Goal: Communication & Community: Answer question/provide support

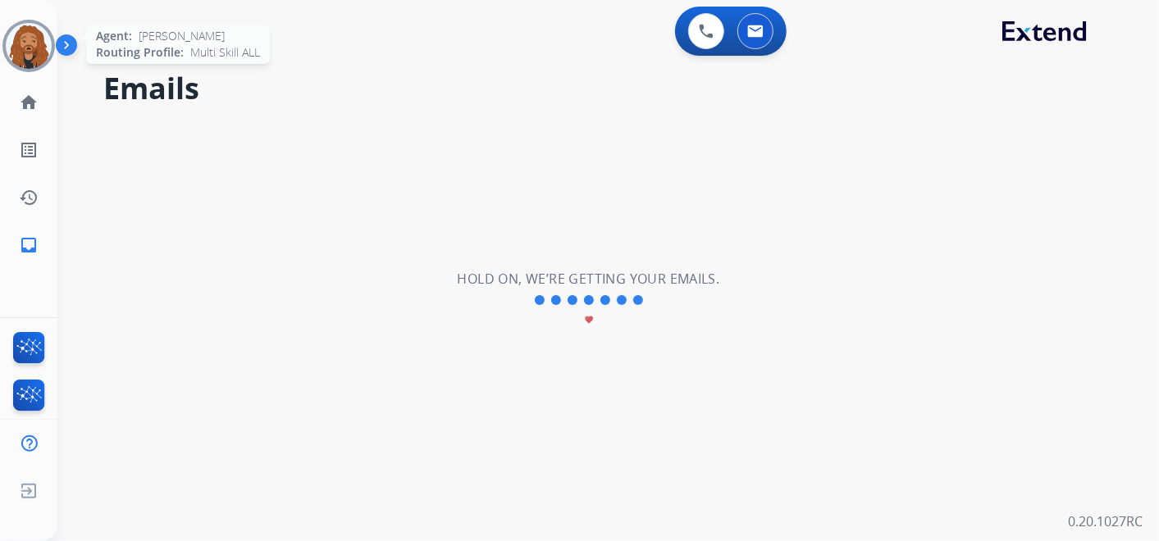
click at [34, 52] on img at bounding box center [29, 46] width 46 height 46
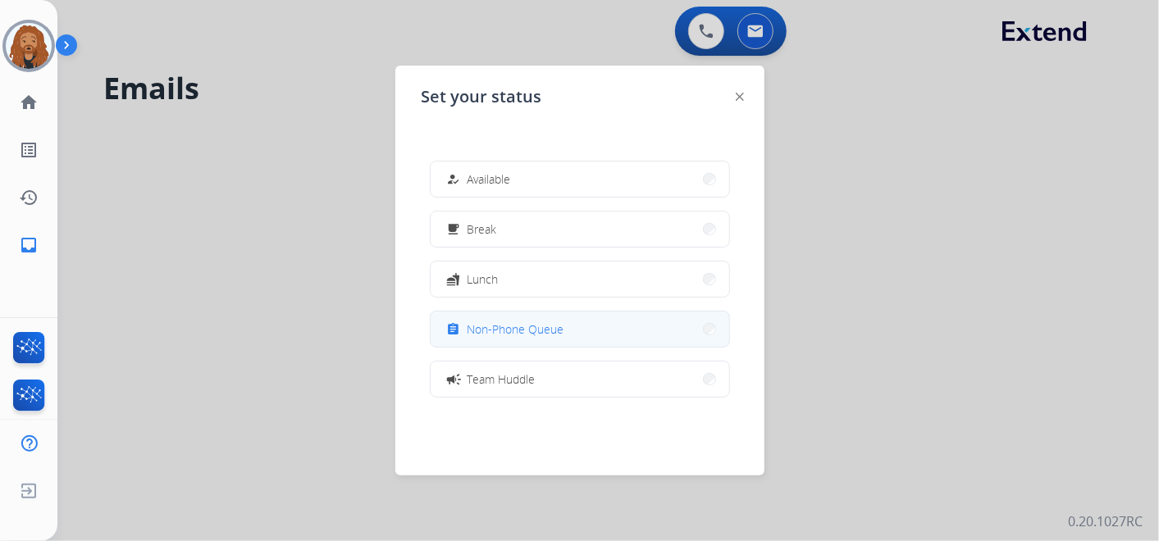
click at [539, 336] on span "Non-Phone Queue" at bounding box center [516, 329] width 97 height 17
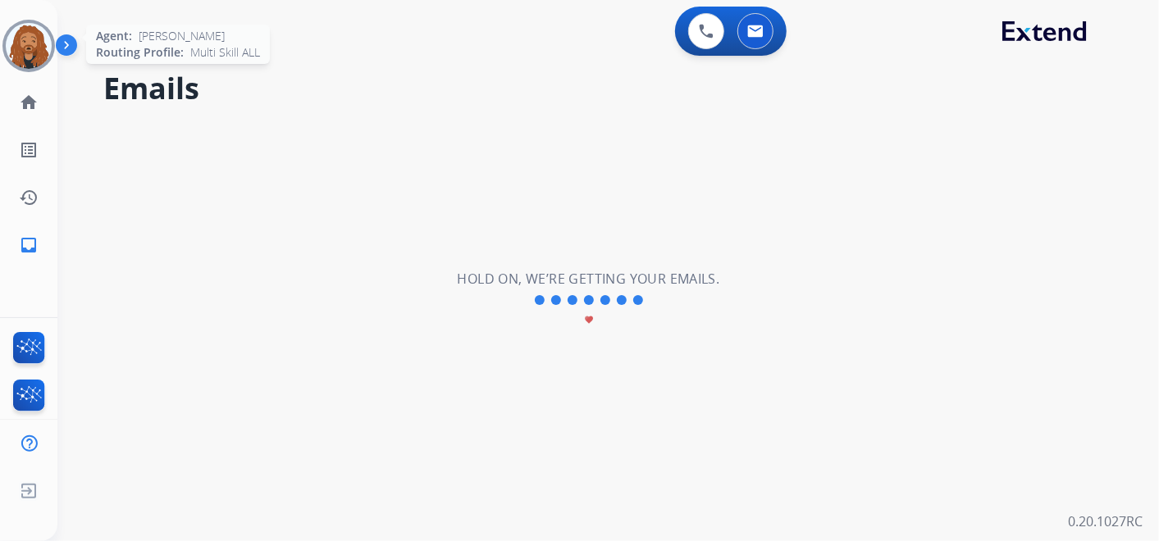
click at [16, 42] on img at bounding box center [29, 46] width 46 height 46
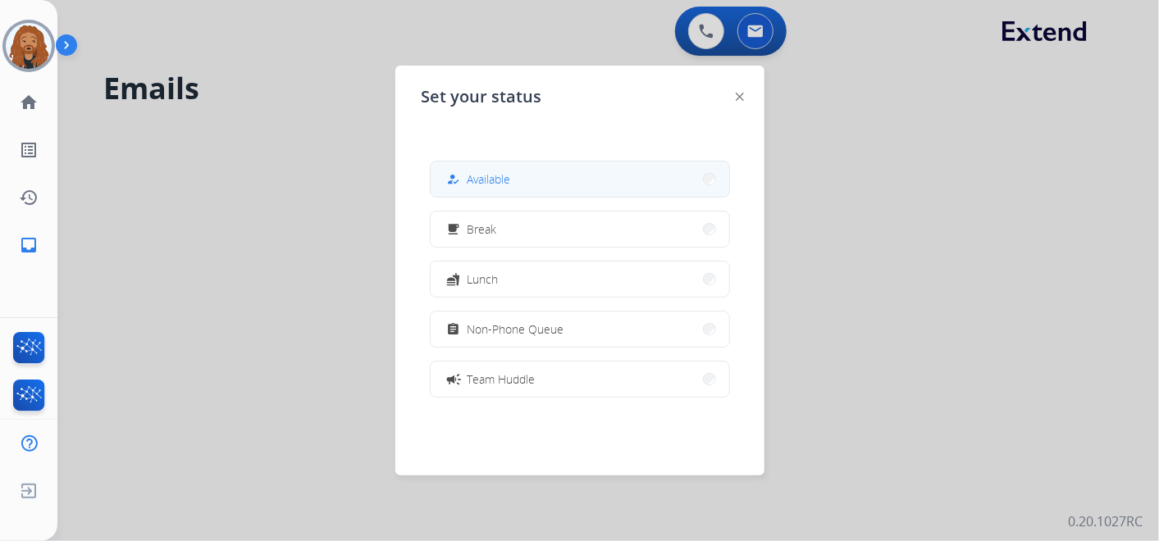
click at [548, 189] on button "how_to_reg Available" at bounding box center [580, 179] width 299 height 35
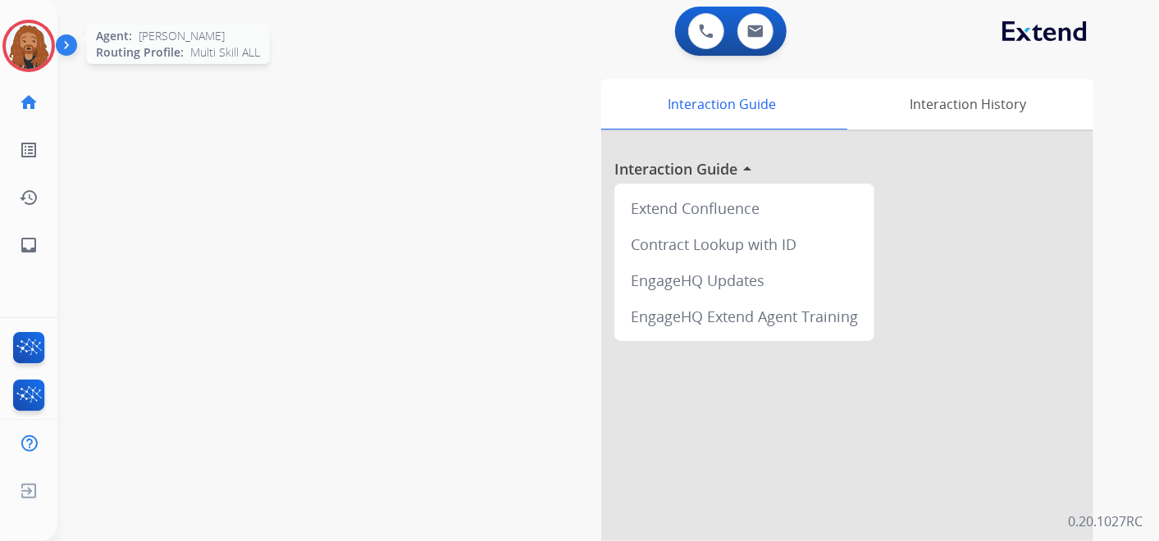
click at [38, 37] on img at bounding box center [29, 46] width 46 height 46
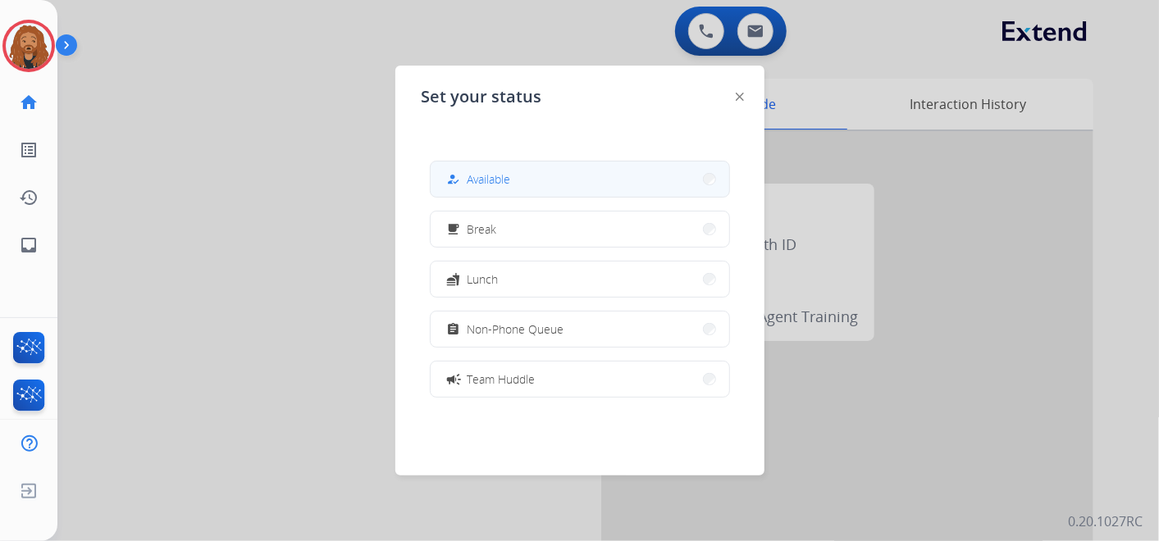
click at [606, 182] on button "how_to_reg Available" at bounding box center [580, 179] width 299 height 35
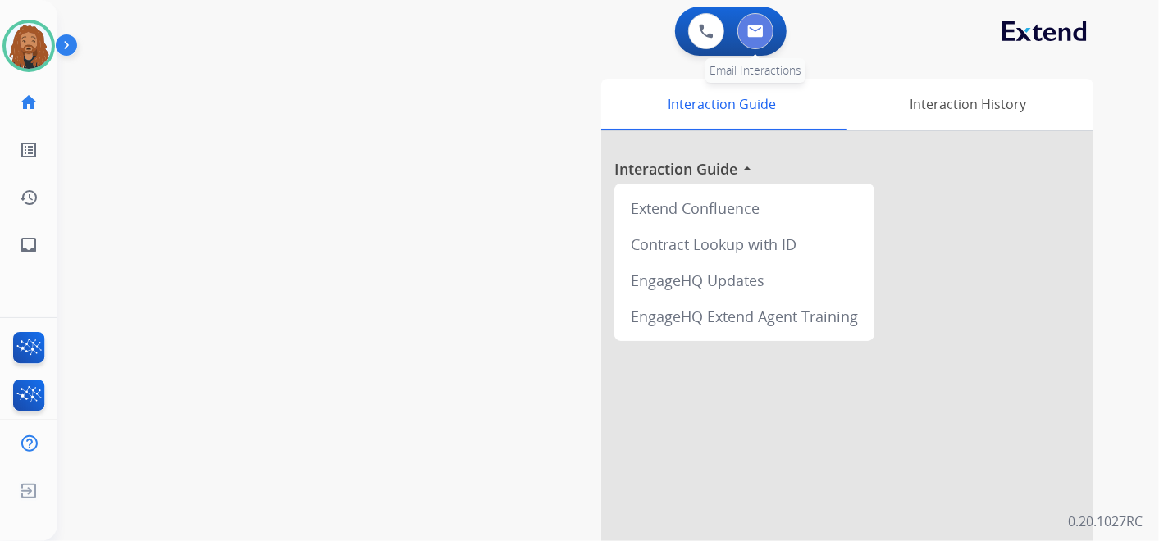
click at [752, 23] on button at bounding box center [755, 31] width 36 height 36
select select "**********"
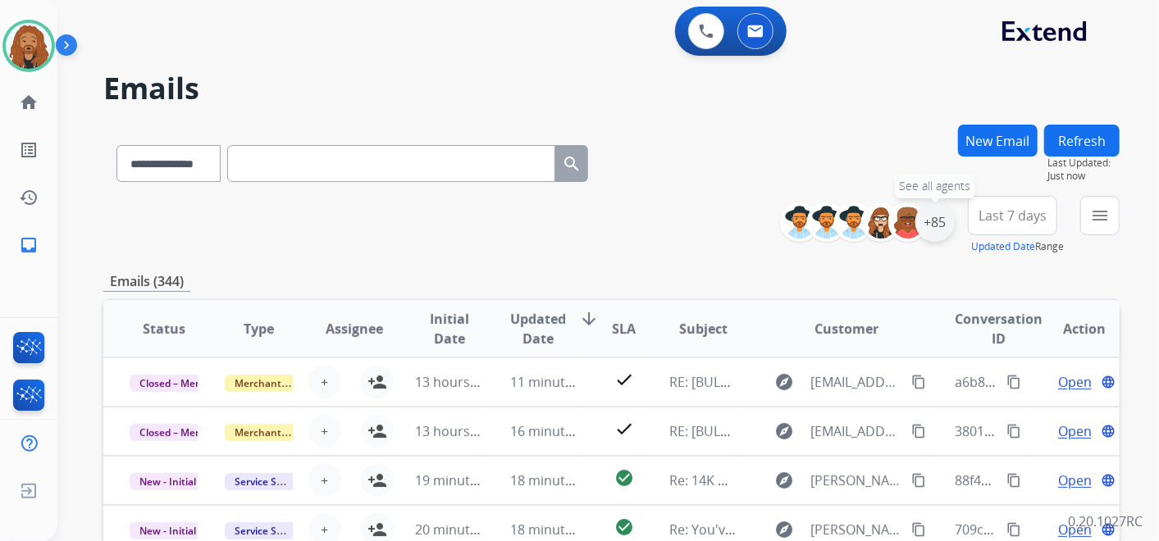
click at [936, 221] on div "+85" at bounding box center [934, 222] width 39 height 39
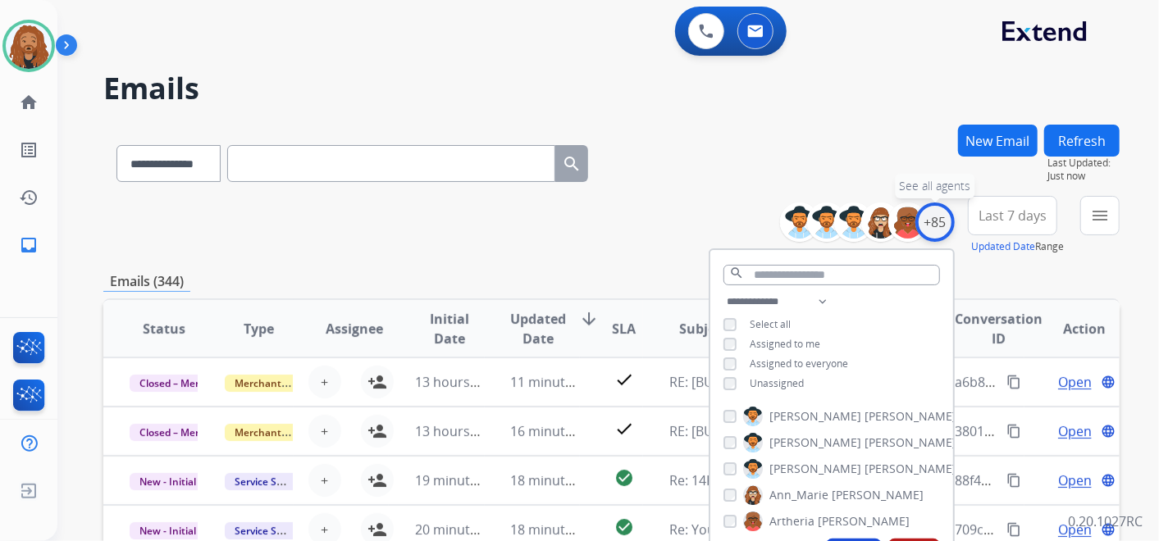
click at [936, 221] on div "+85" at bounding box center [934, 222] width 39 height 39
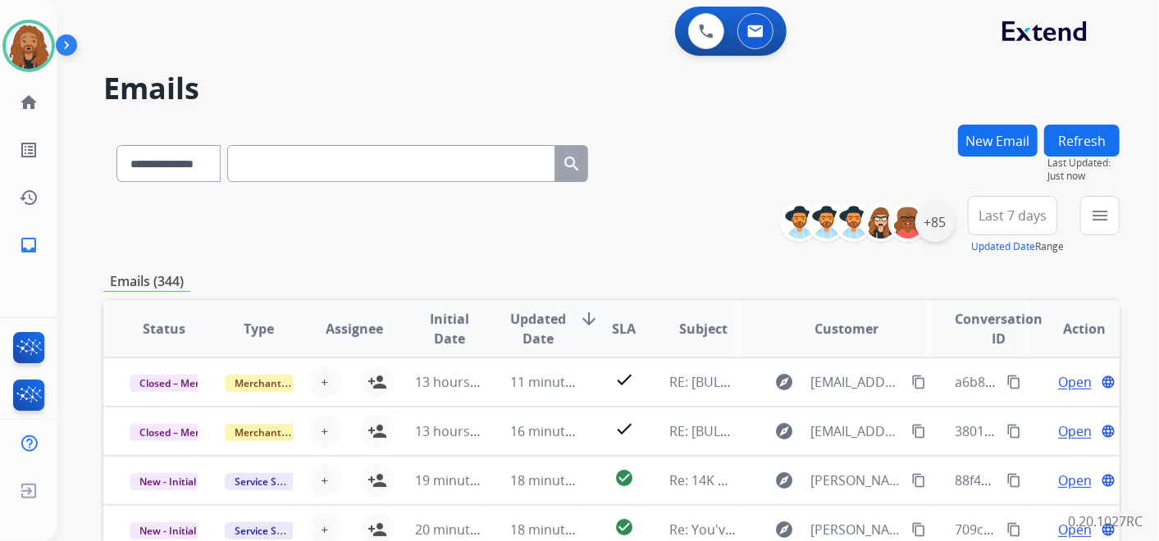
drag, startPoint x: 936, startPoint y: 221, endPoint x: 930, endPoint y: 239, distance: 18.2
click at [888, 267] on div "**********" at bounding box center [611, 529] width 1016 height 809
click at [1030, 215] on span "Last 7 days" at bounding box center [1013, 215] width 68 height 7
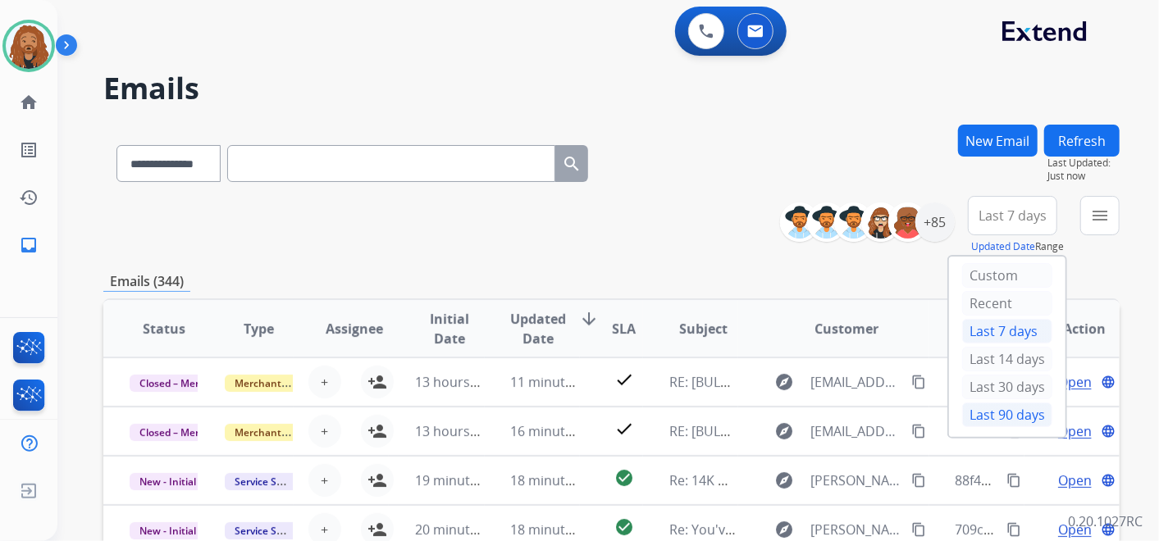
click at [998, 418] on div "Last 90 days" at bounding box center [1007, 415] width 90 height 25
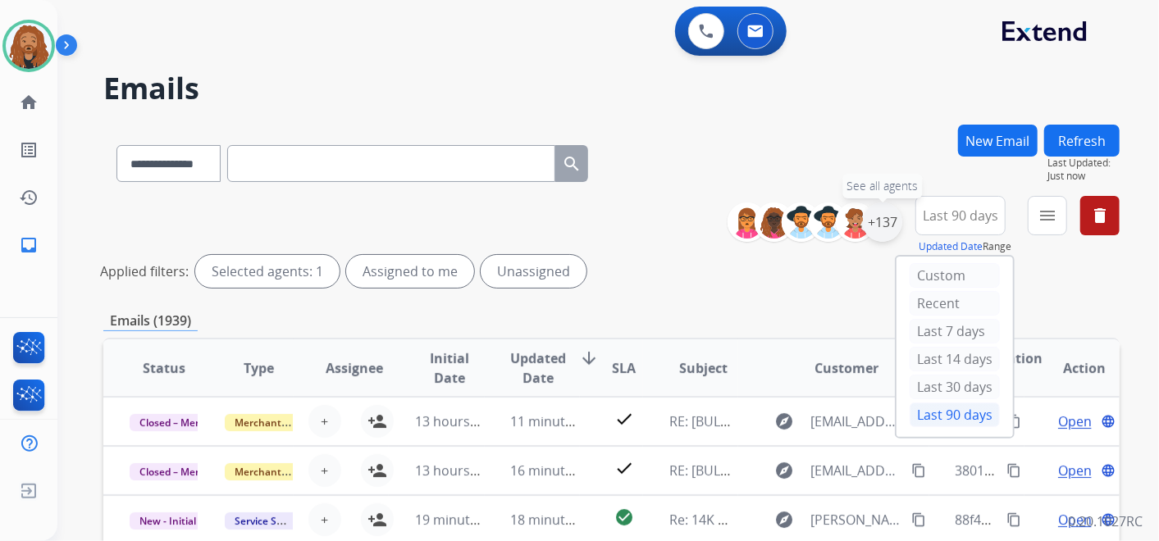
click at [880, 222] on div "+137" at bounding box center [882, 222] width 39 height 39
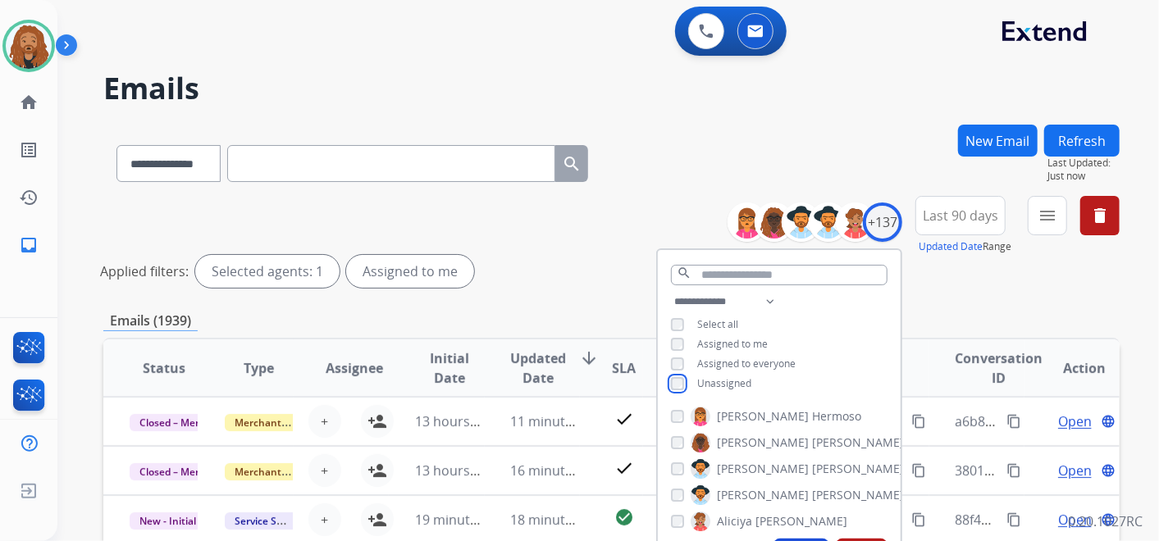
scroll to position [273, 0]
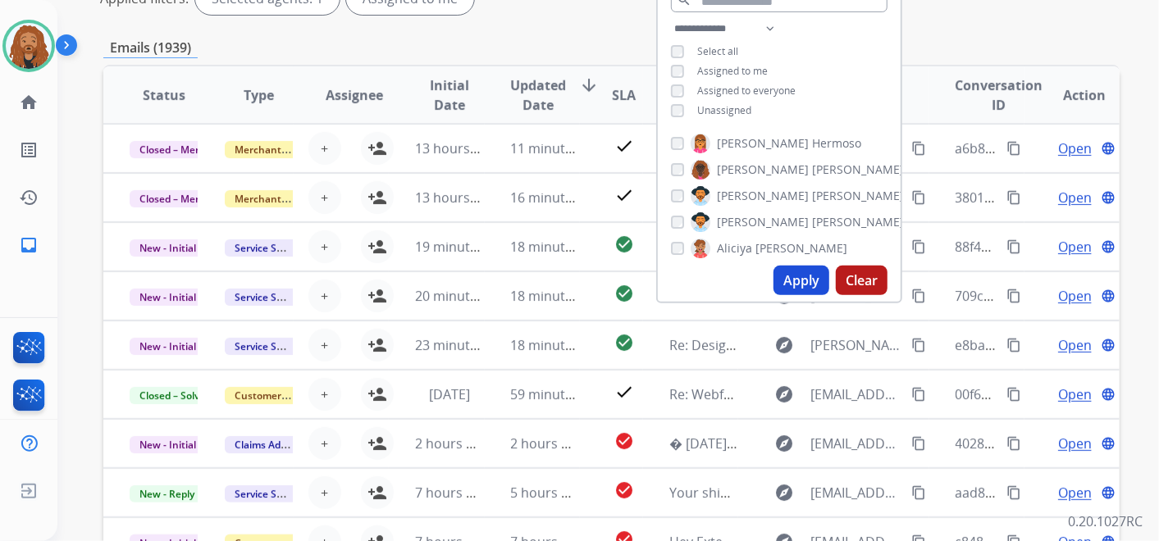
click at [806, 274] on button "Apply" at bounding box center [802, 281] width 56 height 30
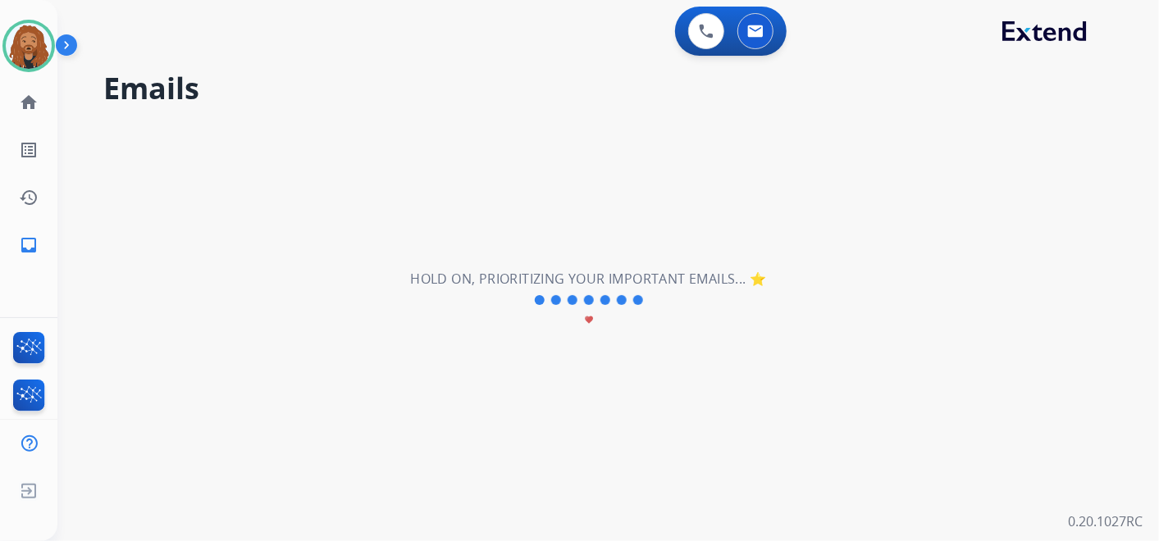
scroll to position [0, 0]
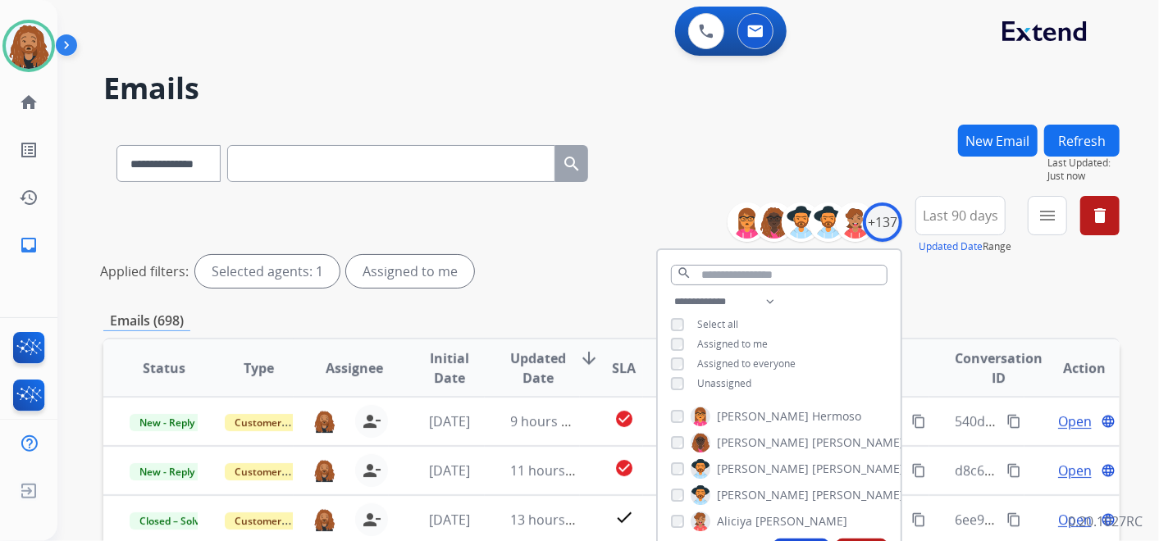
drag, startPoint x: 583, startPoint y: 267, endPoint x: 733, endPoint y: 201, distance: 163.4
click at [583, 266] on div "Applied filters: Selected agents: 1 Assigned to me" at bounding box center [608, 271] width 1016 height 33
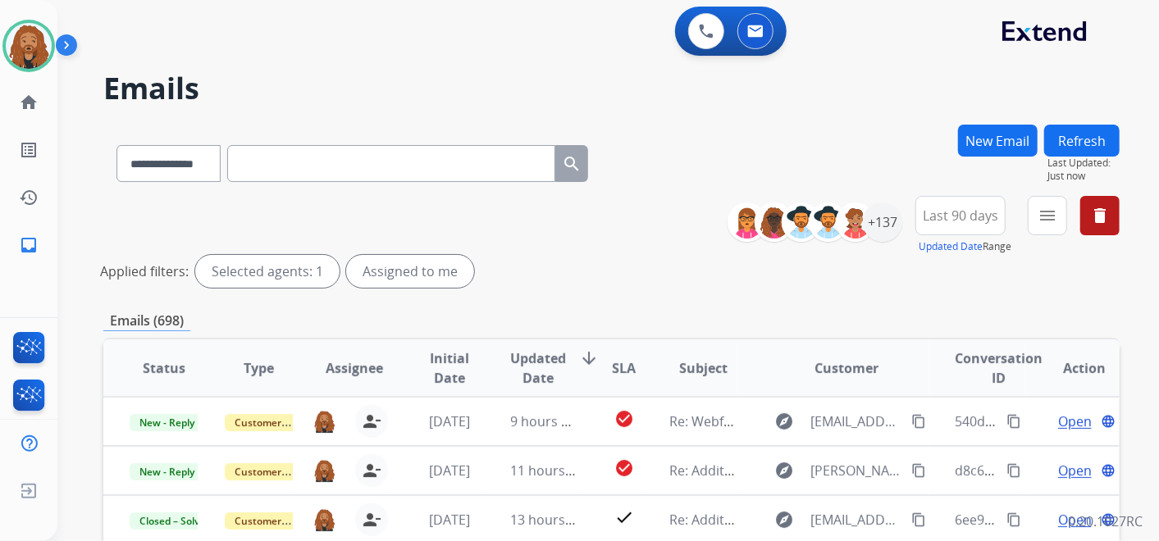
click at [1061, 217] on button "menu" at bounding box center [1047, 215] width 39 height 39
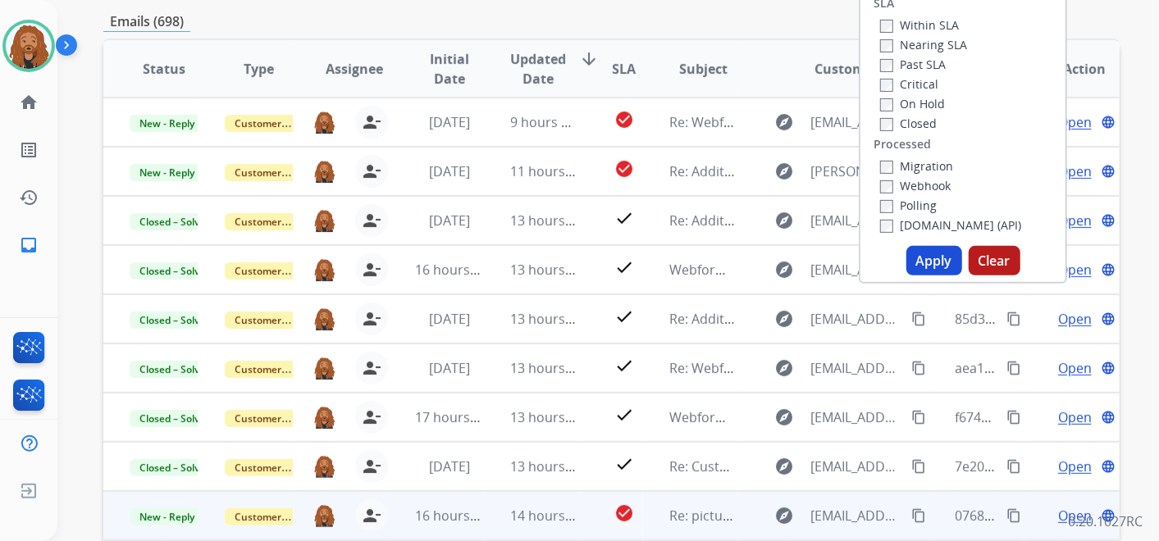
scroll to position [364, 0]
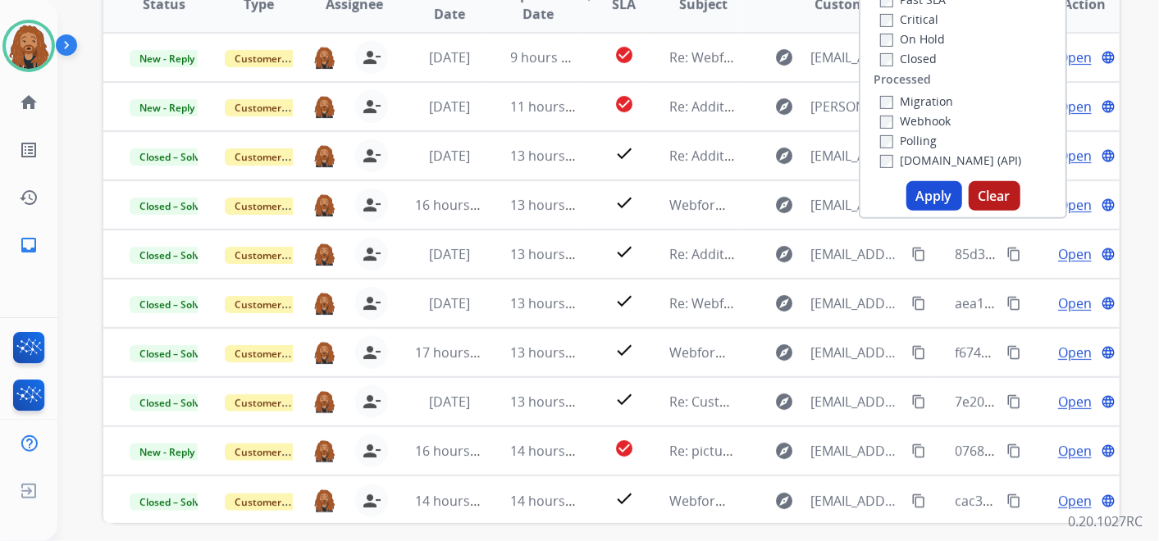
click at [938, 197] on button "Apply" at bounding box center [934, 196] width 56 height 30
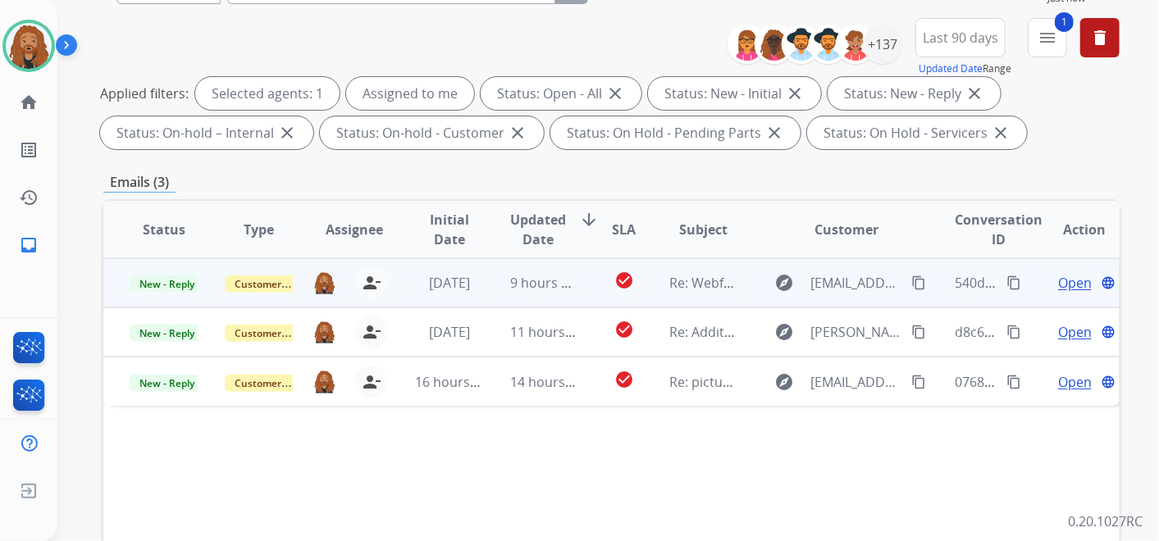
scroll to position [182, 0]
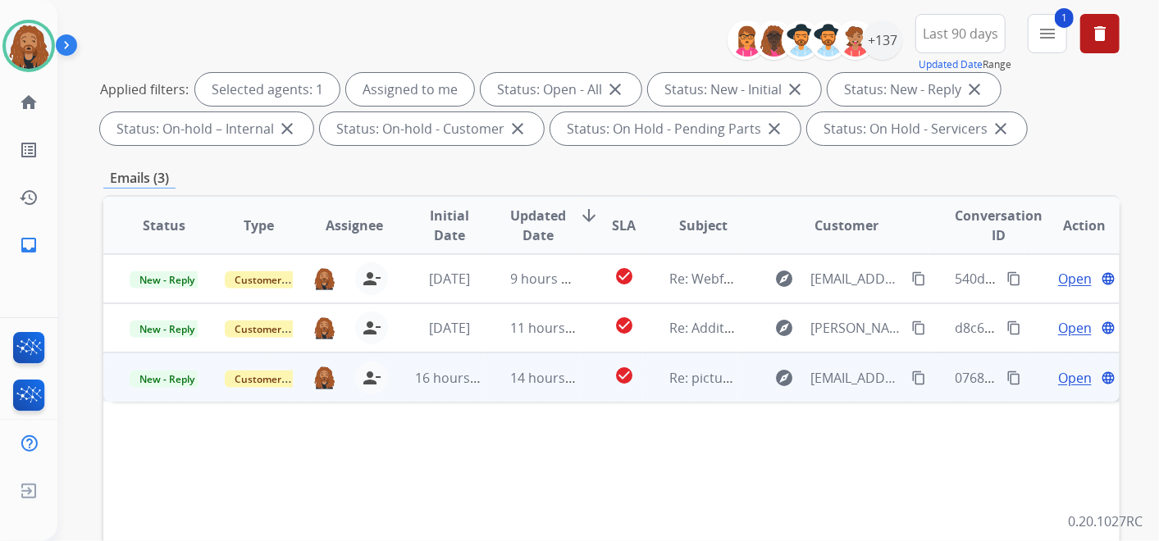
click at [1068, 377] on span "Open" at bounding box center [1075, 378] width 34 height 20
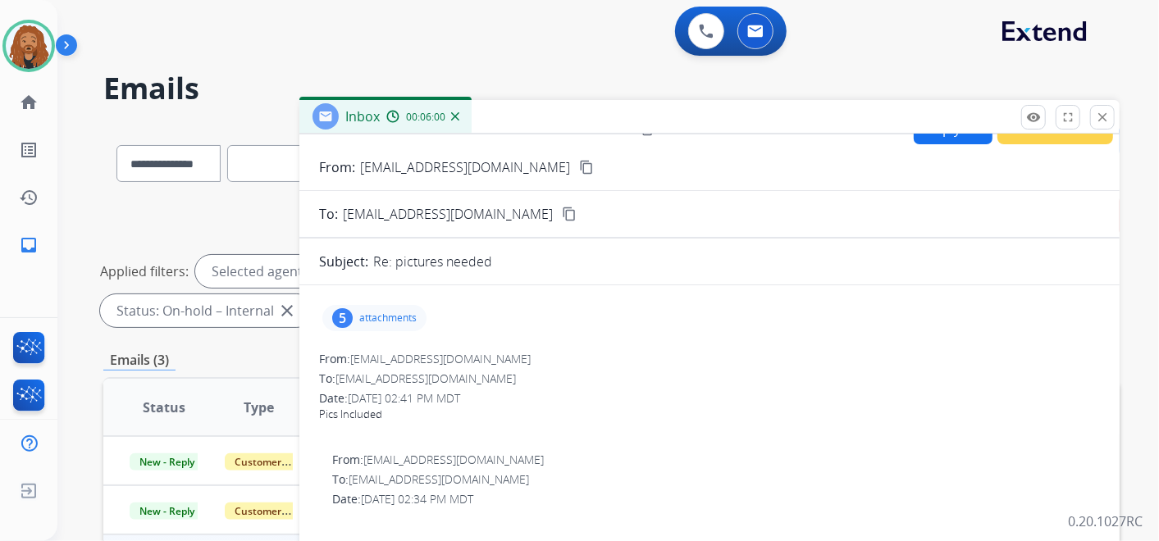
scroll to position [0, 0]
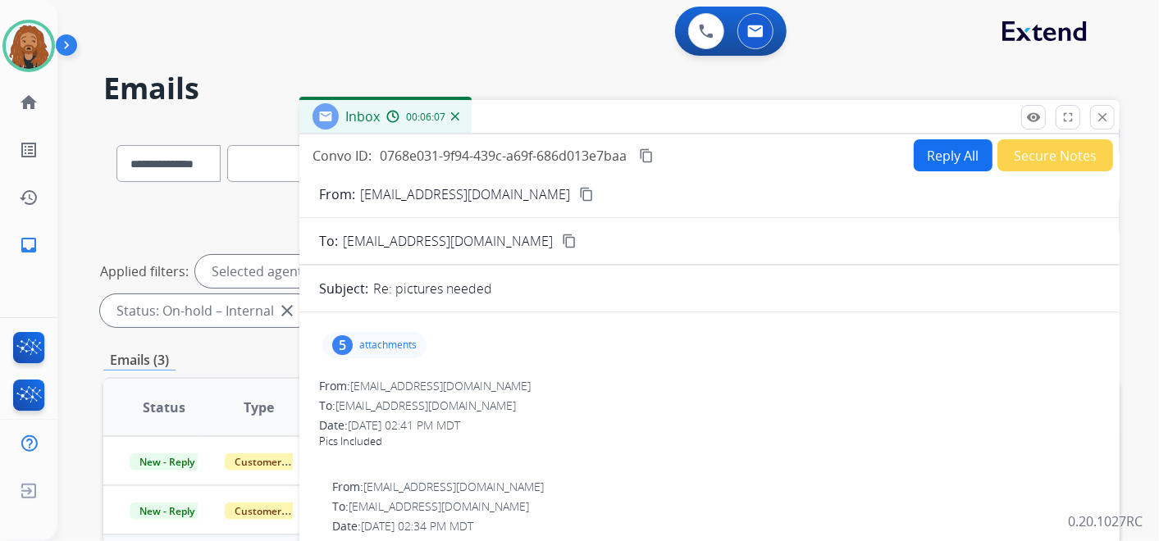
click at [579, 197] on mat-icon "content_copy" at bounding box center [586, 194] width 15 height 15
click at [400, 332] on div "5 attachments" at bounding box center [374, 345] width 104 height 26
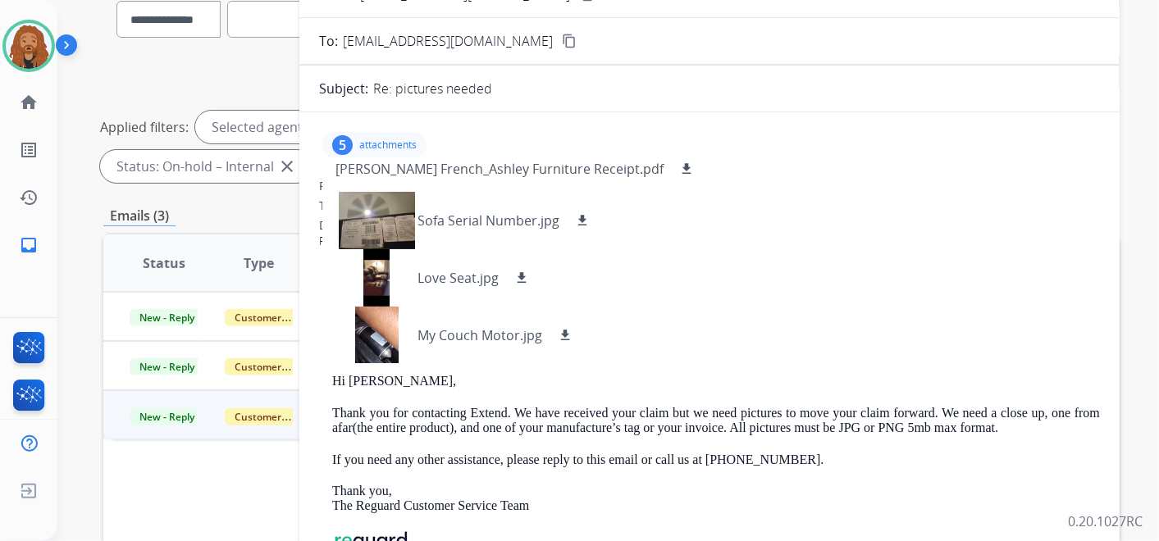
scroll to position [182, 0]
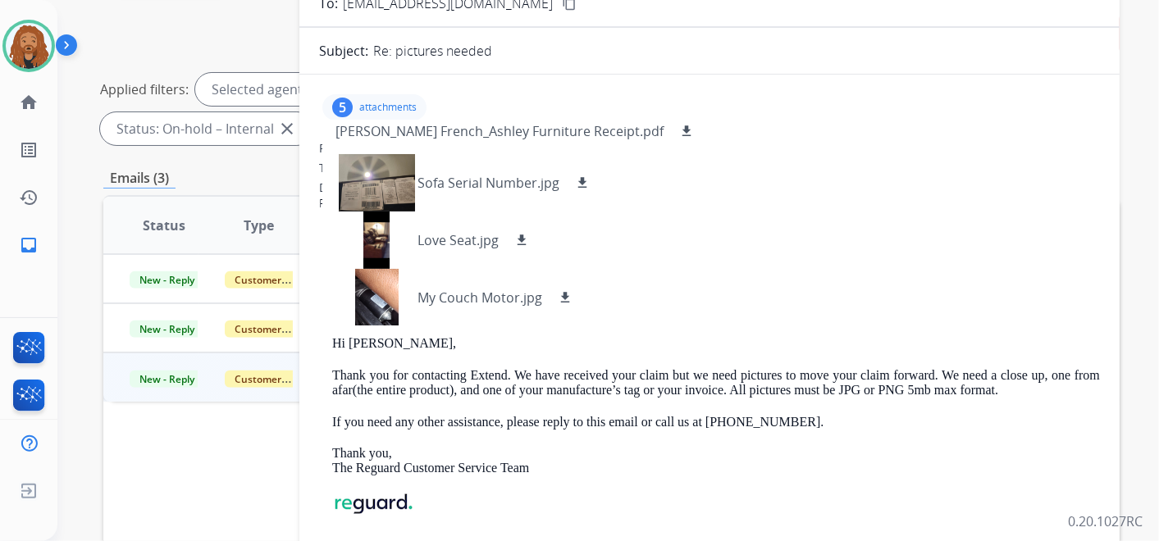
click at [886, 285] on div "Date: [DATE] 02:34 PM MDT" at bounding box center [716, 289] width 768 height 16
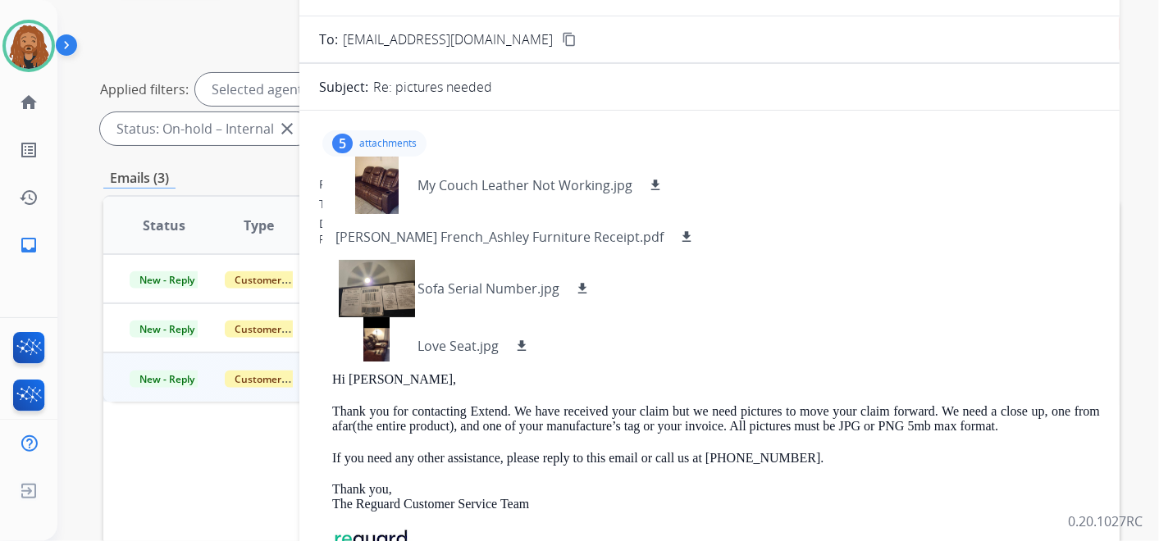
scroll to position [0, 0]
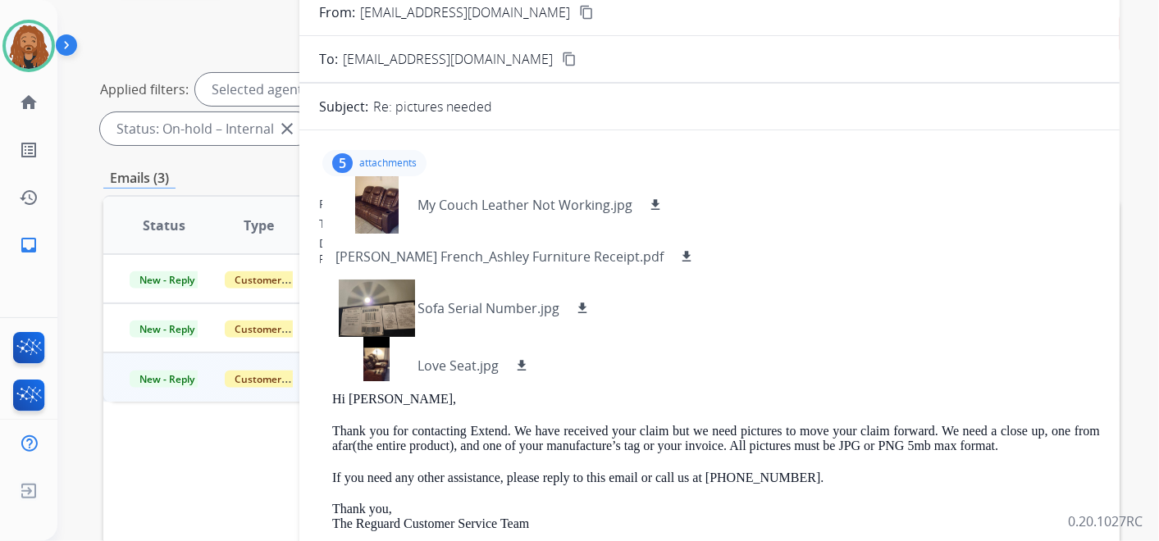
click at [400, 157] on p "attachments" at bounding box center [387, 163] width 57 height 13
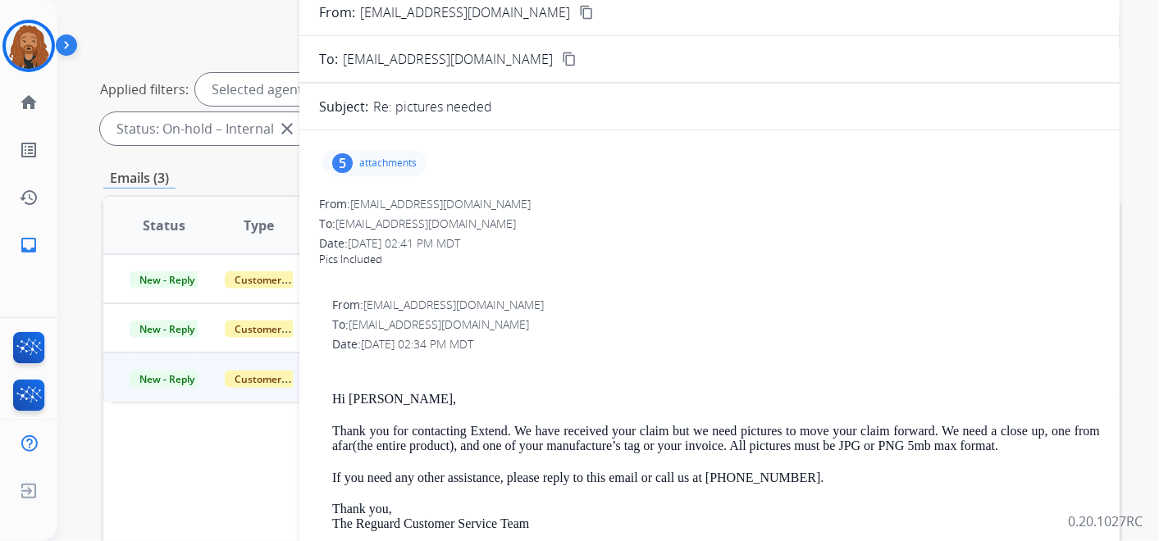
click at [192, 25] on div "**********" at bounding box center [611, 83] width 1016 height 138
click at [21, 53] on img at bounding box center [29, 46] width 46 height 46
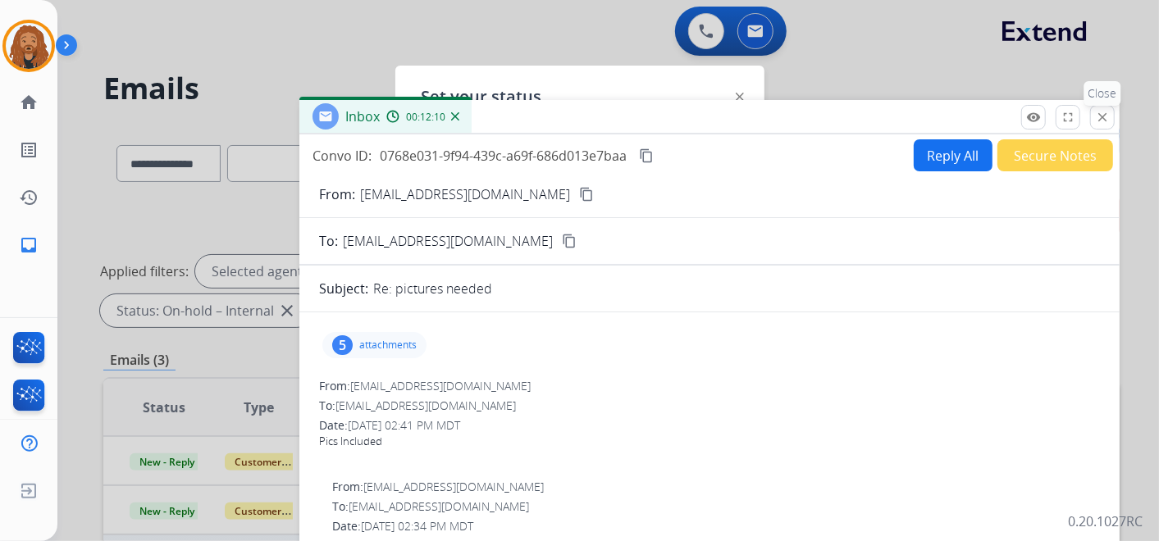
click at [1109, 115] on mat-icon "close" at bounding box center [1102, 117] width 15 height 15
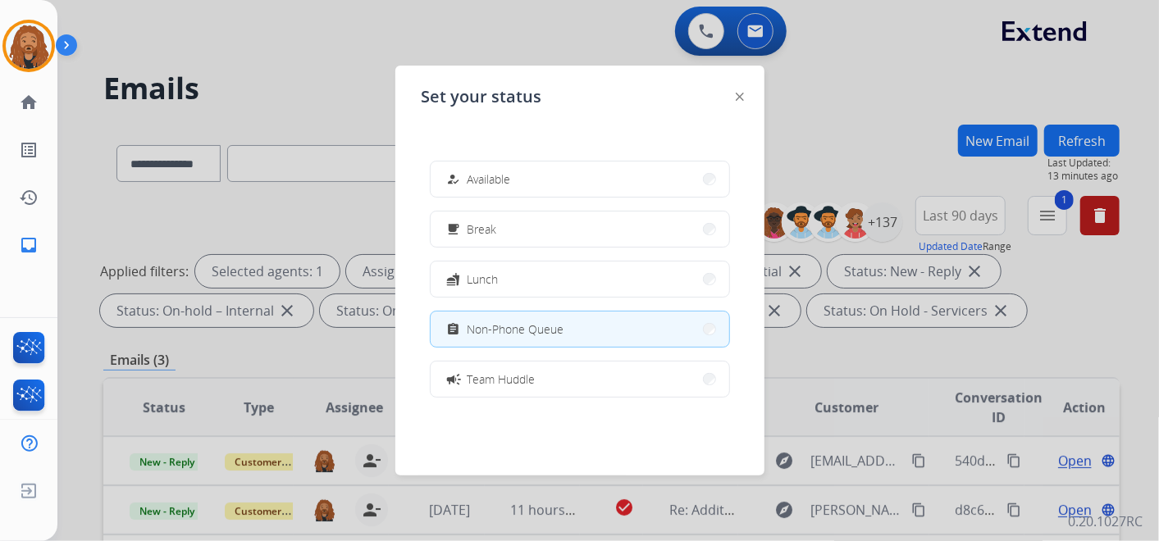
click at [740, 94] on img at bounding box center [740, 97] width 8 height 8
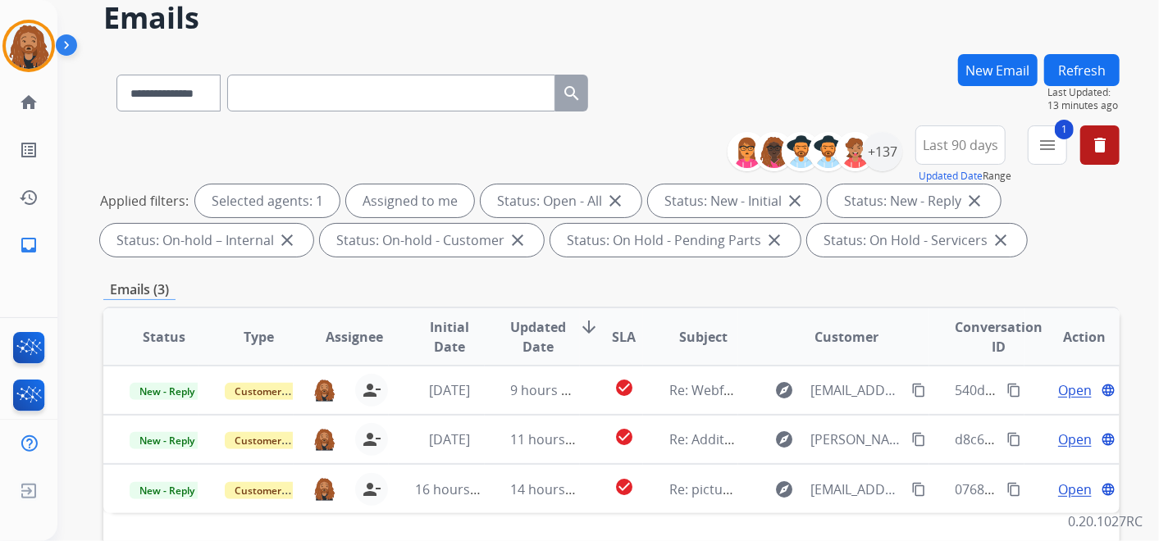
scroll to position [182, 0]
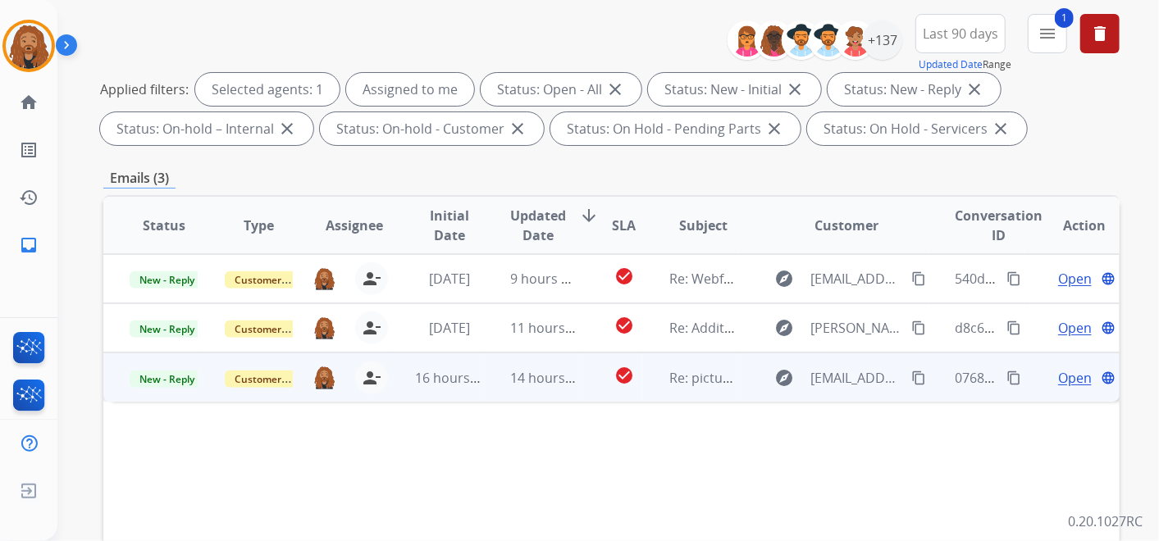
click at [492, 377] on td "14 hours ago" at bounding box center [532, 377] width 95 height 49
click at [1074, 377] on span "Open" at bounding box center [1075, 378] width 34 height 20
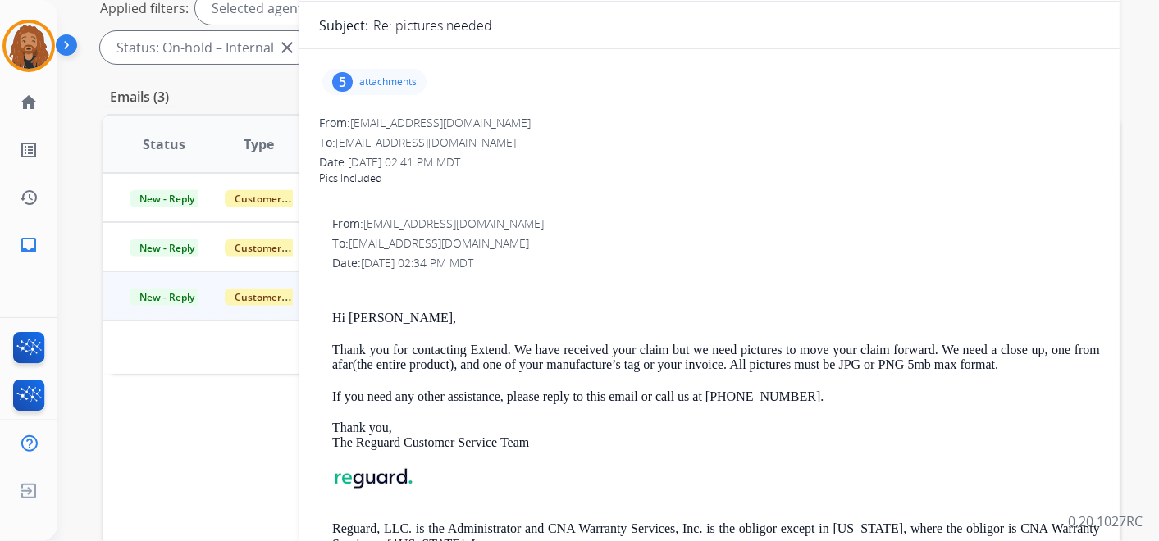
scroll to position [0, 0]
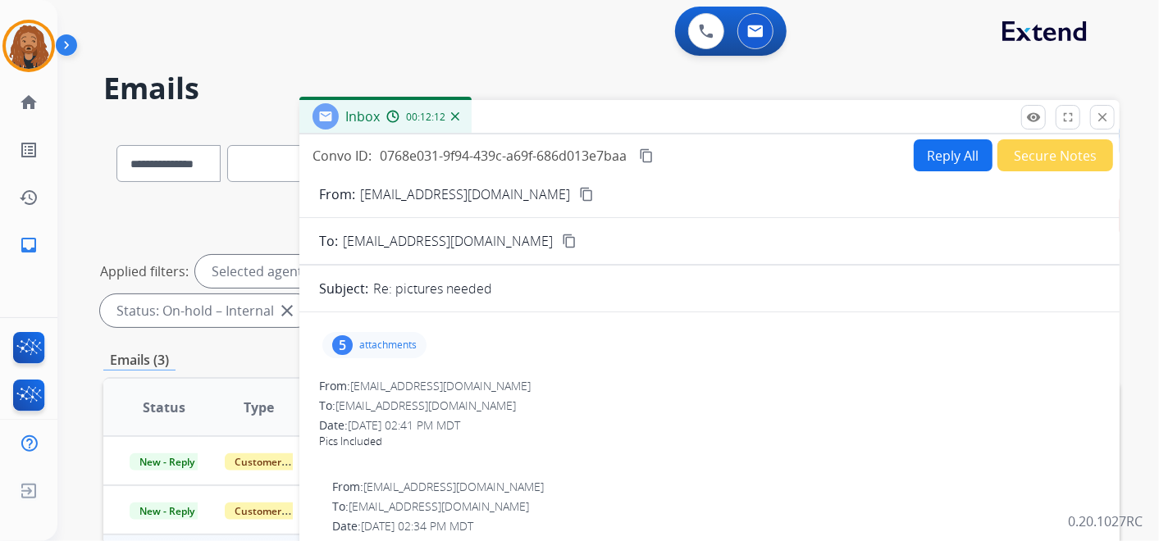
drag, startPoint x: 1095, startPoint y: 114, endPoint x: 1089, endPoint y: 120, distance: 8.7
click at [1095, 114] on mat-icon "close" at bounding box center [1102, 117] width 15 height 15
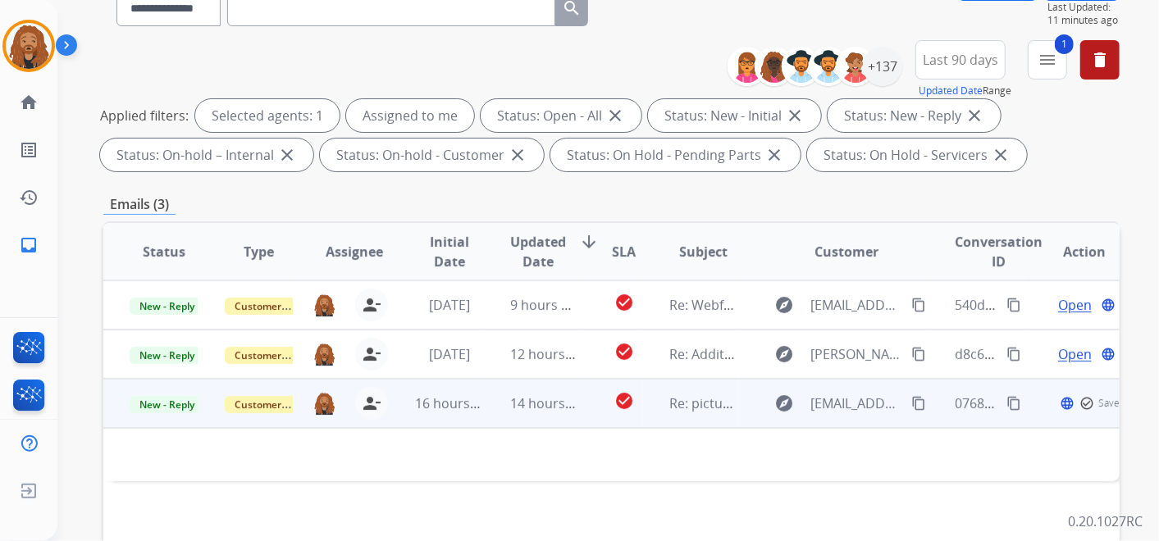
scroll to position [364, 0]
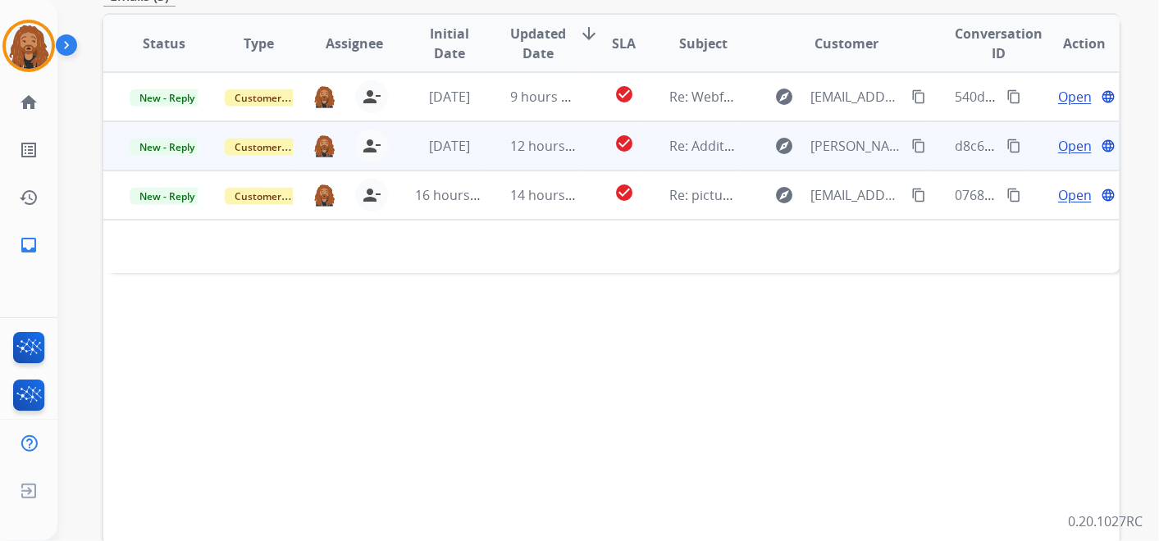
click at [538, 157] on td "12 hours ago" at bounding box center [532, 145] width 95 height 49
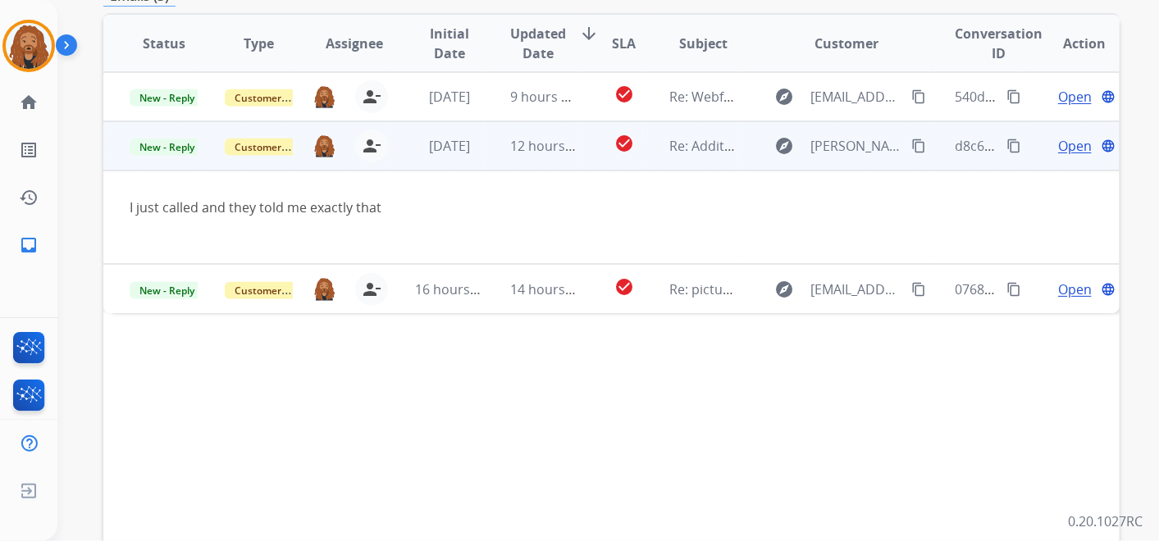
click at [1068, 145] on span "Open" at bounding box center [1075, 146] width 34 height 20
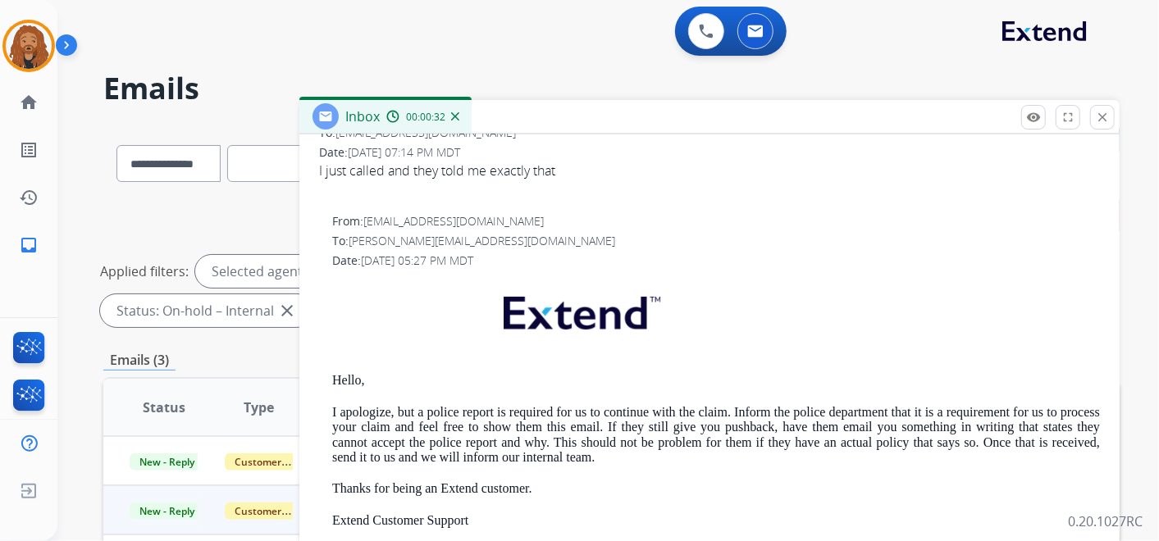
scroll to position [0, 0]
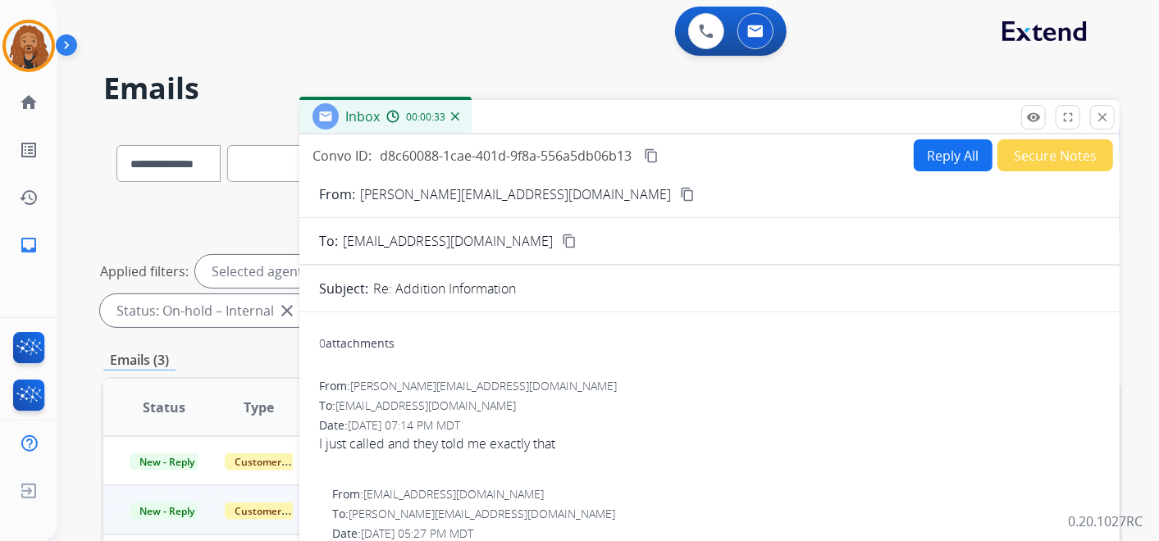
click at [929, 167] on button "Reply All" at bounding box center [953, 155] width 79 height 32
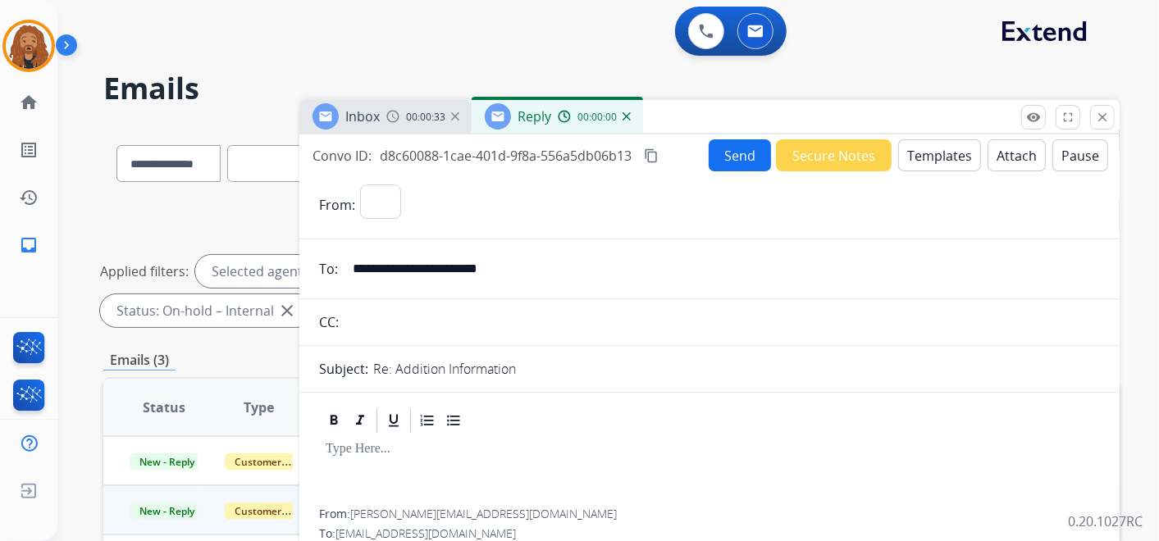
select select "**********"
click at [935, 144] on button "Templates" at bounding box center [939, 155] width 83 height 32
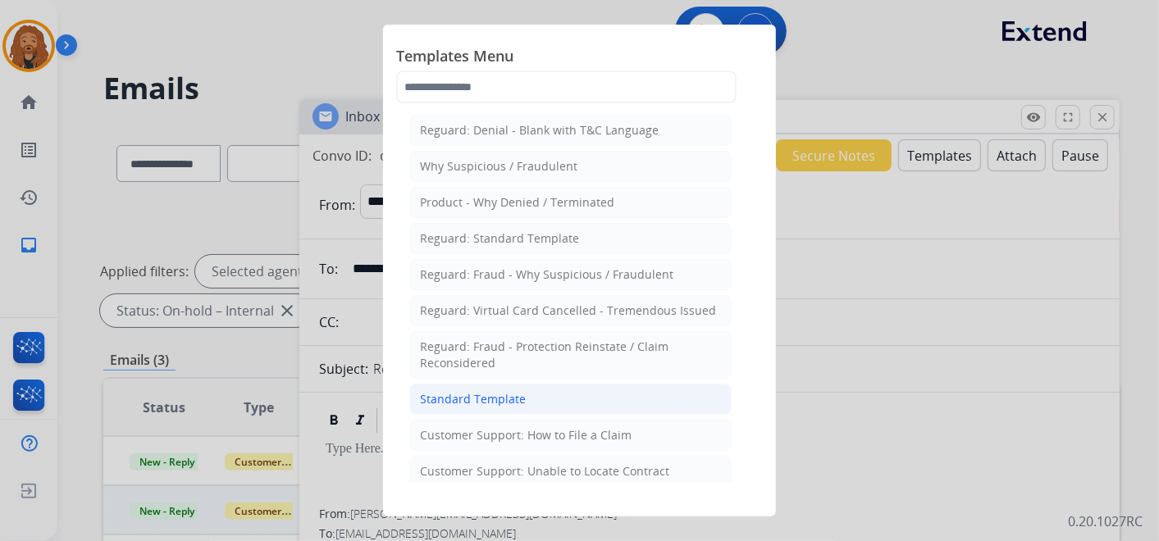
click at [467, 396] on div "Standard Template" at bounding box center [473, 399] width 106 height 16
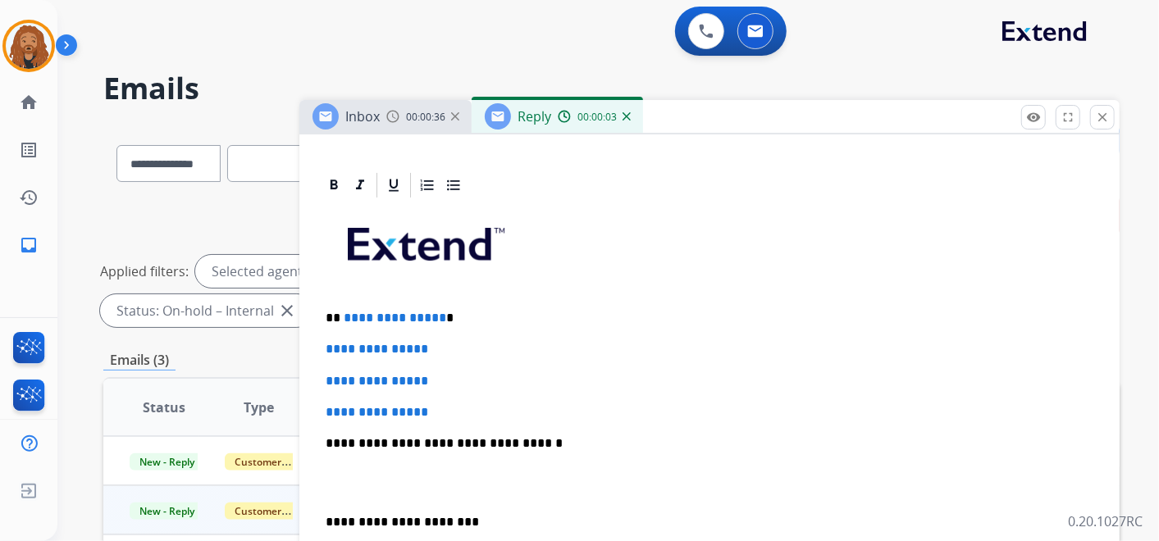
scroll to position [364, 0]
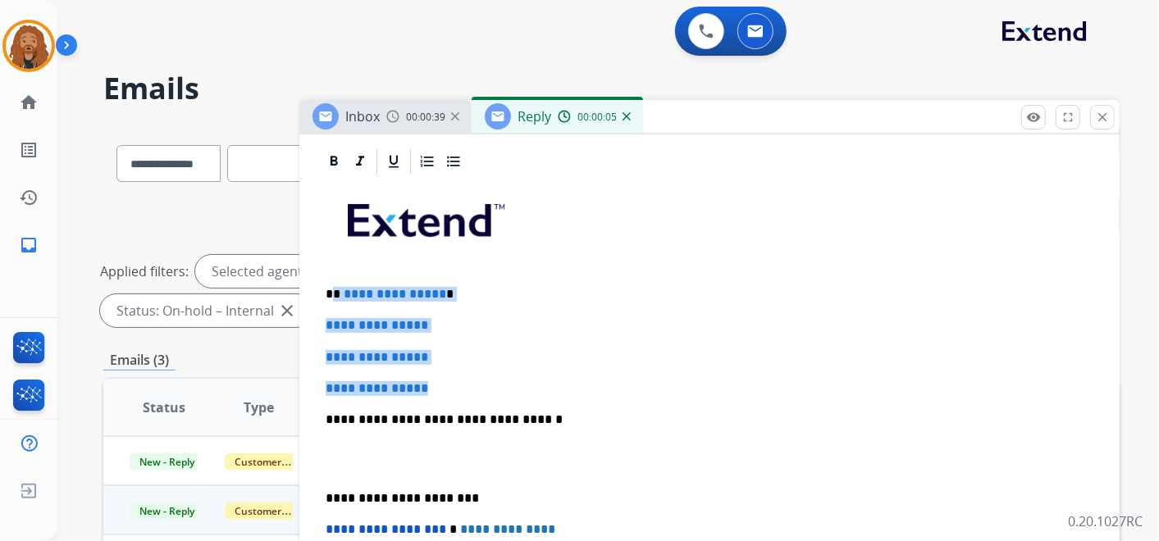
drag, startPoint x: 460, startPoint y: 393, endPoint x: 335, endPoint y: 281, distance: 167.9
click at [335, 281] on div "**********" at bounding box center [709, 458] width 781 height 564
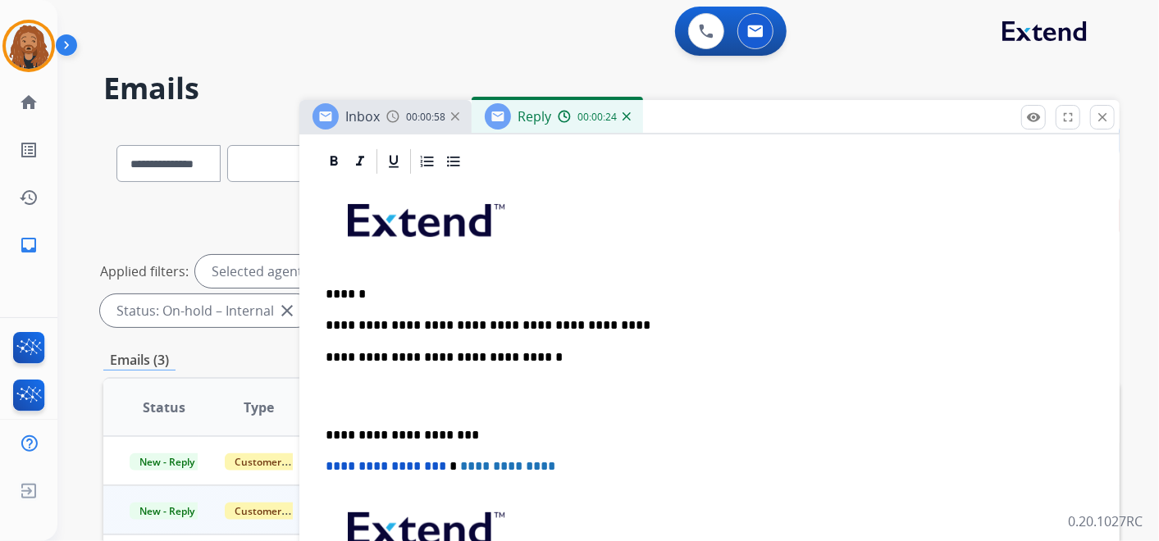
click at [346, 400] on p at bounding box center [710, 396] width 768 height 30
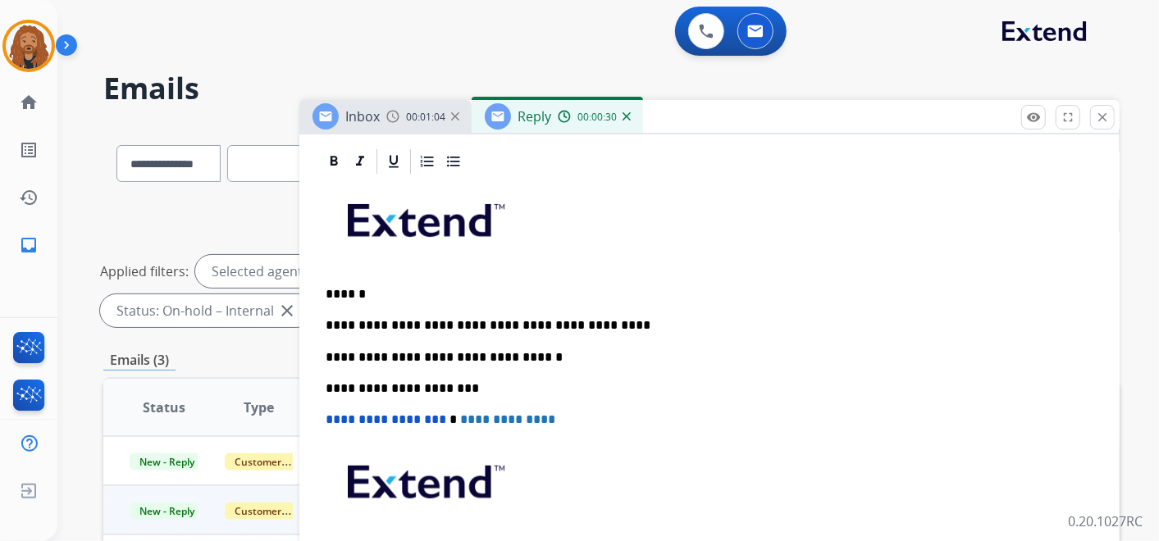
click at [471, 318] on p "**********" at bounding box center [703, 325] width 755 height 15
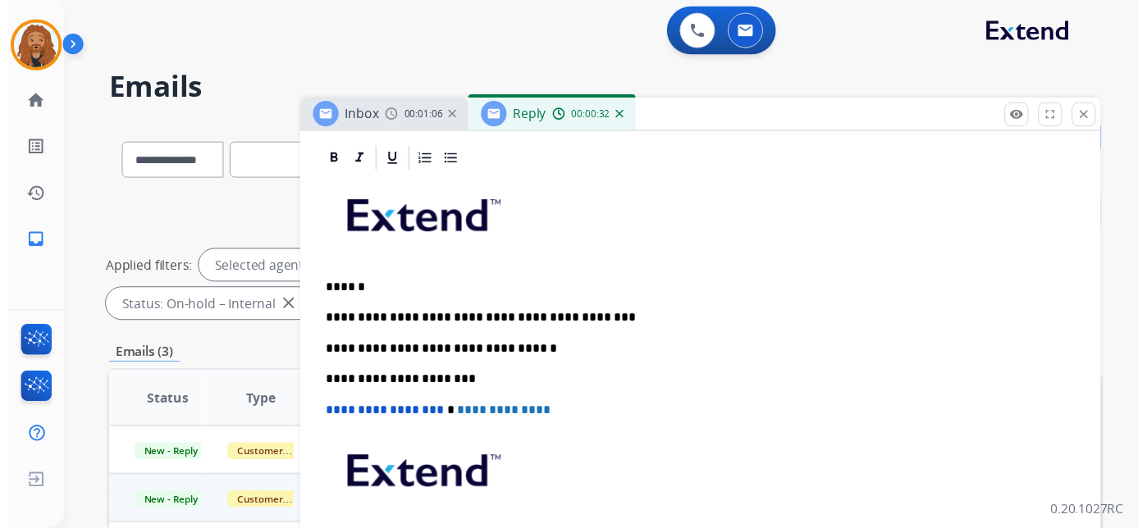
scroll to position [0, 0]
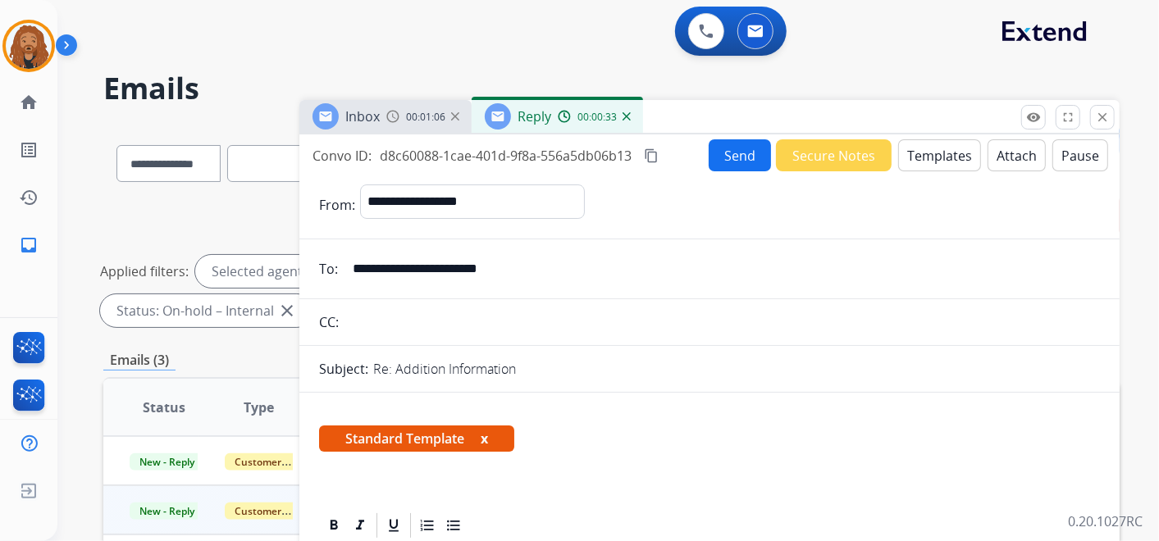
click at [746, 159] on button "Send" at bounding box center [740, 155] width 62 height 32
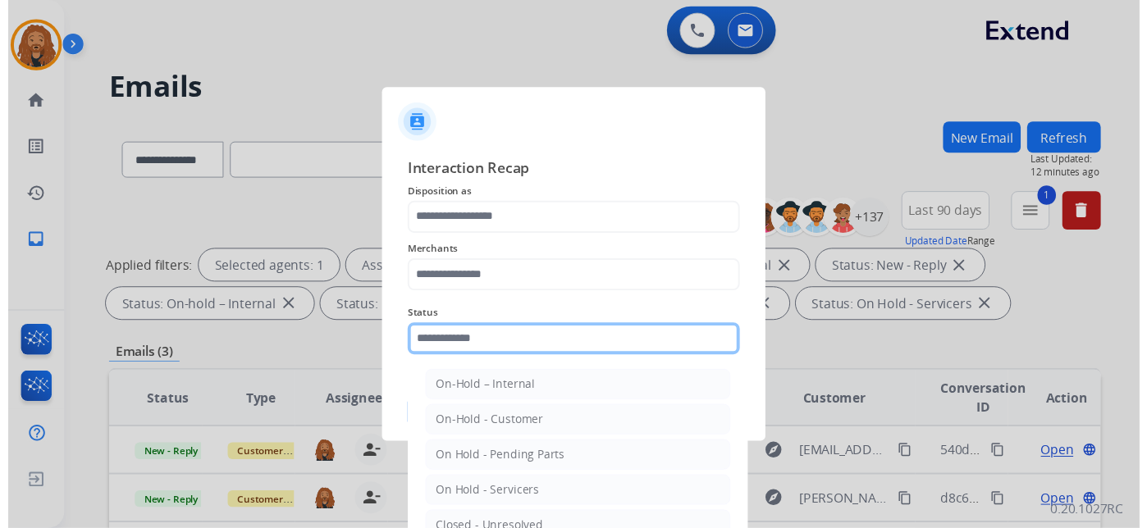
click at [520, 358] on div "Status On-Hold – Internal On-Hold - Customer On Hold - Pending Parts On Hold - …" at bounding box center [579, 337] width 340 height 66
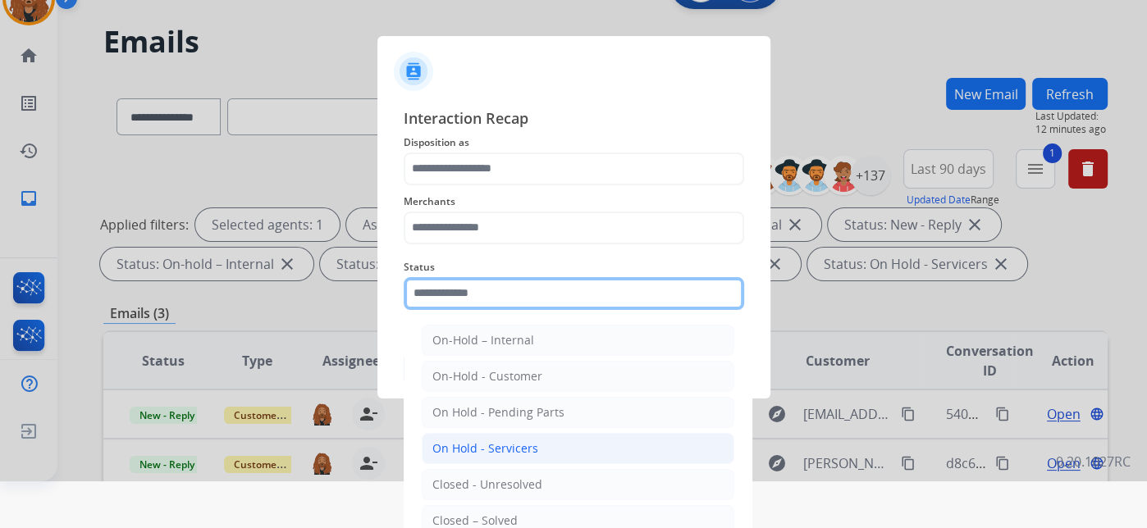
scroll to position [80, 0]
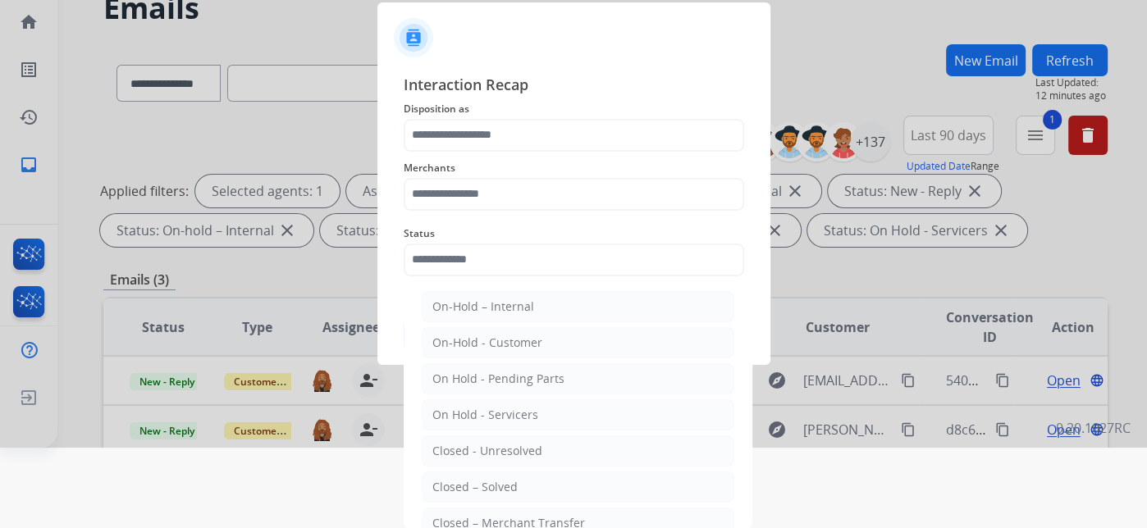
click at [487, 479] on div "Closed – Solved" at bounding box center [474, 487] width 85 height 16
type input "**********"
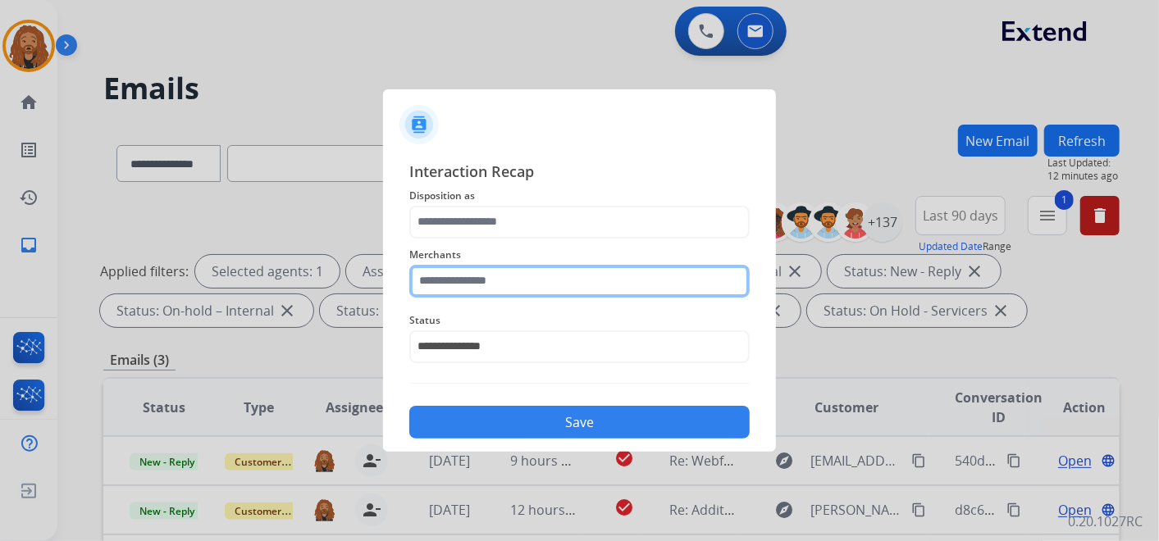
click at [499, 269] on input "text" at bounding box center [579, 281] width 340 height 33
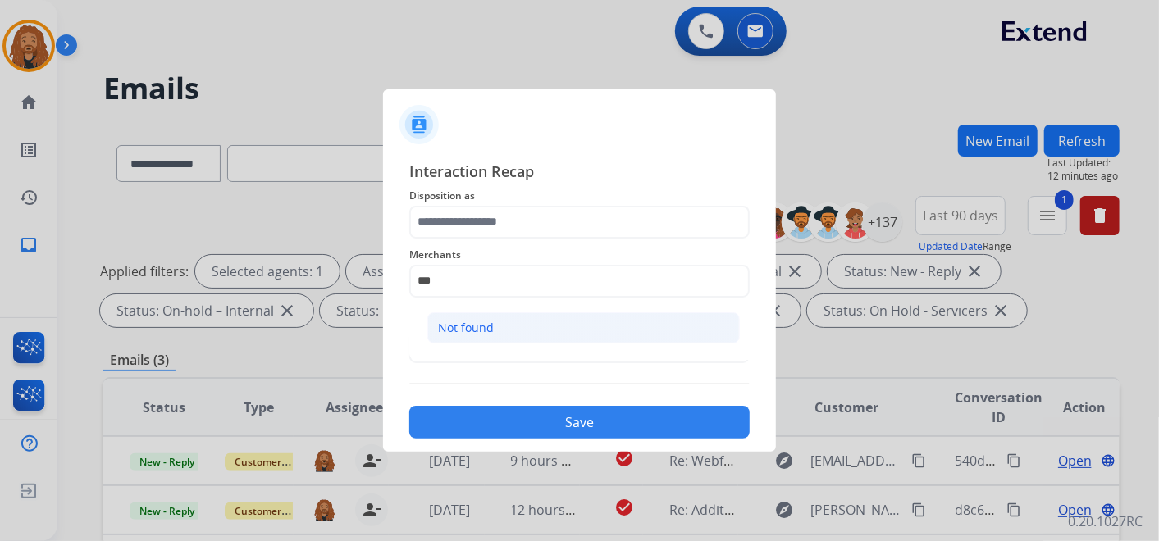
click at [507, 328] on li "Not found" at bounding box center [583, 328] width 313 height 31
type input "*********"
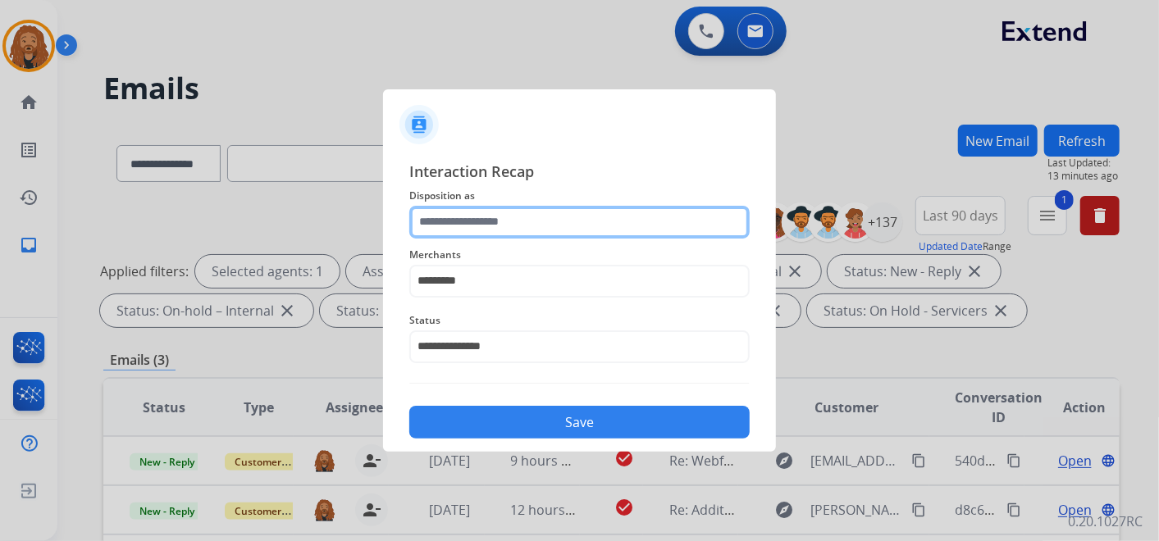
click at [500, 229] on input "text" at bounding box center [579, 222] width 340 height 33
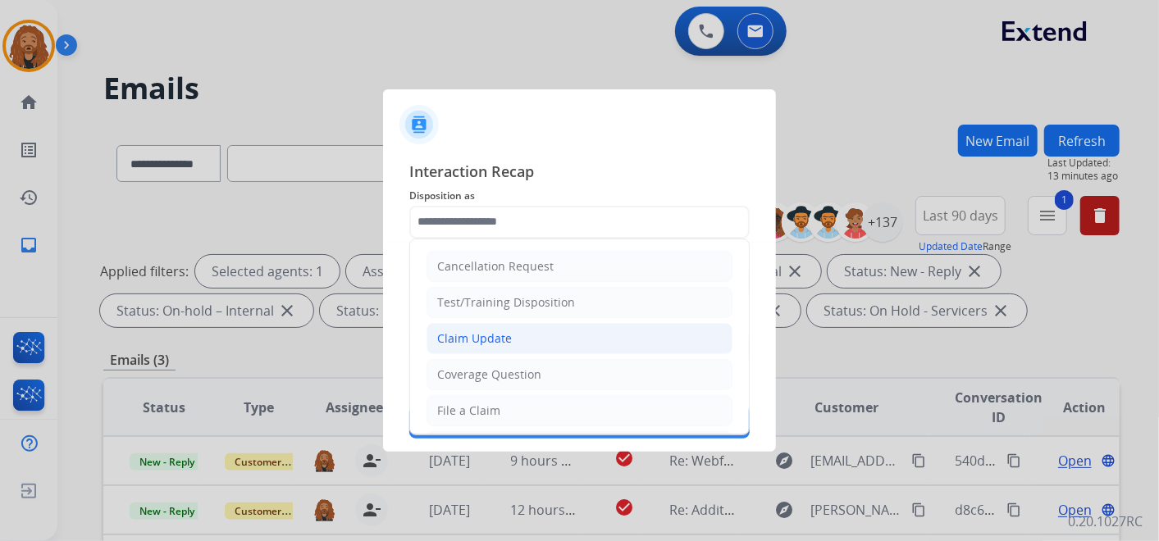
click at [491, 334] on div "Claim Update" at bounding box center [474, 339] width 75 height 16
type input "**********"
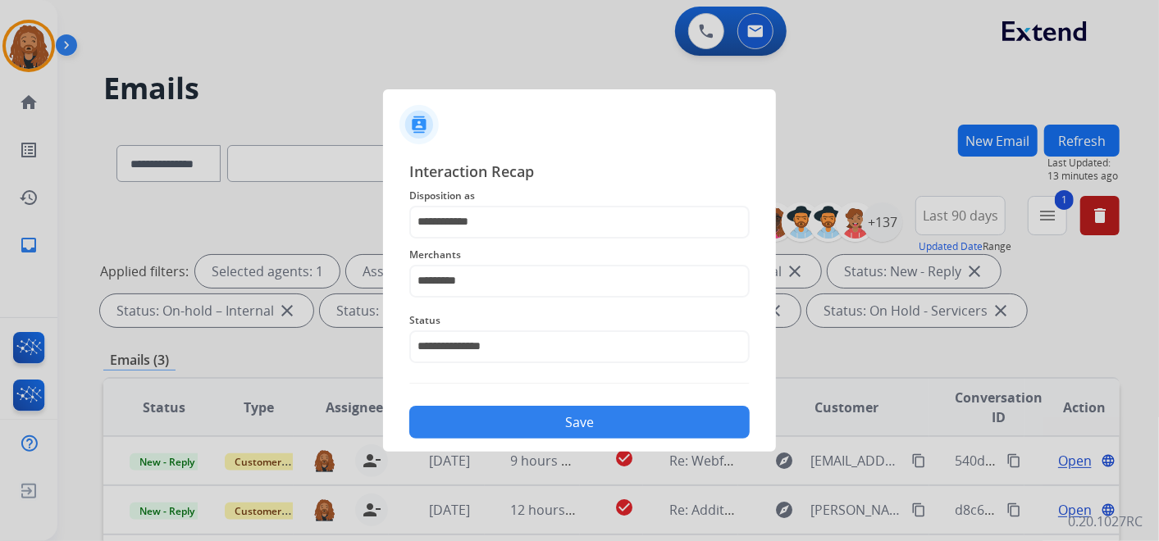
click at [514, 428] on button "Save" at bounding box center [579, 422] width 340 height 33
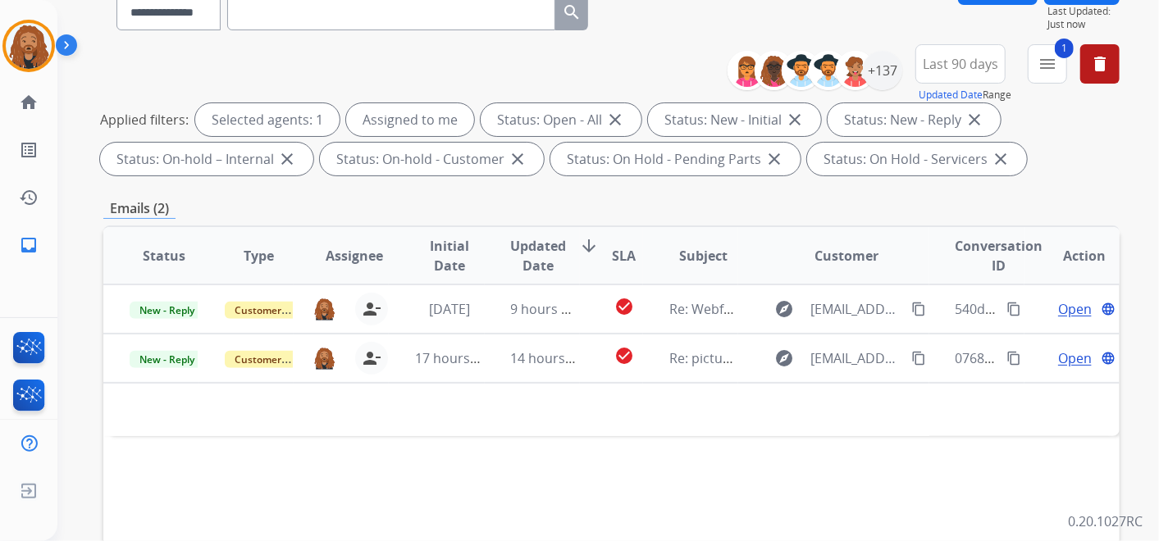
scroll to position [364, 0]
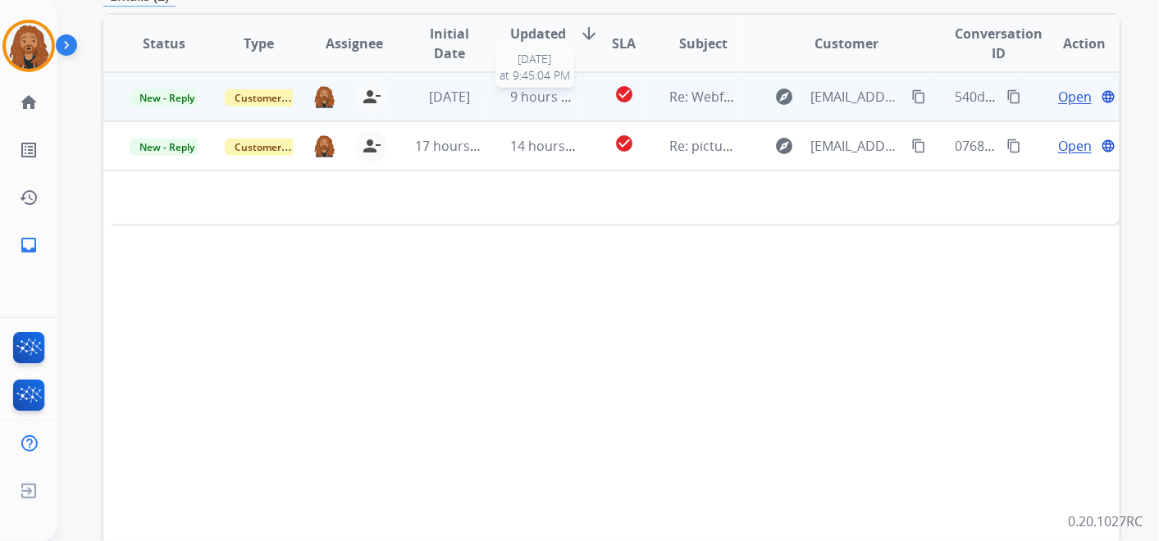
click at [555, 101] on span "9 hours ago" at bounding box center [548, 97] width 74 height 18
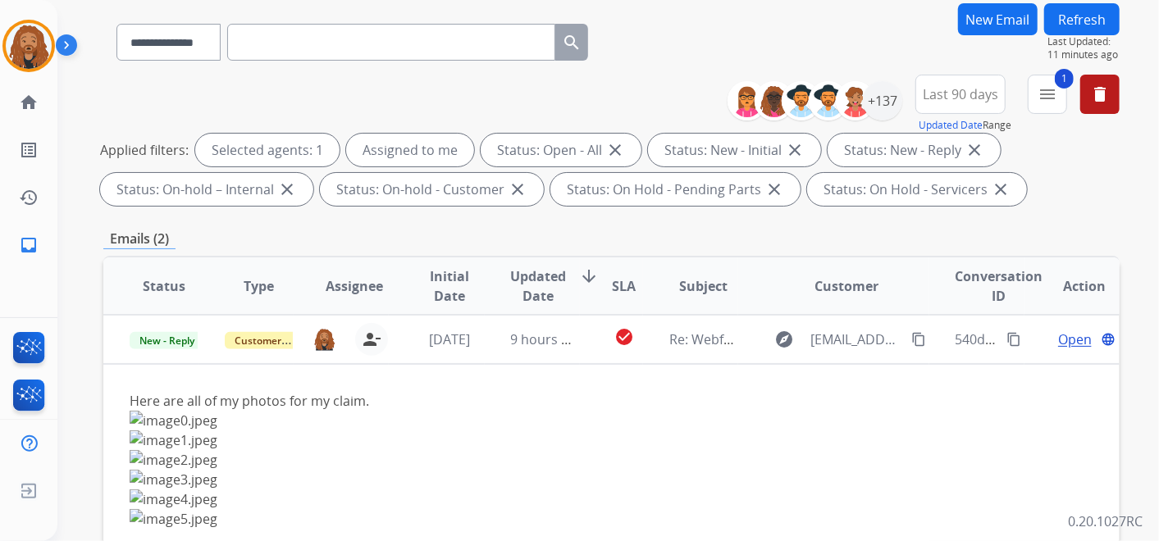
scroll to position [0, 0]
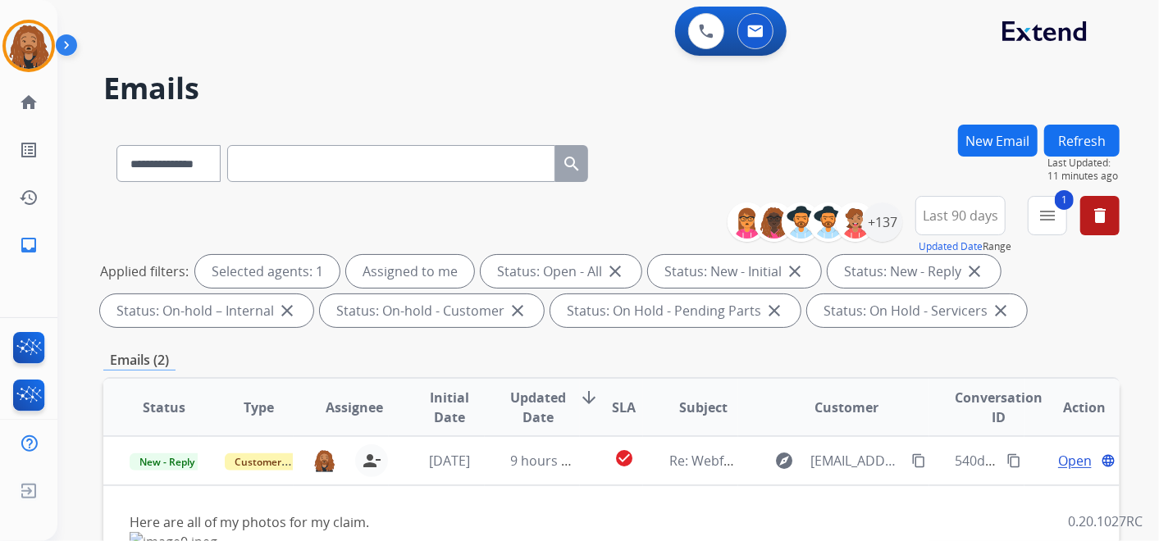
click at [1075, 144] on button "Refresh" at bounding box center [1081, 141] width 75 height 32
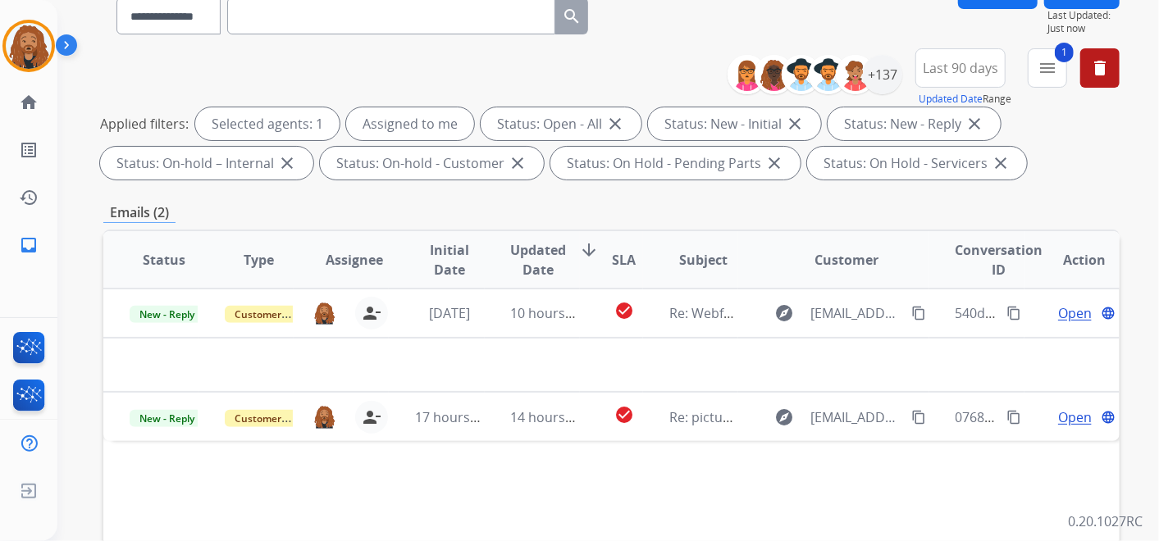
scroll to position [364, 0]
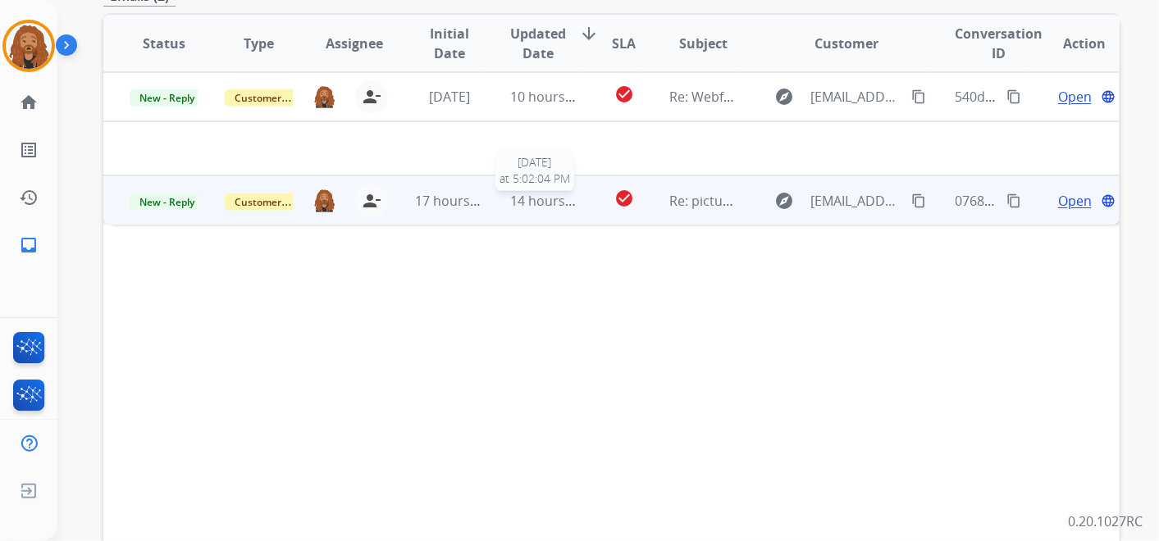
click at [532, 201] on span "14 hours ago" at bounding box center [551, 201] width 81 height 18
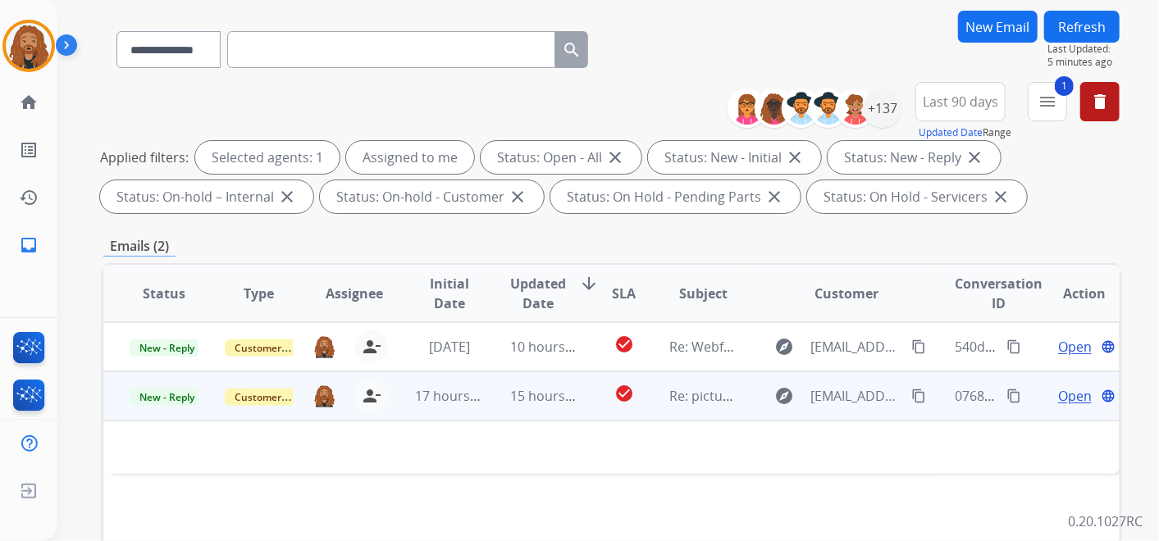
scroll to position [182, 0]
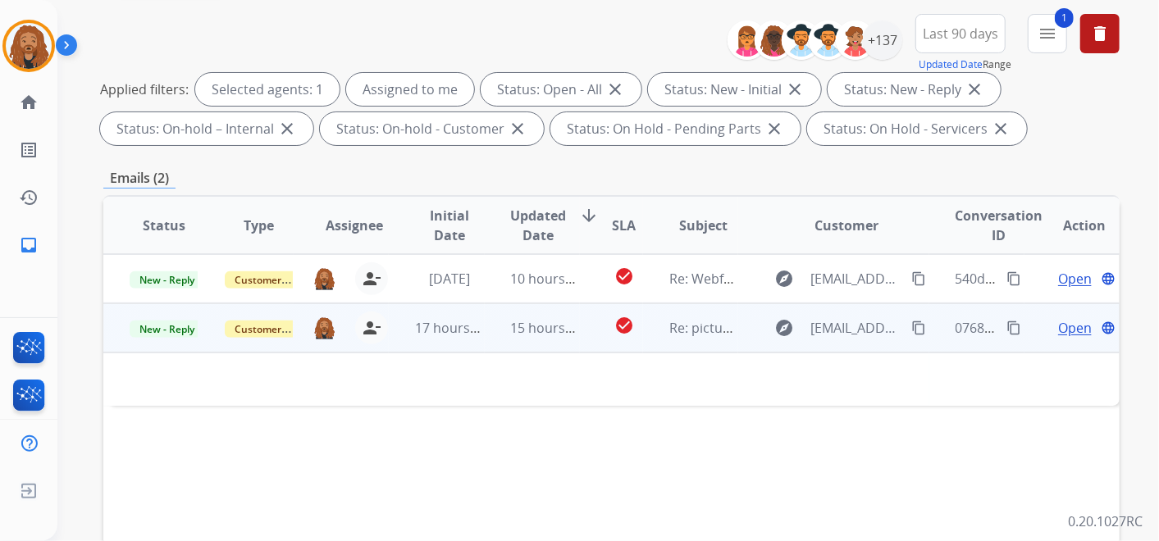
click at [500, 336] on td "15 hours ago" at bounding box center [532, 328] width 95 height 49
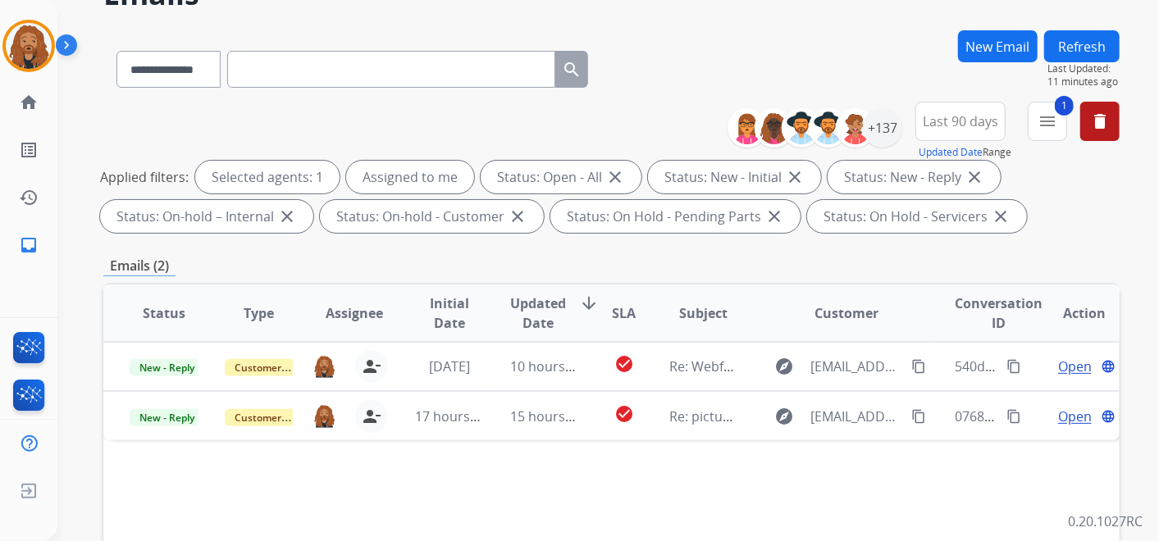
scroll to position [0, 0]
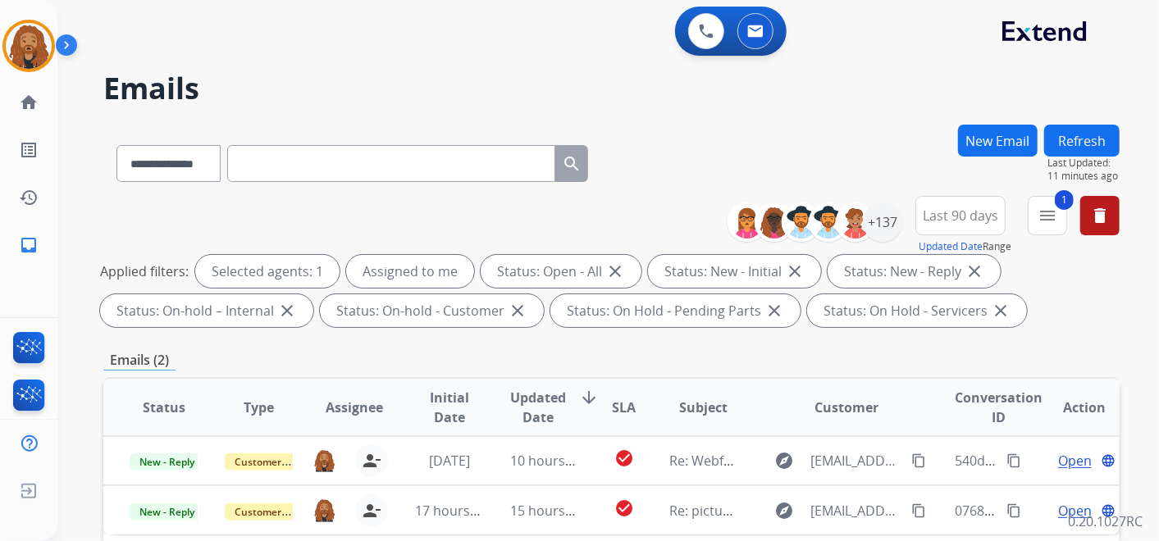
click at [1086, 134] on button "Refresh" at bounding box center [1081, 141] width 75 height 32
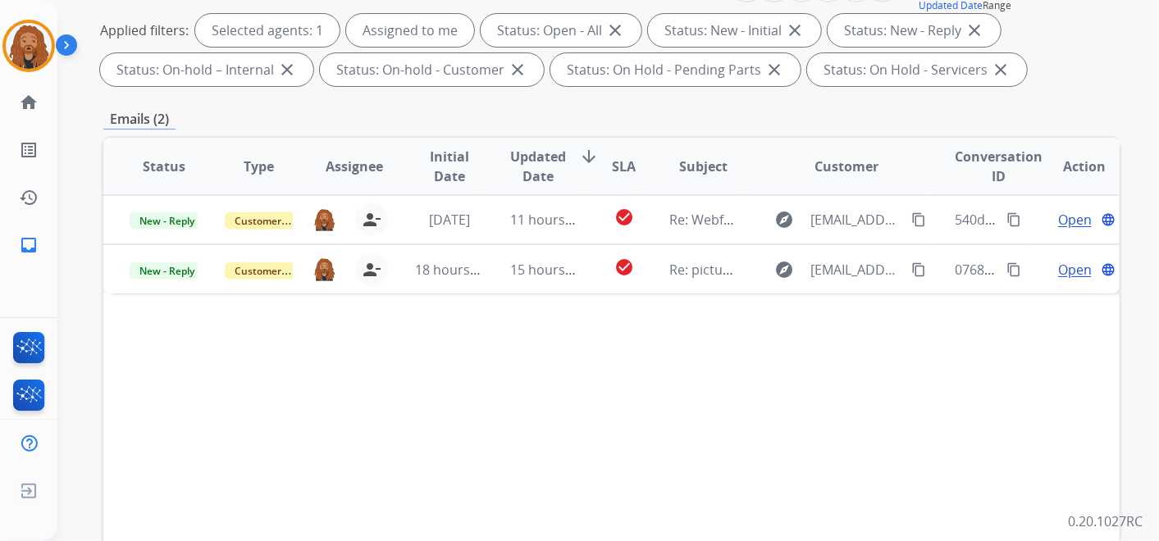
scroll to position [364, 0]
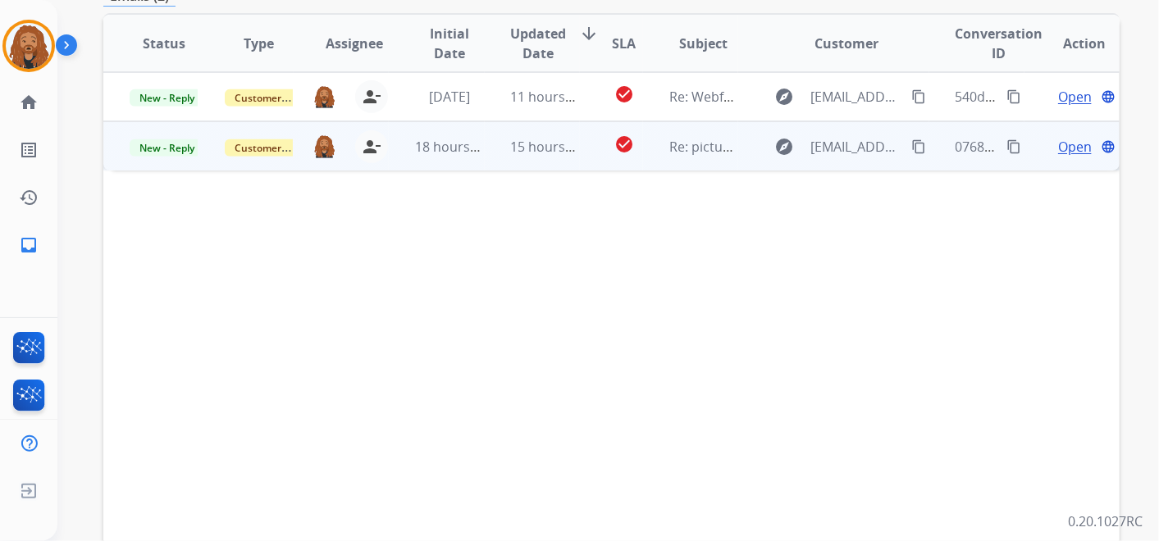
click at [474, 146] on span "18 hours ago" at bounding box center [455, 147] width 81 height 18
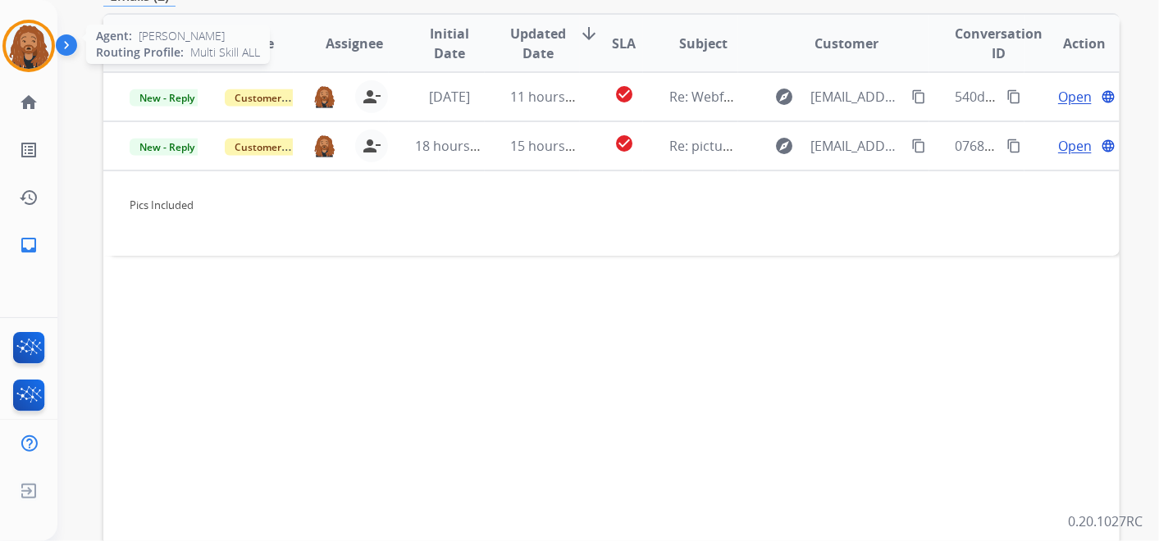
click at [25, 33] on img at bounding box center [29, 46] width 46 height 46
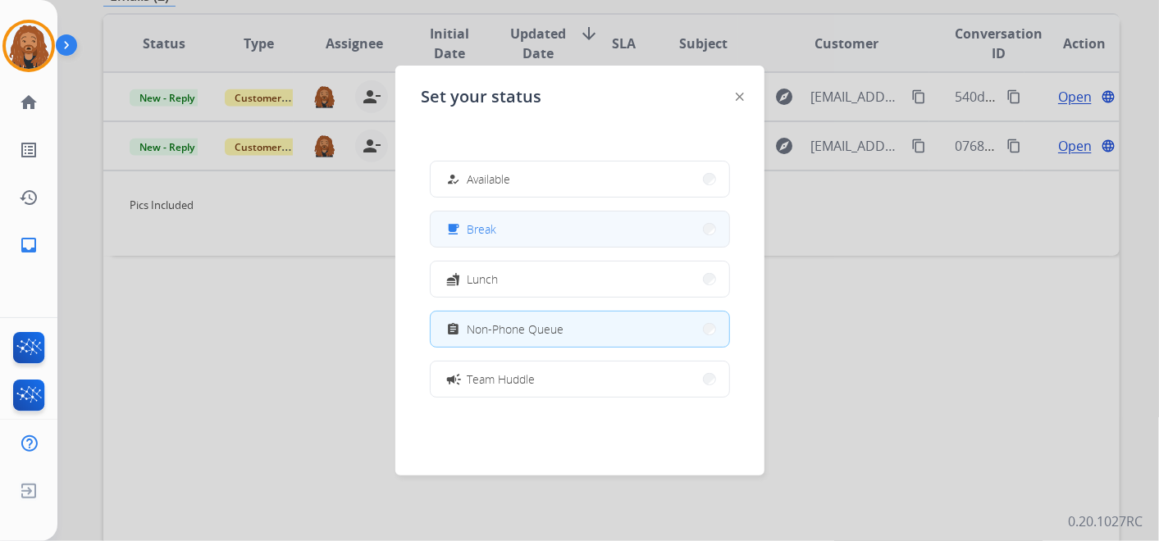
click at [510, 236] on button "free_breakfast Break" at bounding box center [580, 229] width 299 height 35
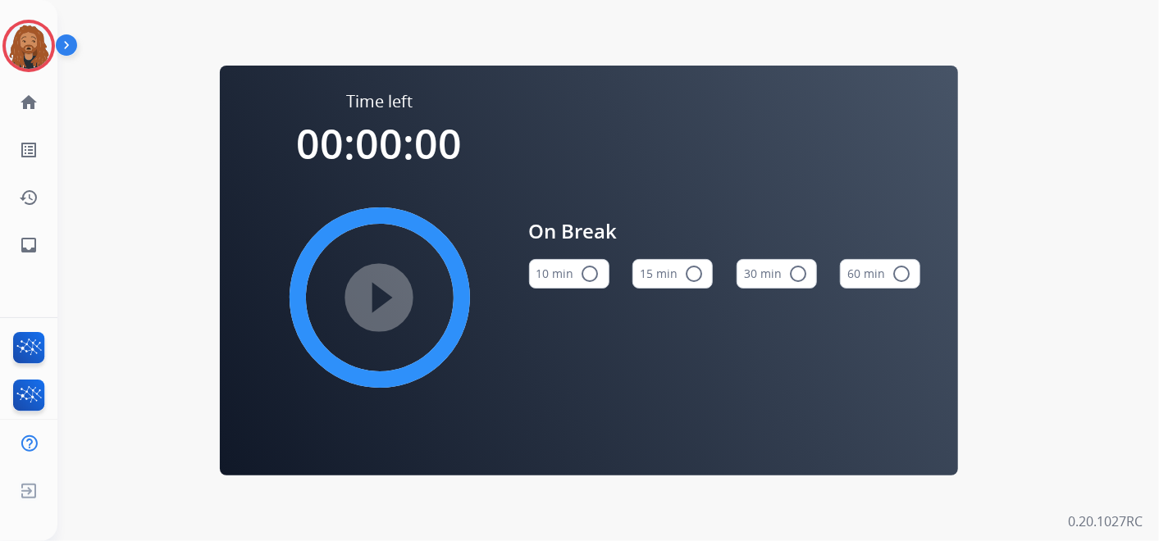
click at [670, 276] on button "15 min radio_button_unchecked" at bounding box center [672, 274] width 80 height 30
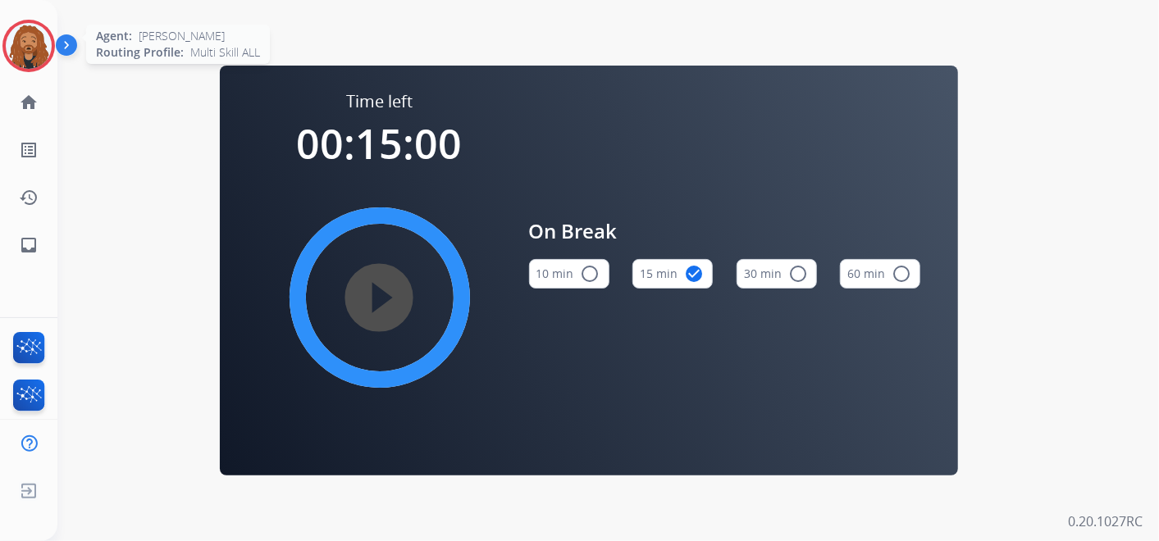
click at [10, 56] on img at bounding box center [29, 46] width 46 height 46
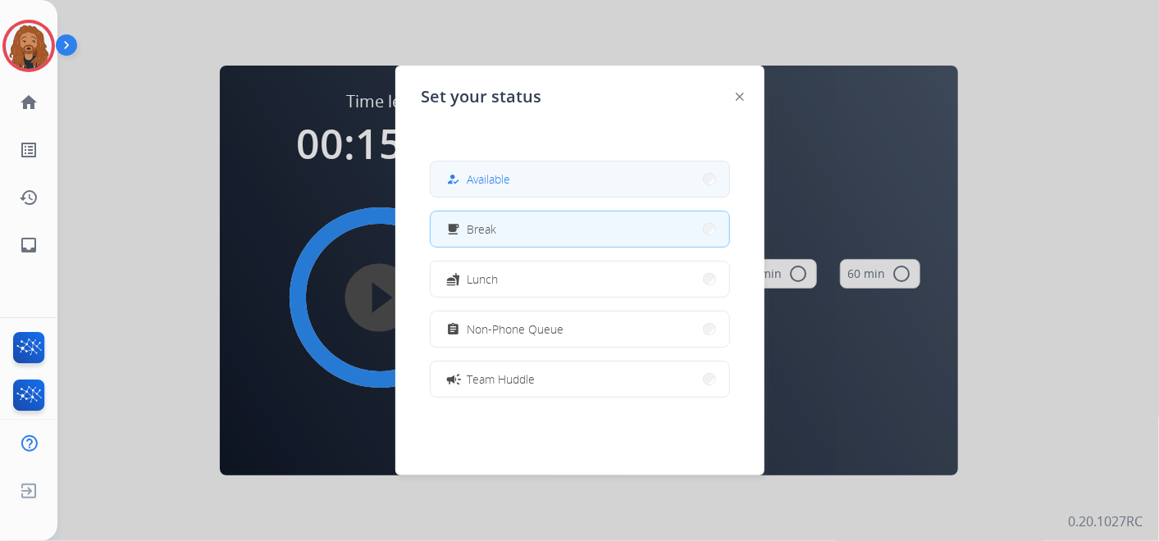
click at [558, 189] on button "how_to_reg Available" at bounding box center [580, 179] width 299 height 35
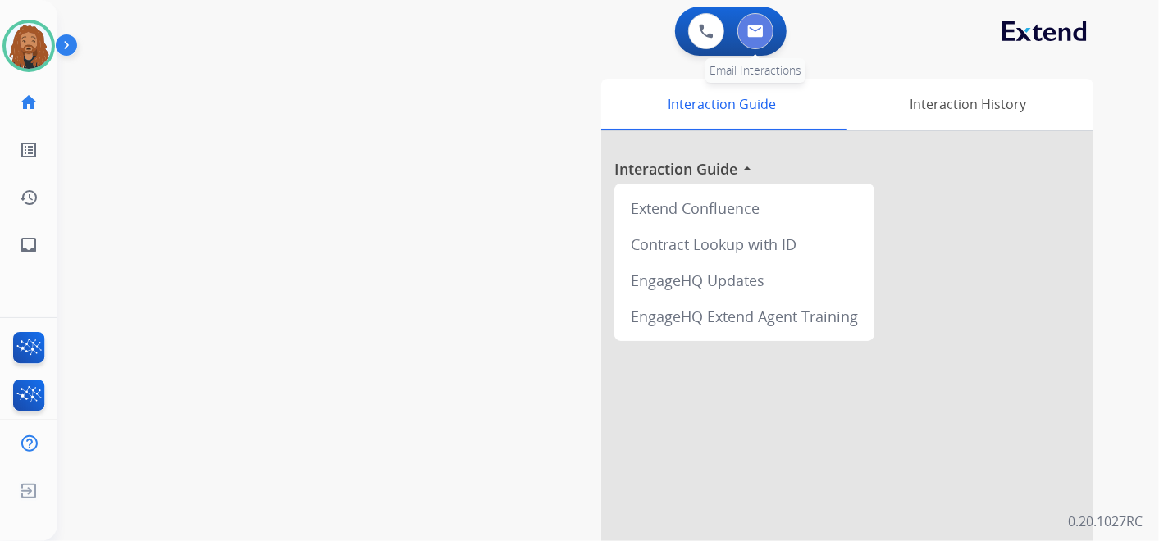
click at [766, 40] on button at bounding box center [755, 31] width 36 height 36
select select "**********"
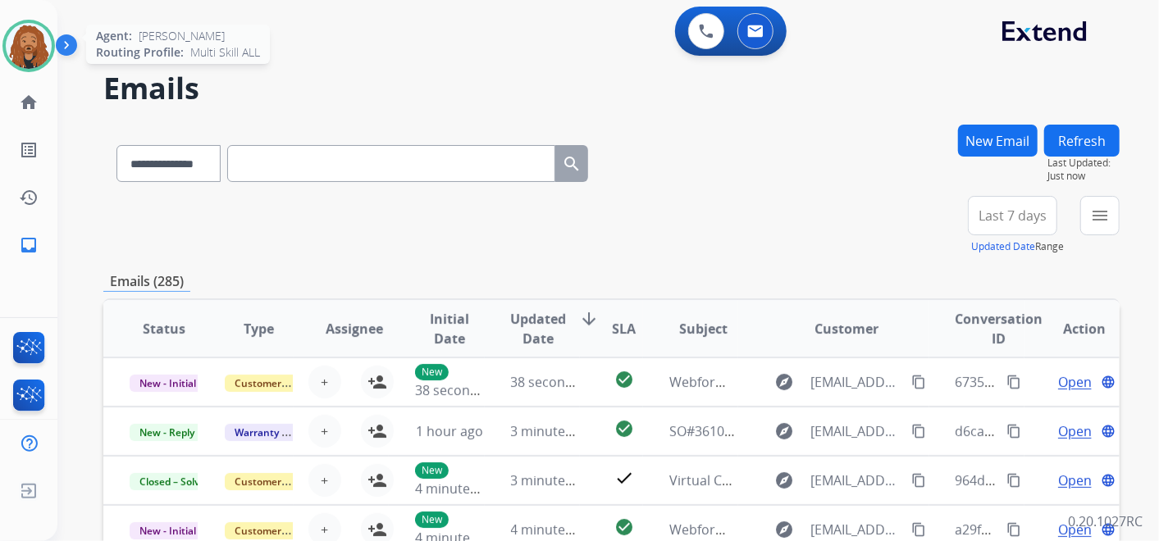
click at [31, 34] on img at bounding box center [29, 46] width 46 height 46
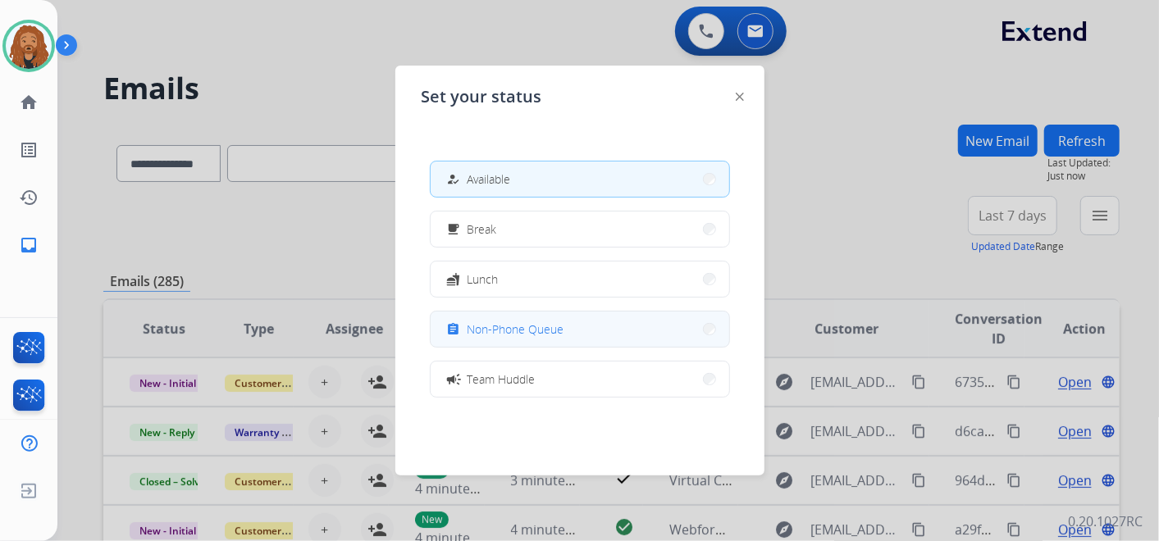
click at [479, 327] on span "Non-Phone Queue" at bounding box center [516, 329] width 97 height 17
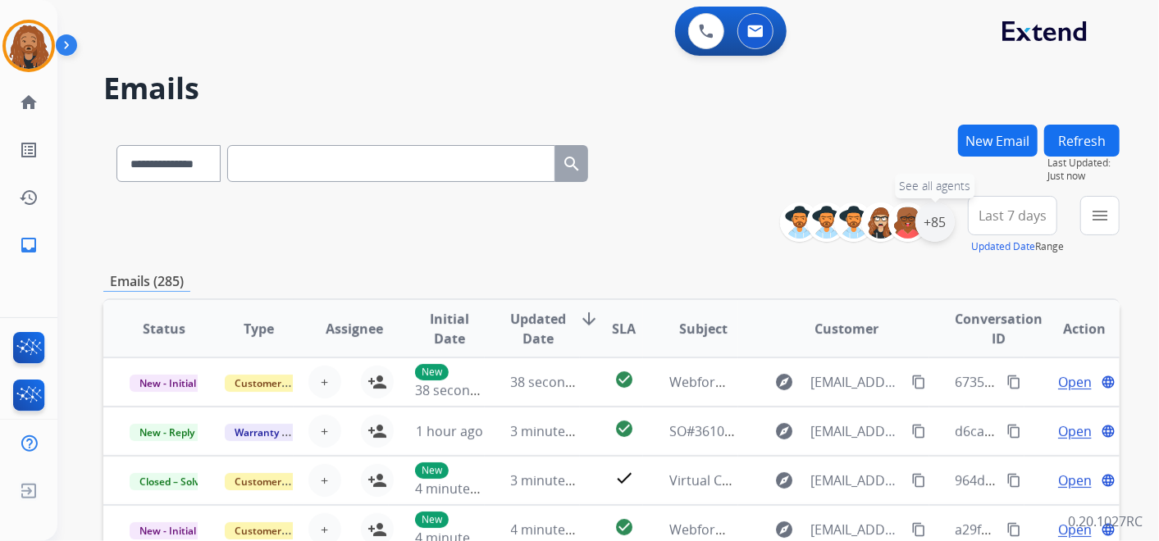
click at [935, 230] on div "+85" at bounding box center [934, 222] width 39 height 39
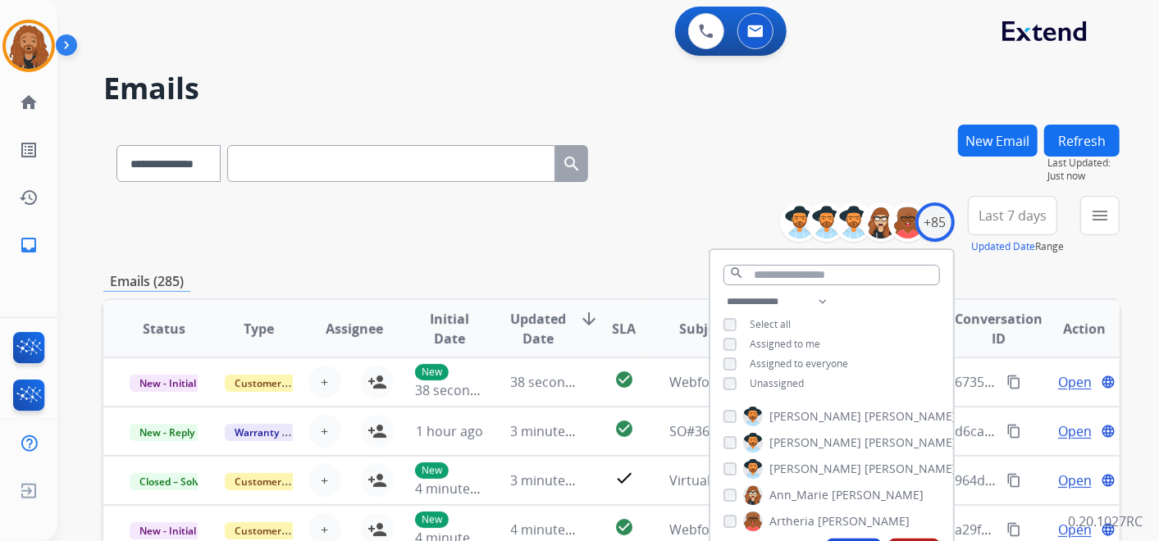
click at [1043, 203] on button "Last 7 days" at bounding box center [1012, 215] width 89 height 39
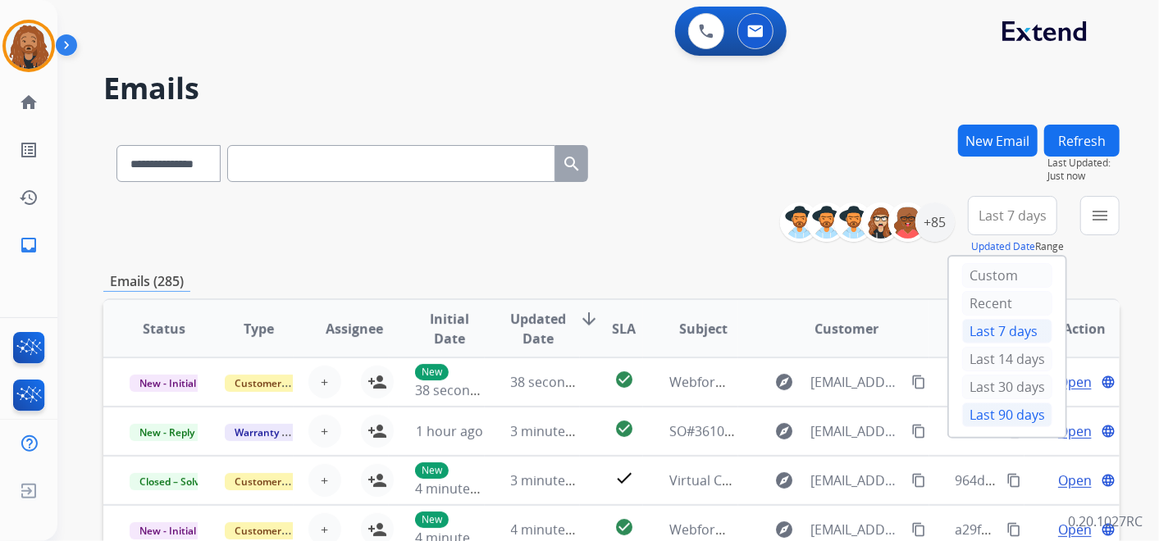
click at [979, 407] on div "Last 90 days" at bounding box center [1007, 415] width 90 height 25
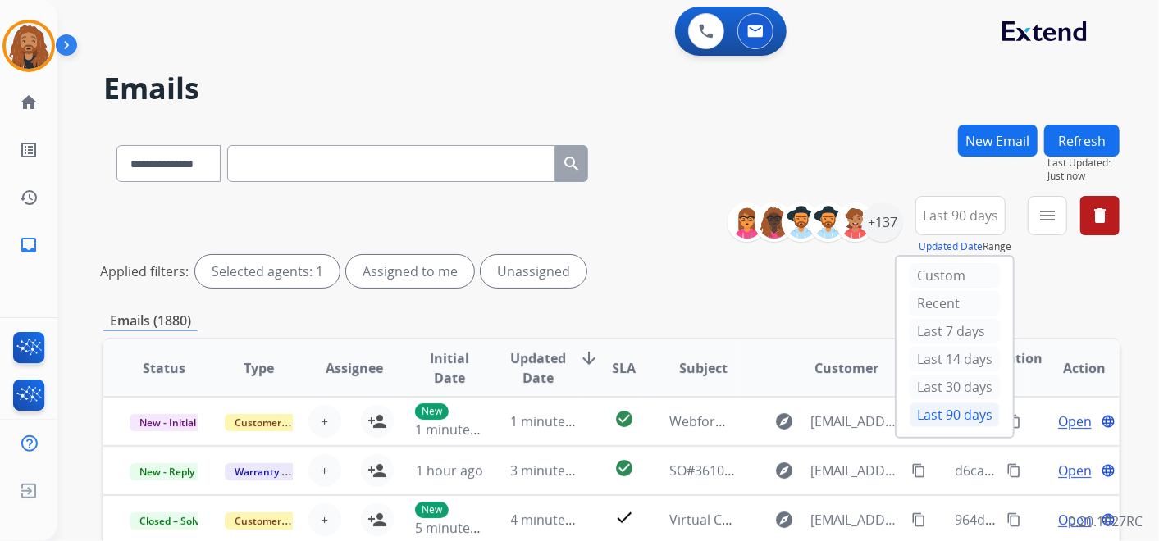
click at [707, 241] on div "**********" at bounding box center [611, 245] width 1016 height 98
click at [1043, 220] on mat-icon "menu" at bounding box center [1048, 216] width 20 height 20
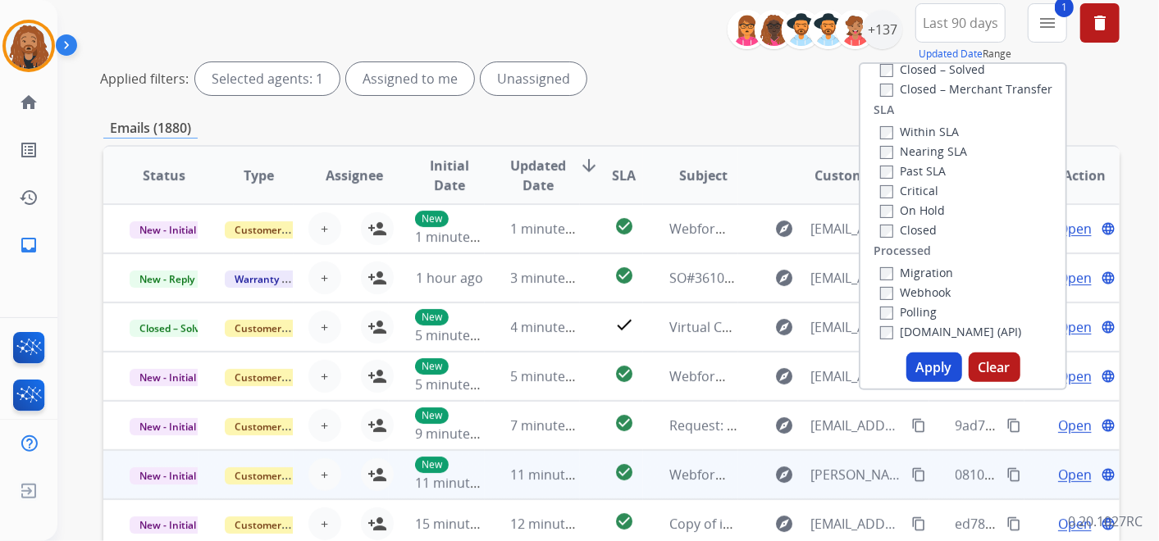
scroll to position [273, 0]
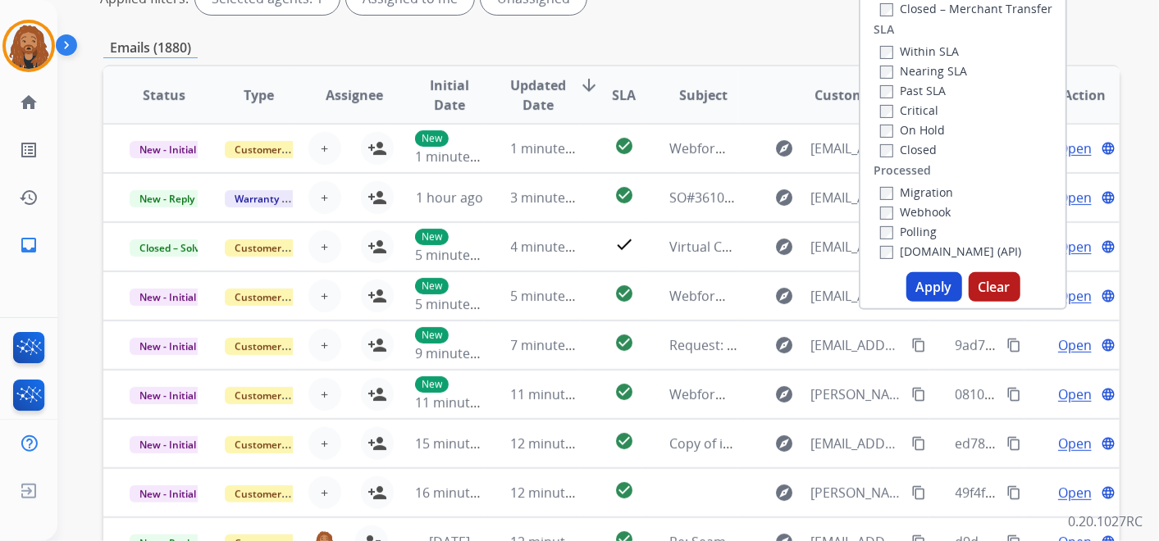
click at [939, 284] on button "Apply" at bounding box center [934, 287] width 56 height 30
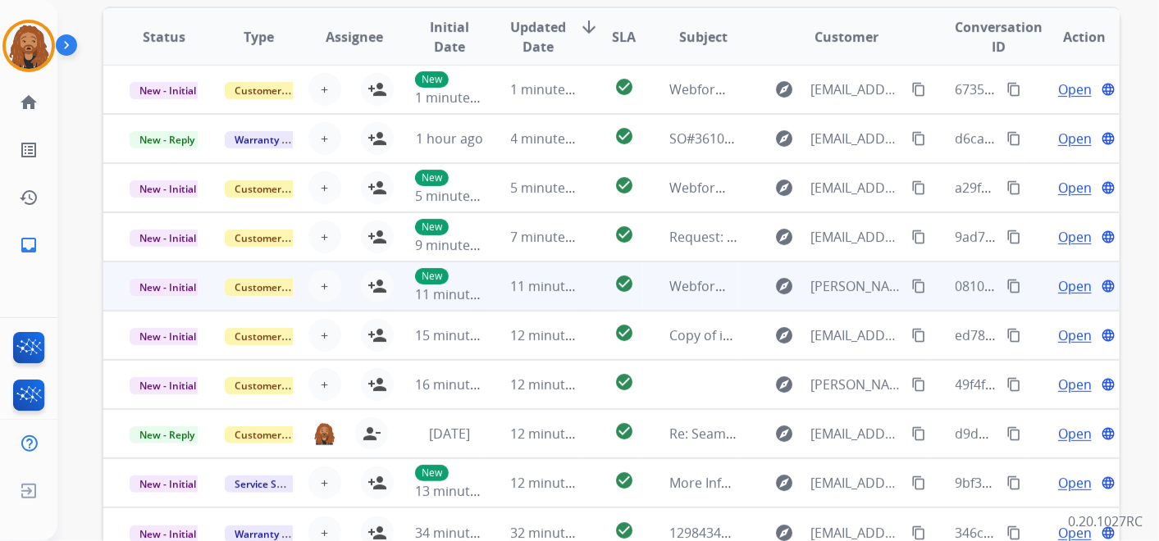
scroll to position [470, 0]
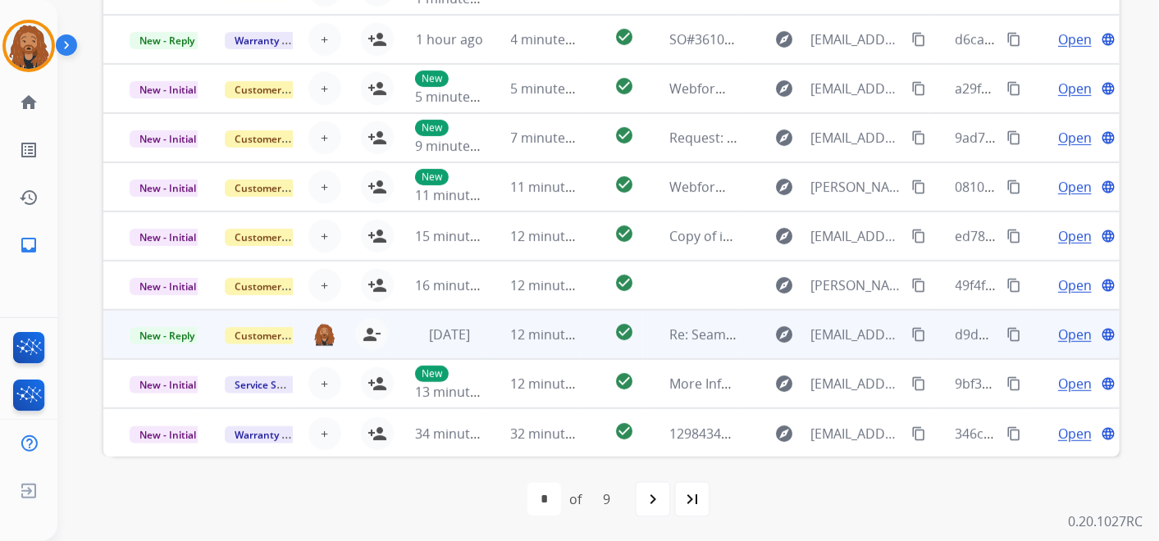
click at [1066, 330] on span "Open" at bounding box center [1075, 335] width 34 height 20
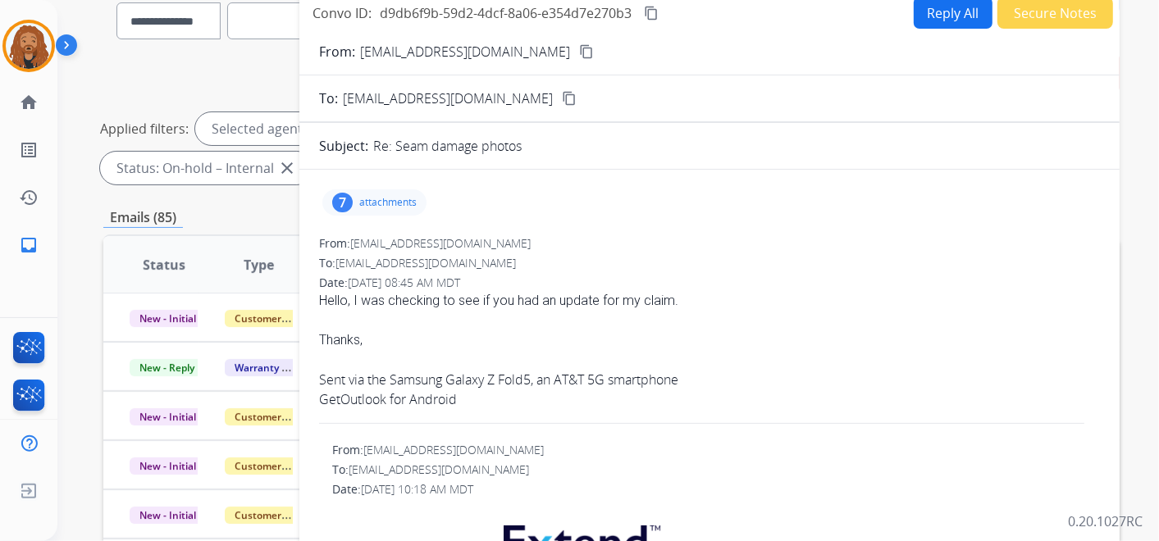
scroll to position [105, 0]
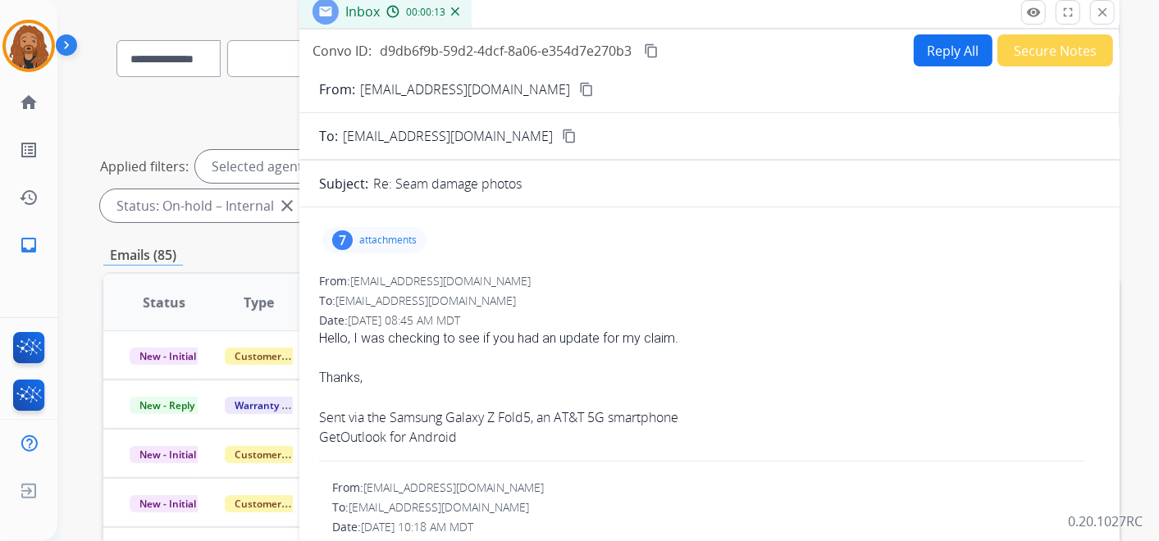
click at [577, 80] on button "content_copy" at bounding box center [587, 90] width 20 height 20
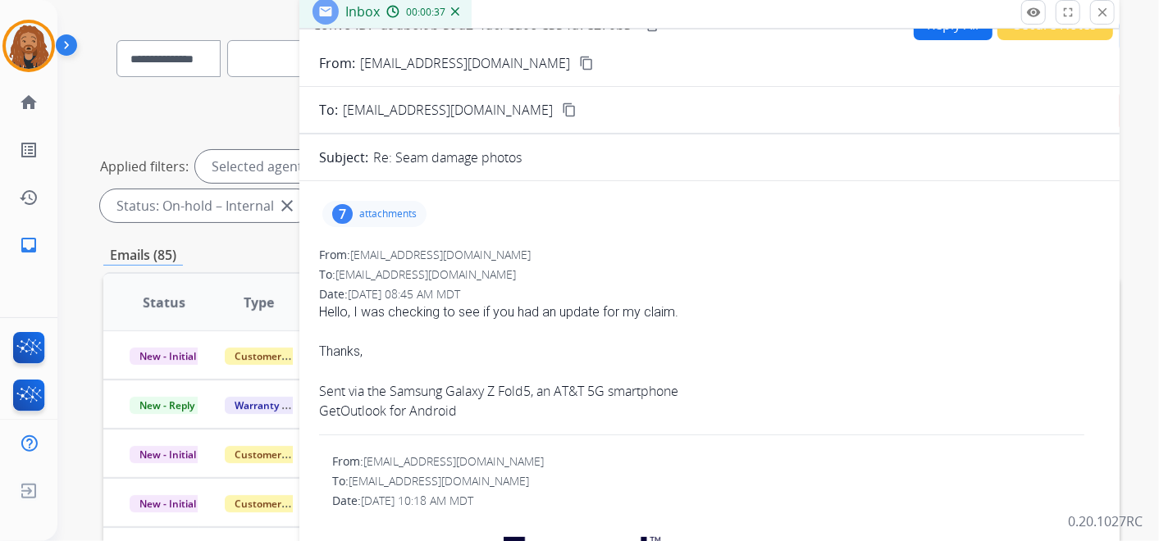
scroll to position [0, 0]
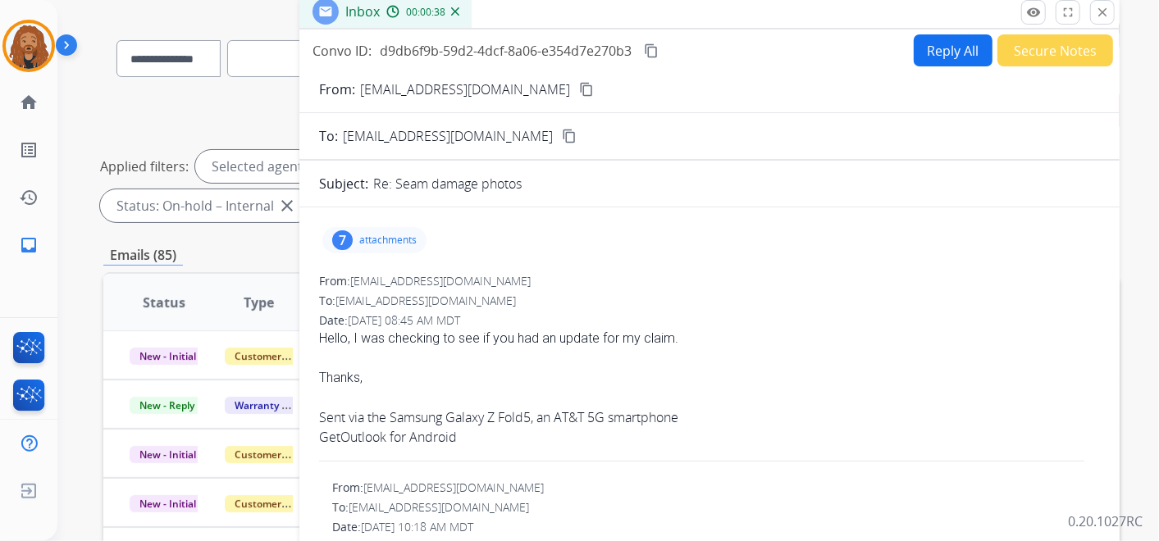
click at [579, 86] on mat-icon "content_copy" at bounding box center [586, 89] width 15 height 15
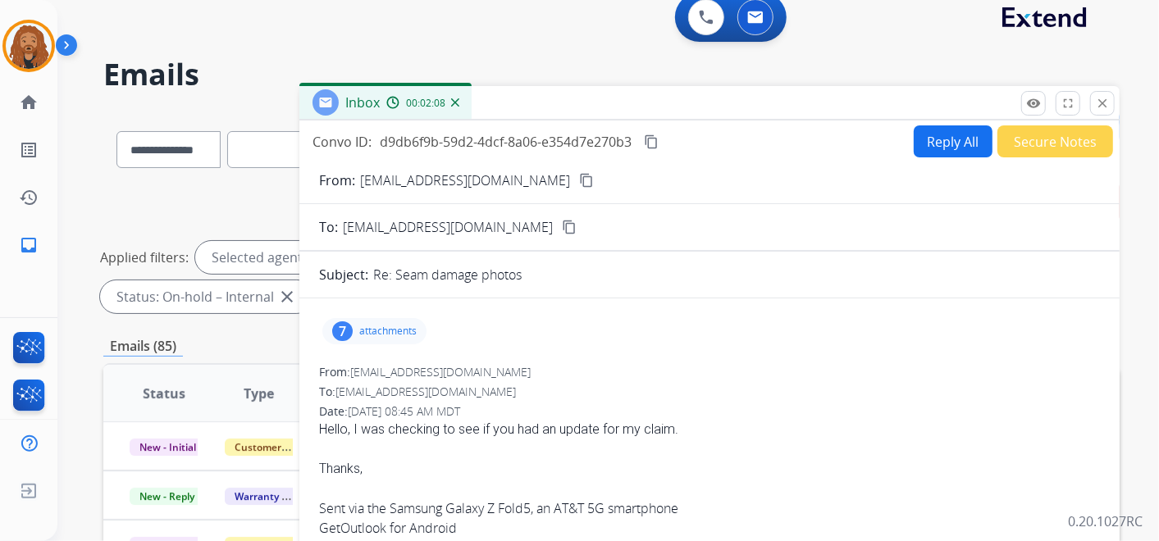
click at [579, 173] on mat-icon "content_copy" at bounding box center [586, 180] width 15 height 15
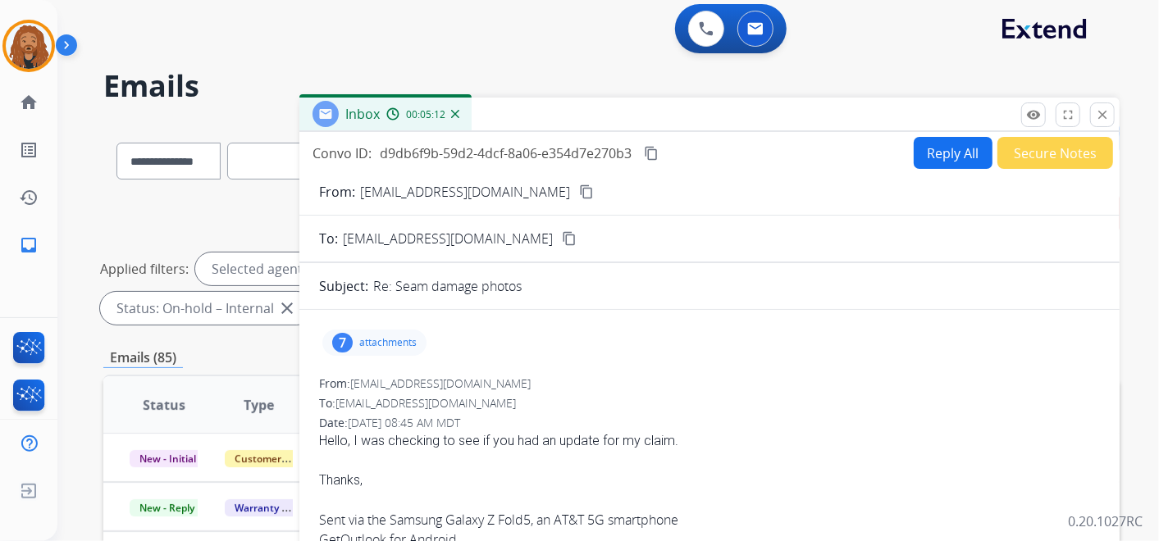
scroll to position [0, 0]
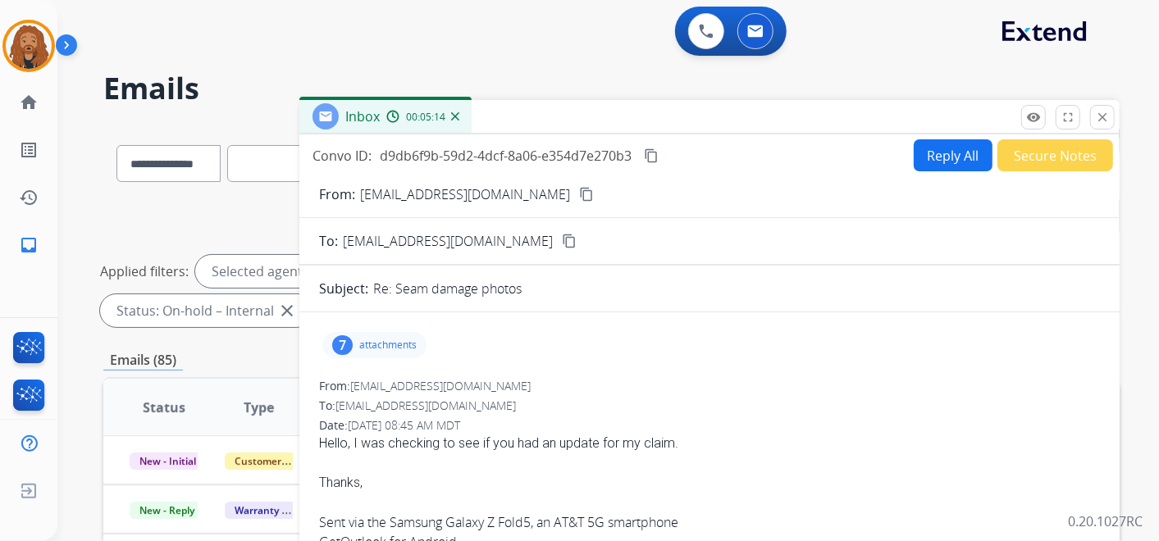
click at [946, 163] on button "Reply All" at bounding box center [953, 155] width 79 height 32
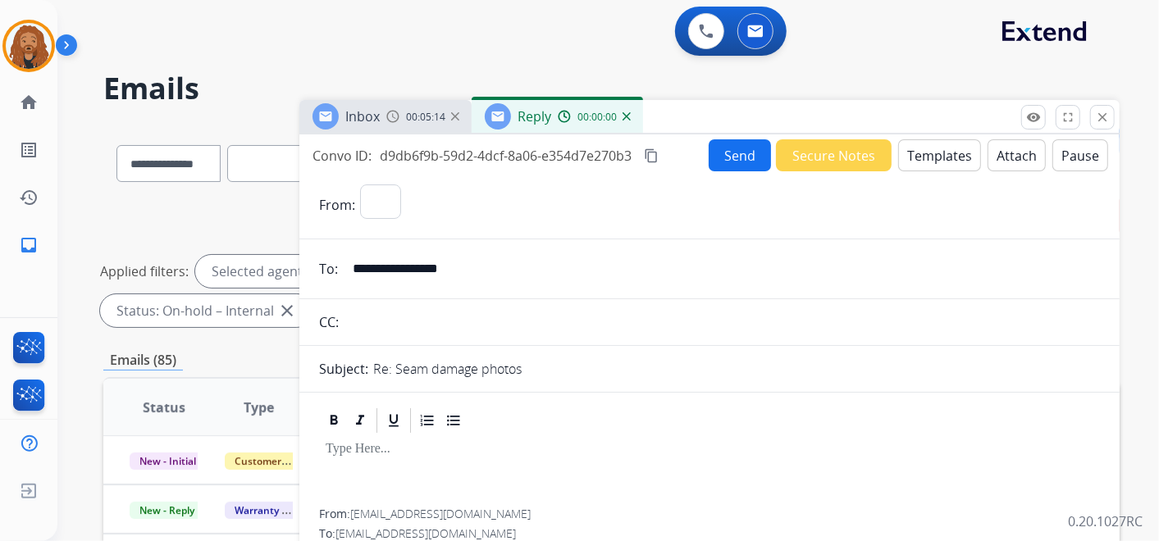
select select "**********"
click at [915, 148] on button "Templates" at bounding box center [939, 155] width 83 height 32
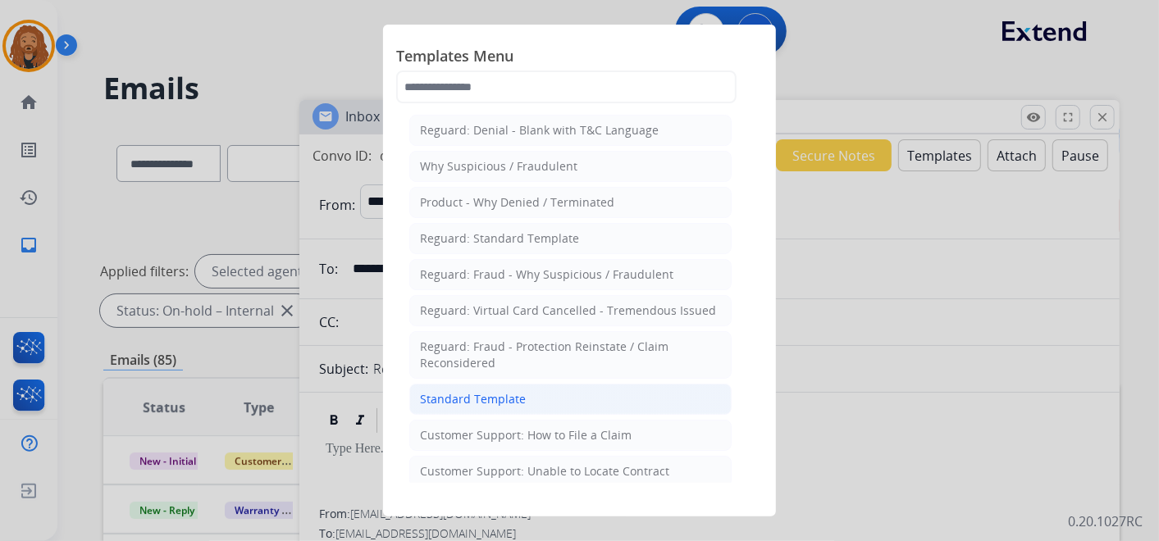
click at [508, 391] on div "Standard Template" at bounding box center [473, 399] width 106 height 16
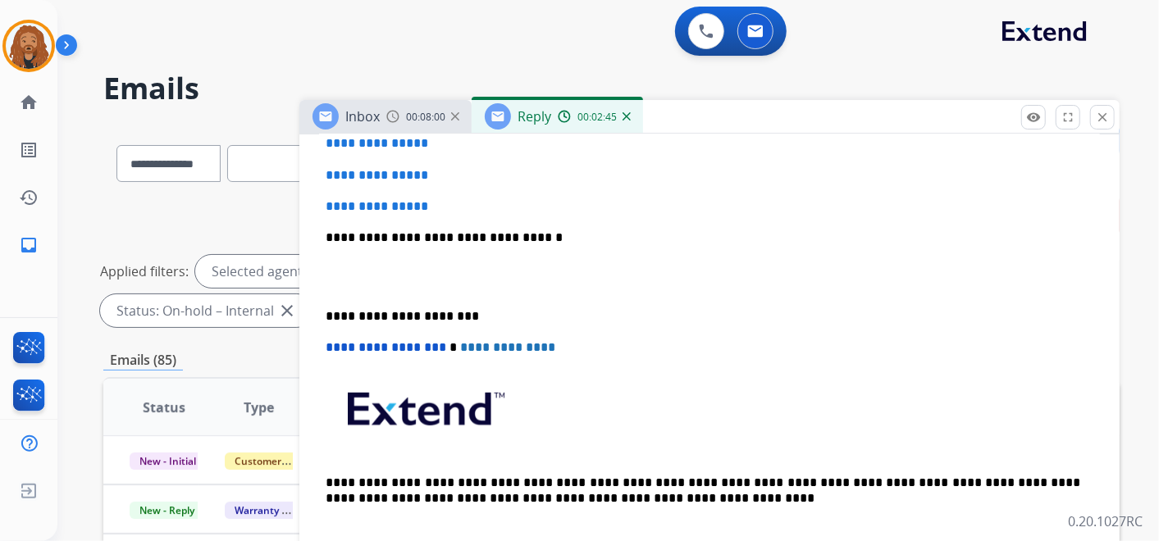
scroll to position [364, 0]
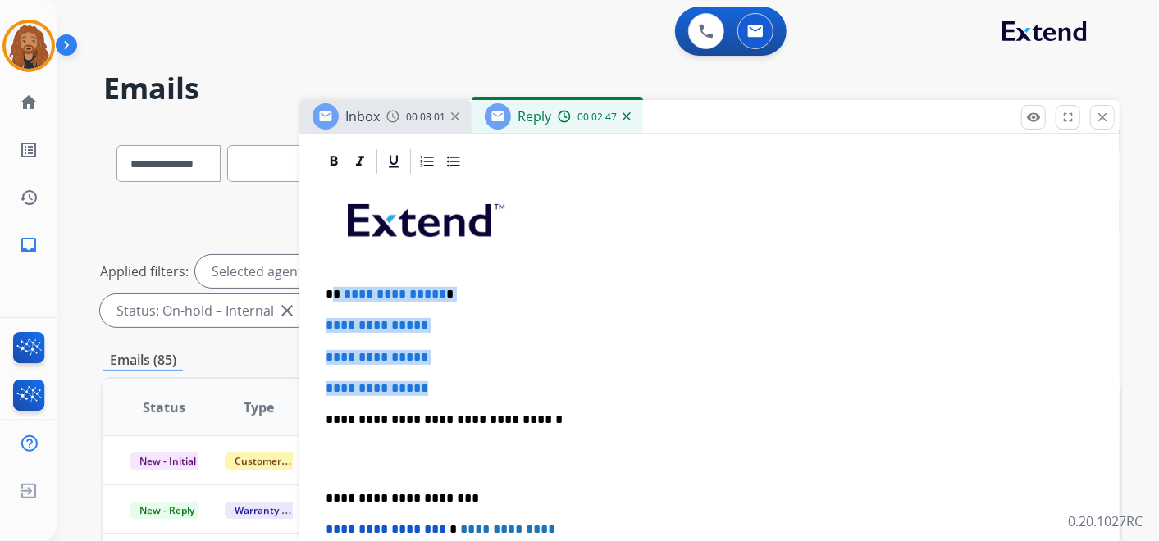
drag, startPoint x: 449, startPoint y: 388, endPoint x: 331, endPoint y: 273, distance: 164.2
click at [331, 273] on div "**********" at bounding box center [709, 458] width 781 height 564
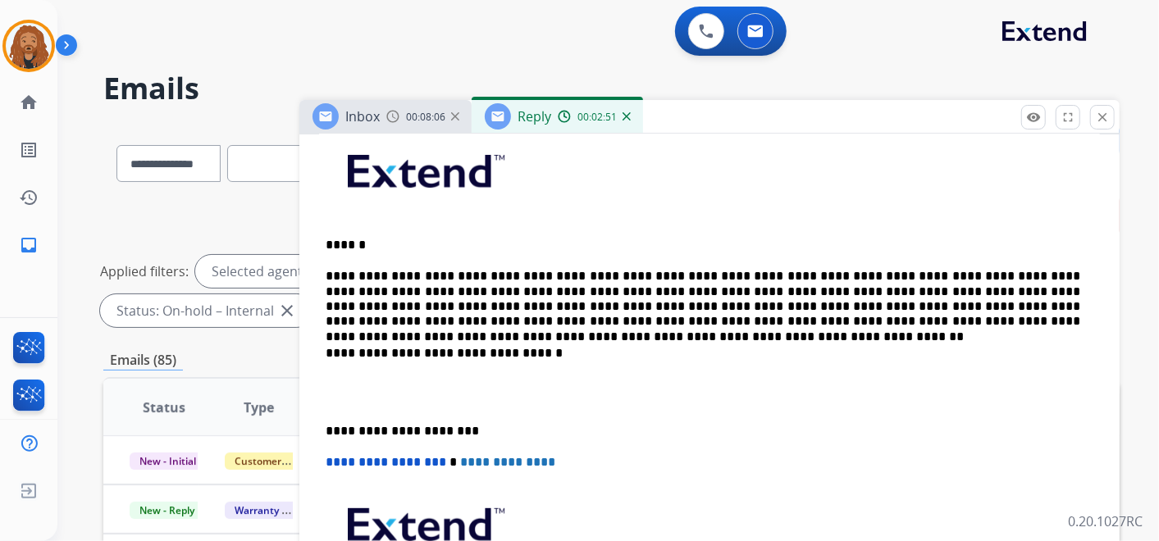
scroll to position [455, 0]
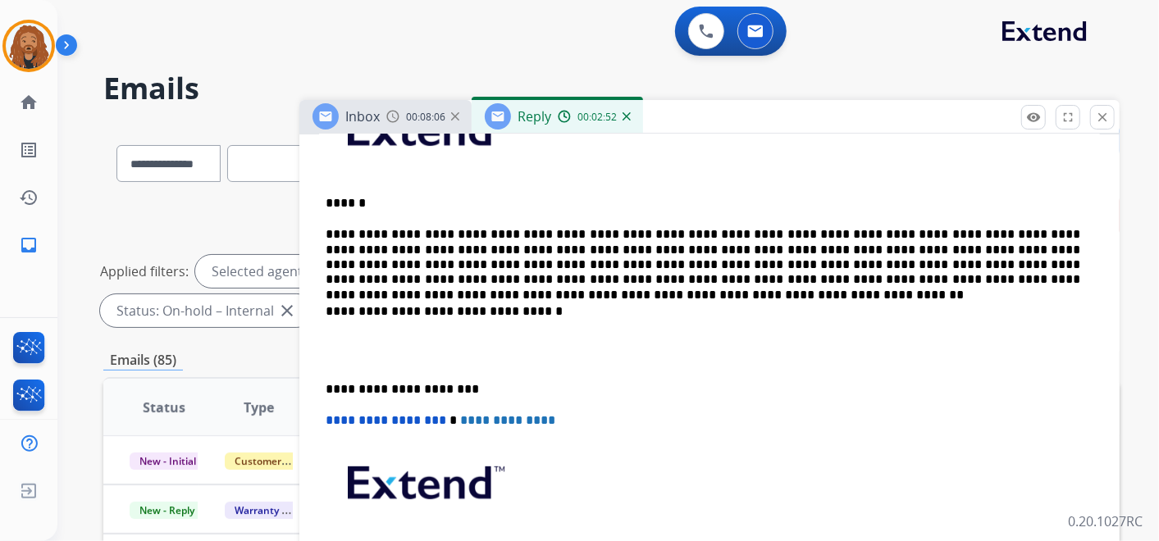
click at [402, 349] on p at bounding box center [710, 351] width 768 height 30
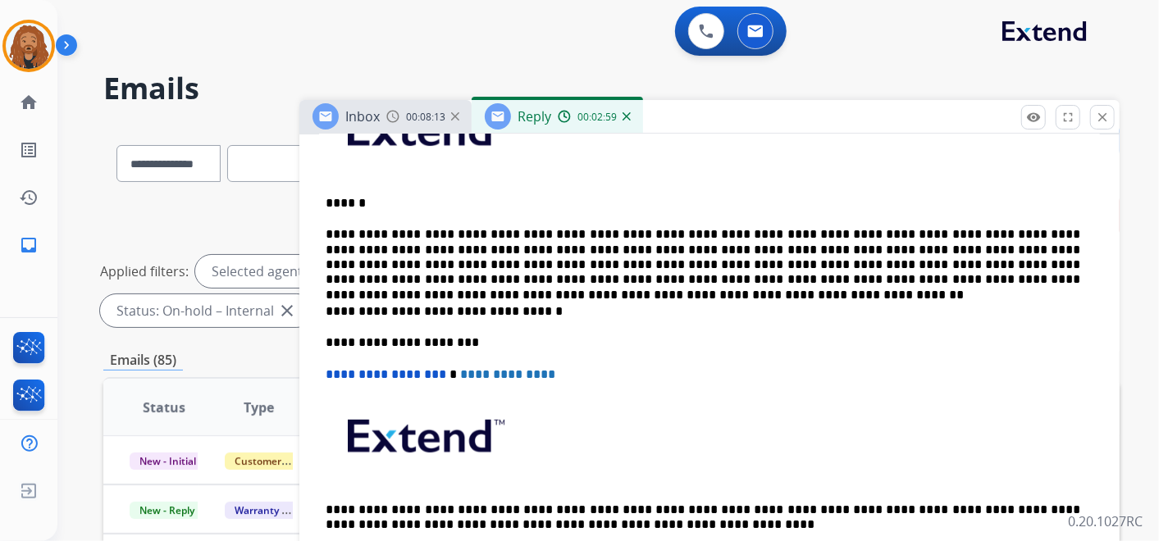
click at [623, 371] on p "**********" at bounding box center [703, 375] width 755 height 15
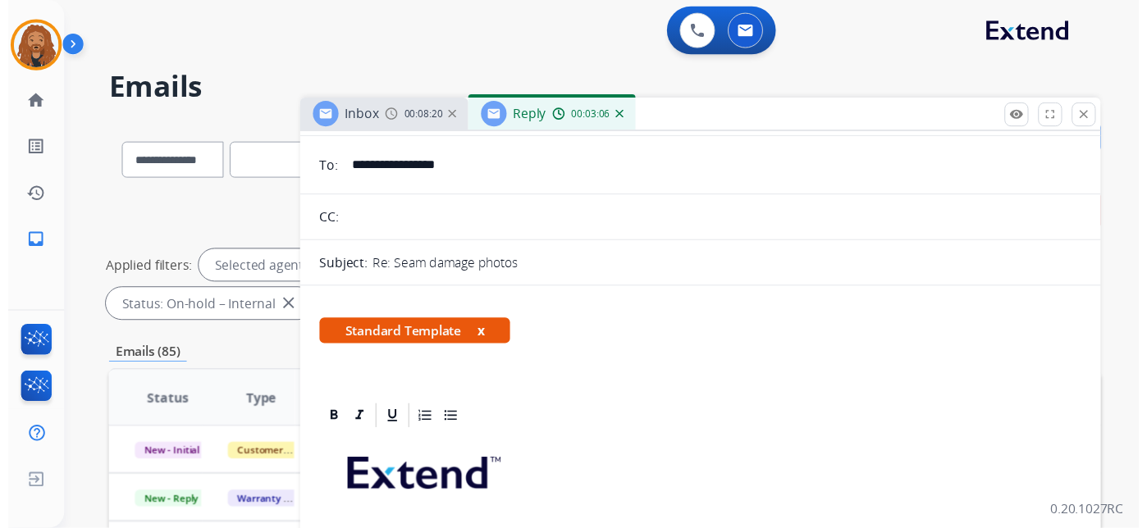
scroll to position [0, 0]
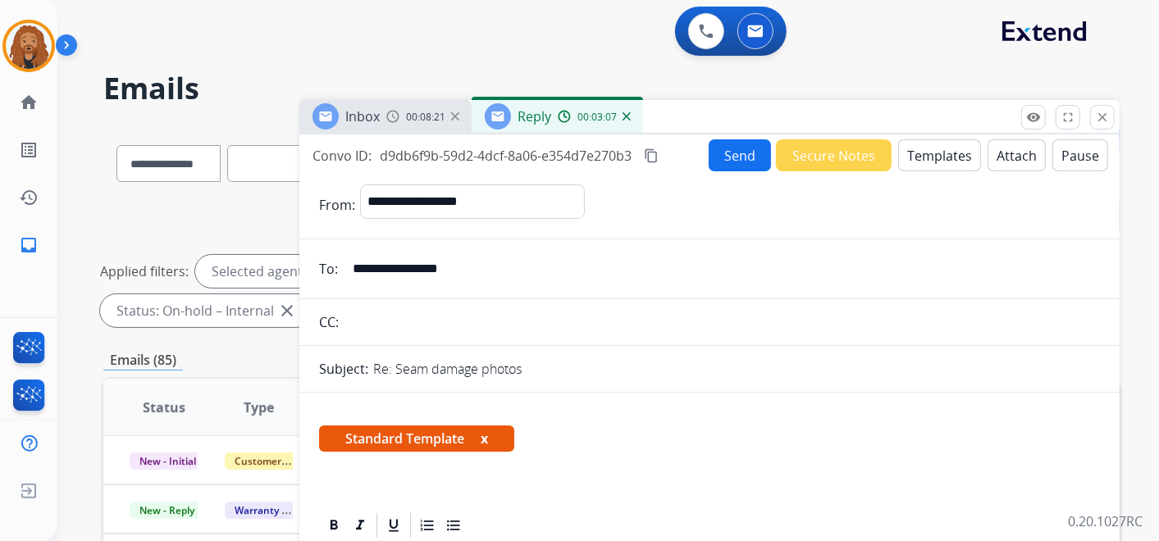
click at [724, 158] on button "Send" at bounding box center [740, 155] width 62 height 32
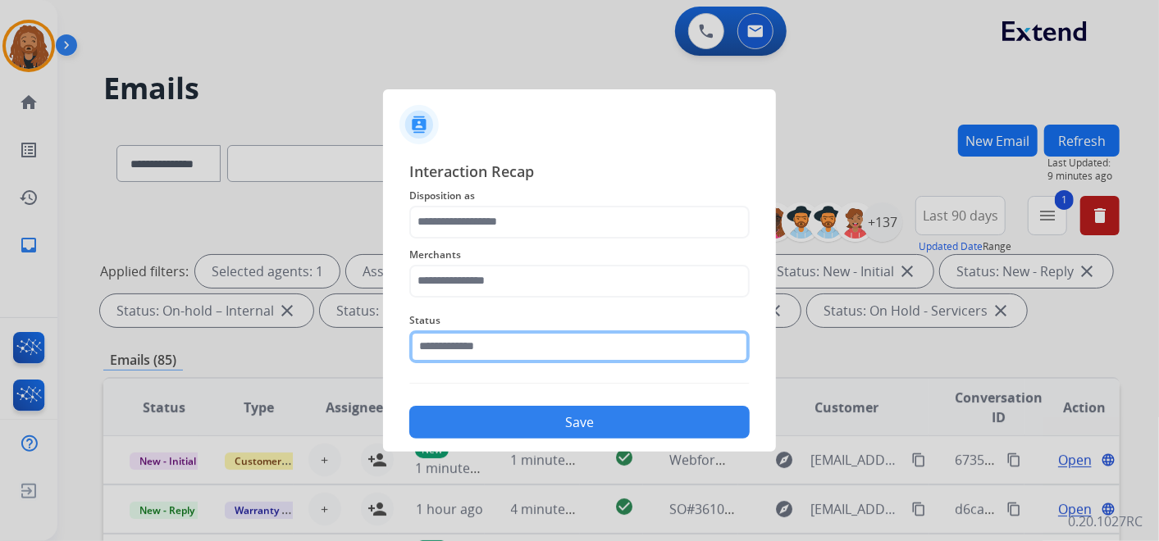
click at [443, 331] on input "text" at bounding box center [579, 347] width 340 height 33
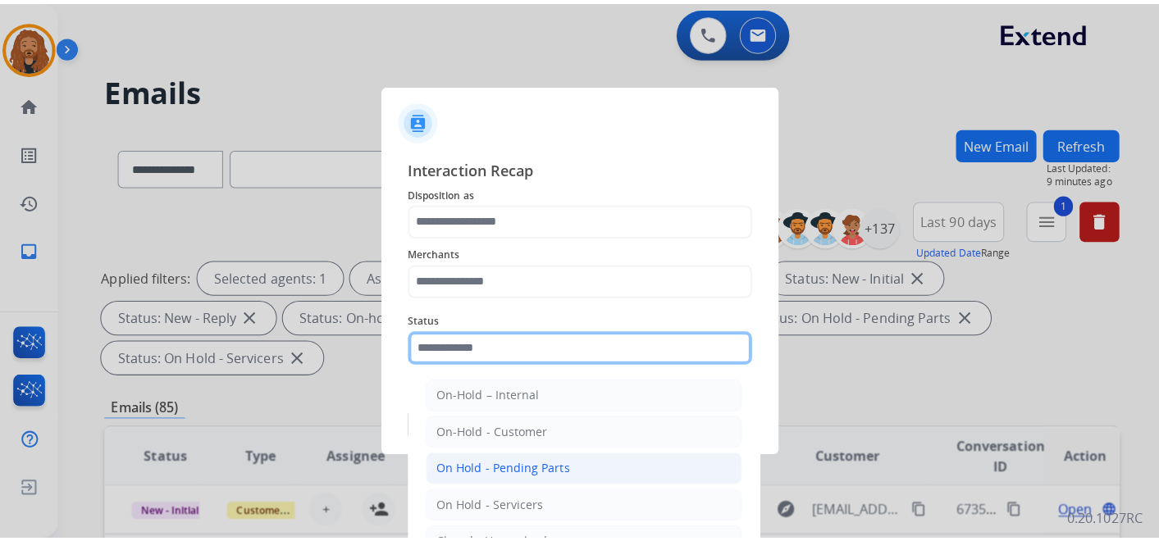
scroll to position [94, 0]
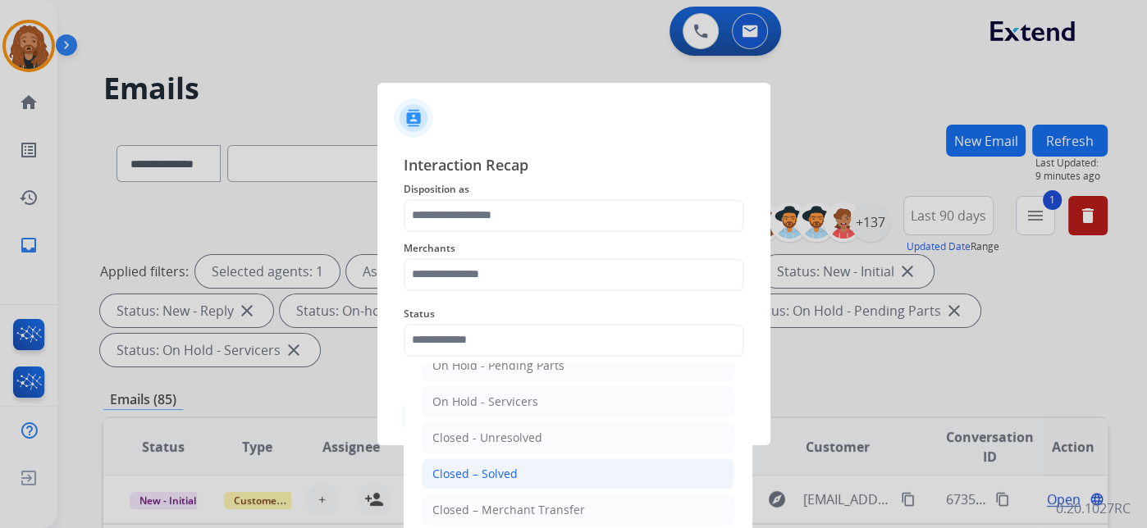
click at [466, 473] on div "Closed – Solved" at bounding box center [474, 474] width 85 height 16
type input "**********"
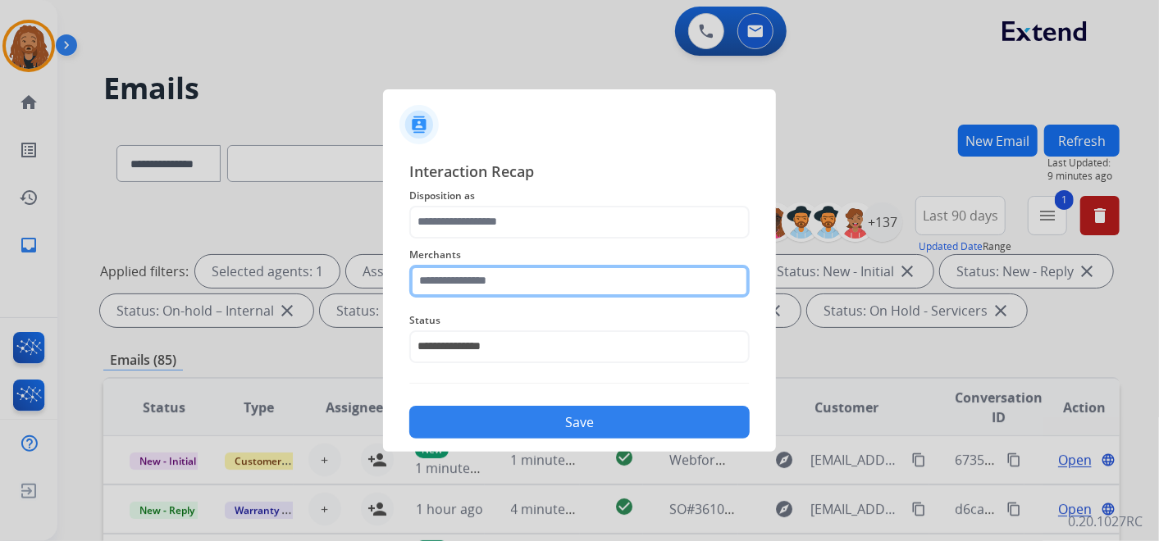
click at [459, 277] on input "text" at bounding box center [579, 281] width 340 height 33
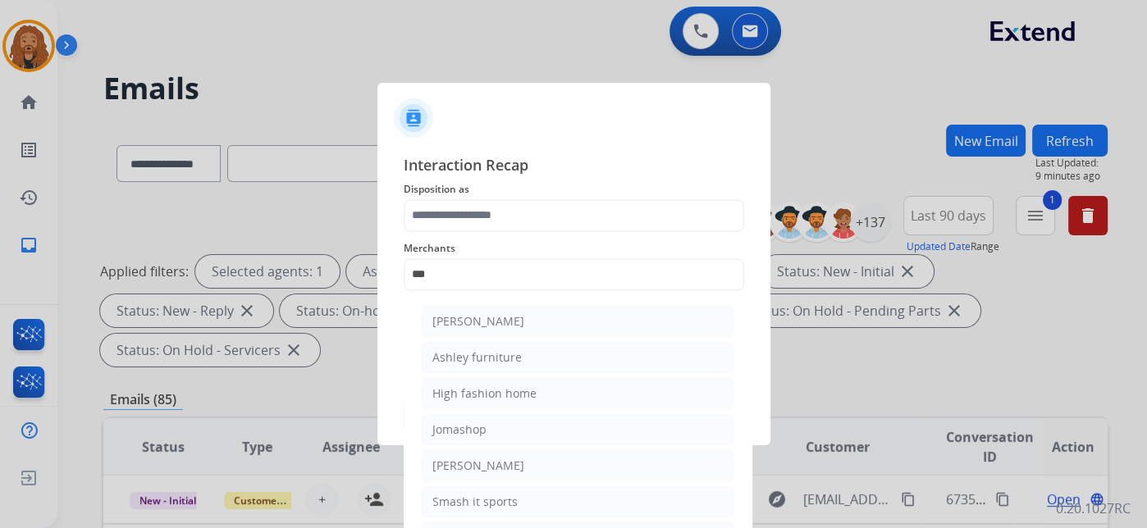
click at [525, 374] on ul "[PERSON_NAME] [PERSON_NAME] furniture High fashion home Jomashop [PERSON_NAME] …" at bounding box center [578, 434] width 322 height 272
drag, startPoint x: 518, startPoint y: 366, endPoint x: 492, endPoint y: 326, distance: 47.6
click at [518, 363] on li "Ashley furniture" at bounding box center [578, 357] width 313 height 31
type input "**********"
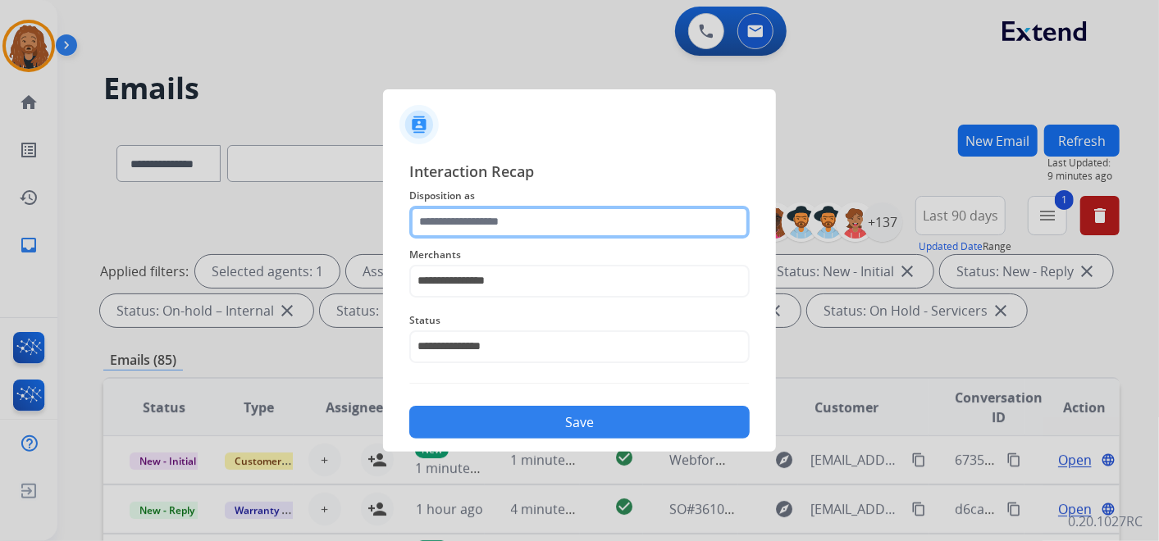
click at [448, 211] on input "text" at bounding box center [579, 222] width 340 height 33
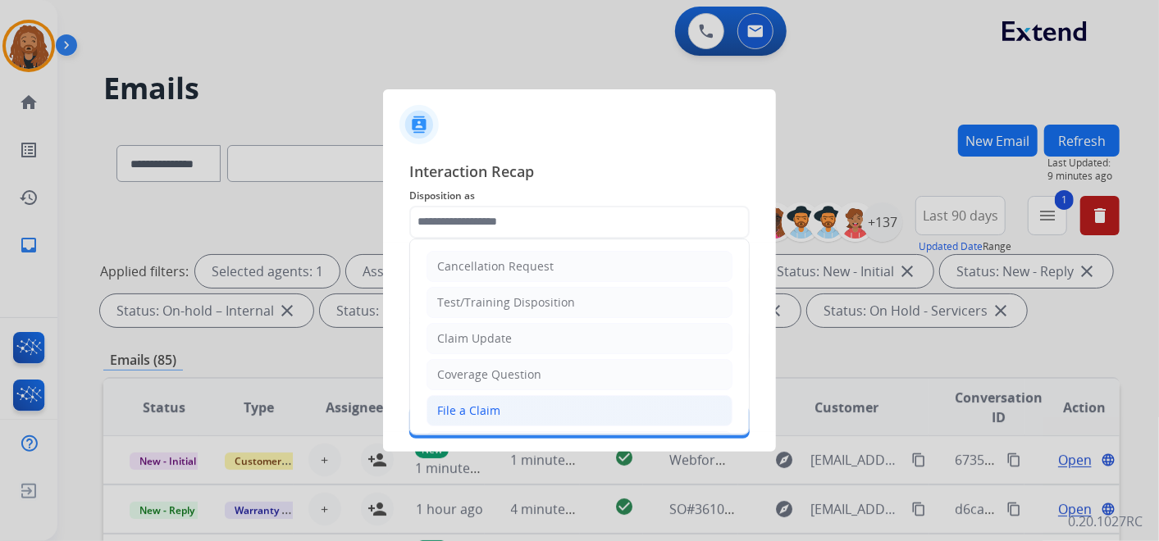
click at [471, 418] on li "File a Claim" at bounding box center [580, 410] width 306 height 31
type input "**********"
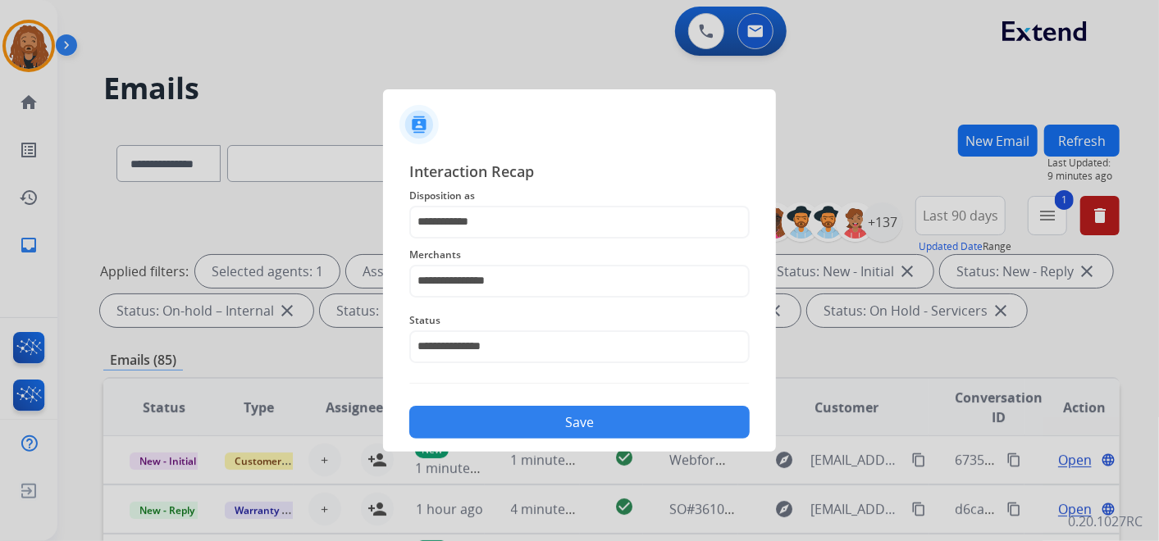
click at [473, 422] on button "Save" at bounding box center [579, 422] width 340 height 33
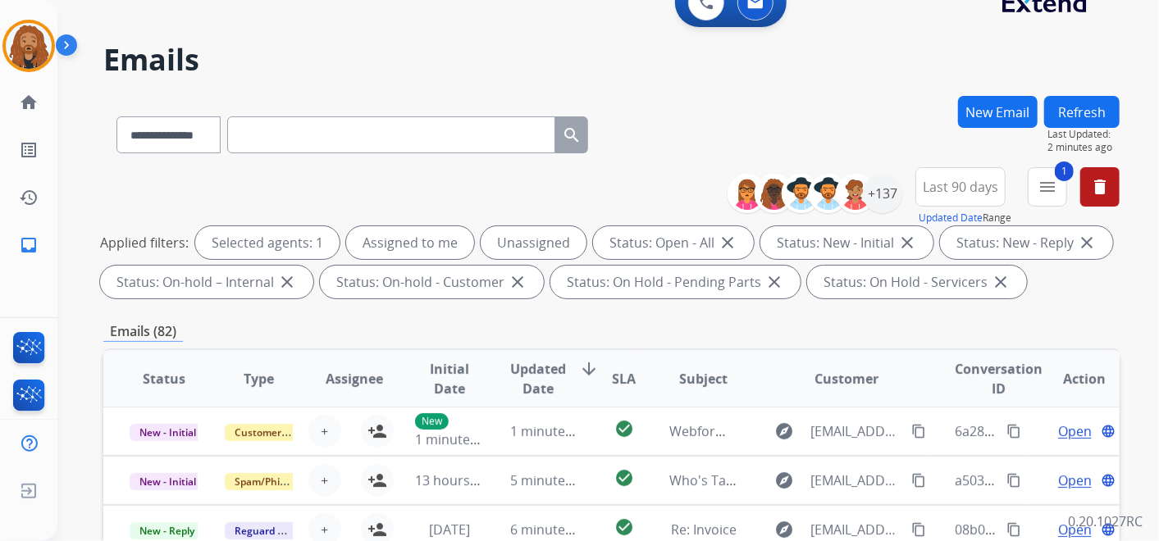
scroll to position [0, 0]
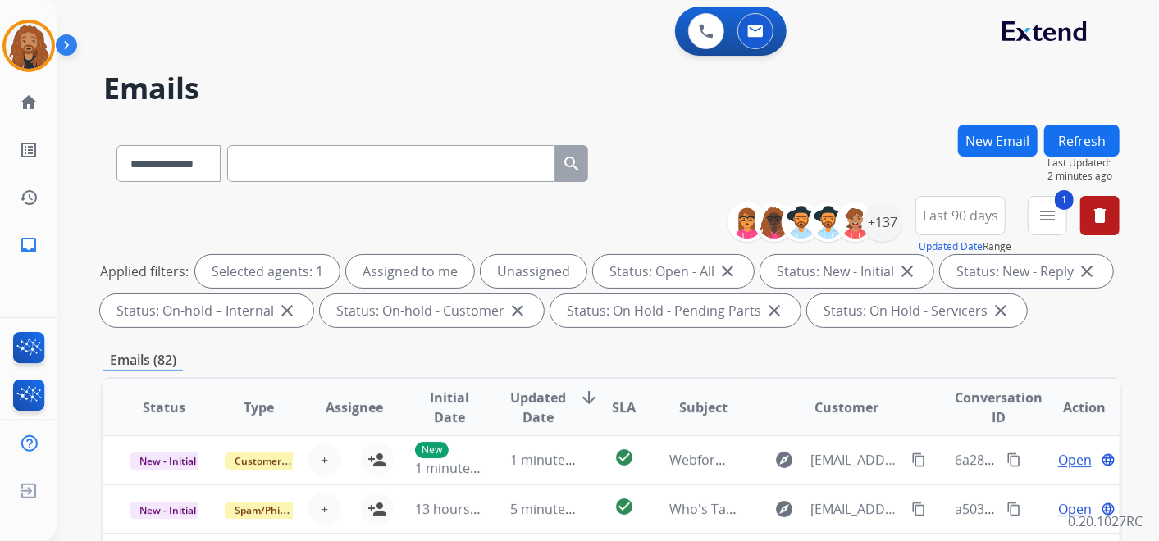
click at [1071, 213] on div "**********" at bounding box center [930, 225] width 380 height 59
click at [1061, 215] on button "1 menu Filters" at bounding box center [1047, 215] width 39 height 39
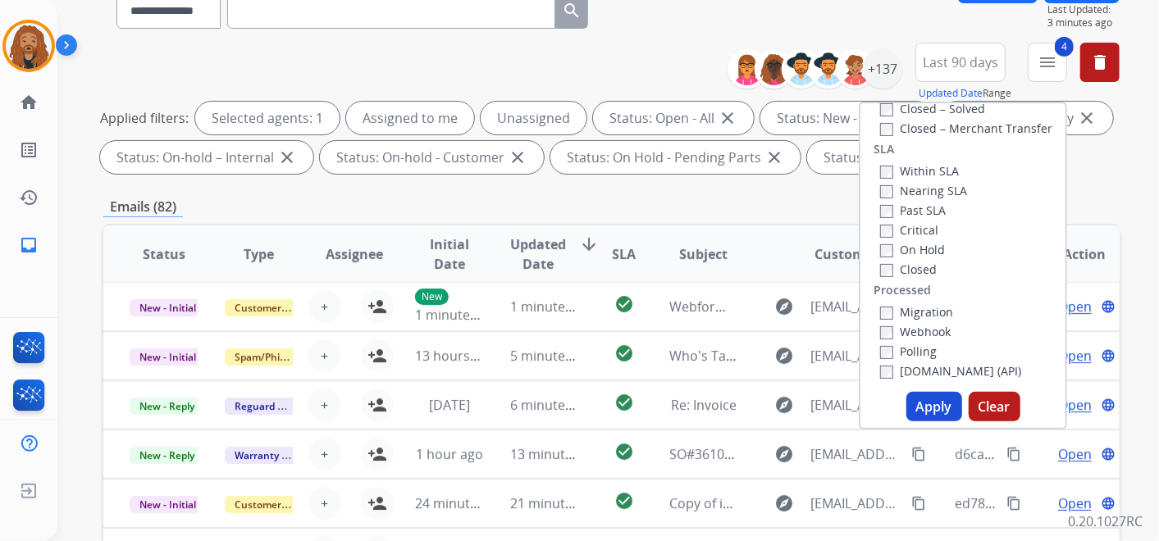
scroll to position [364, 0]
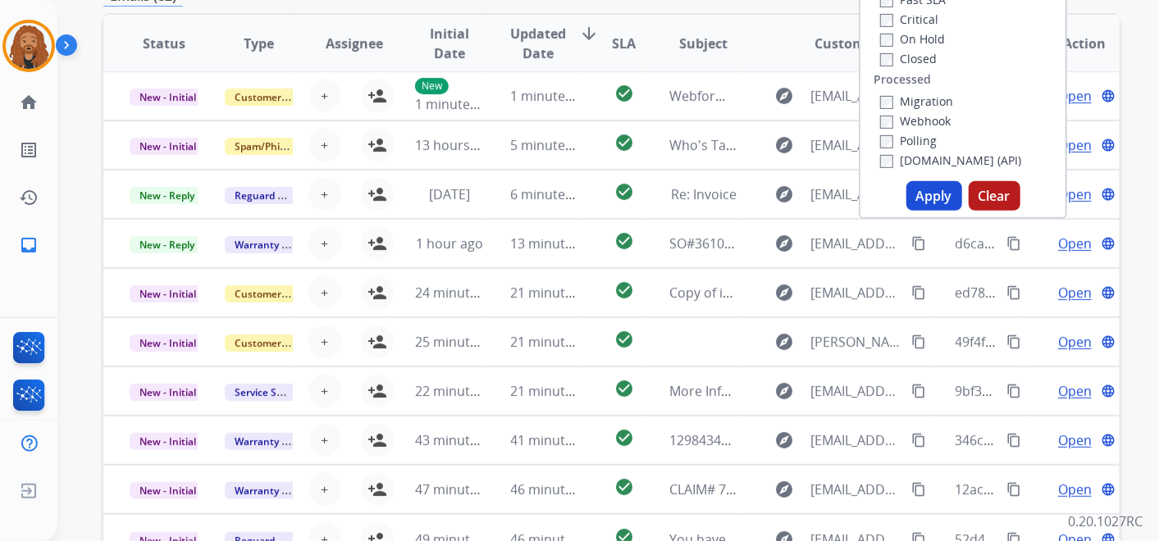
click at [934, 191] on button "Apply" at bounding box center [934, 196] width 56 height 30
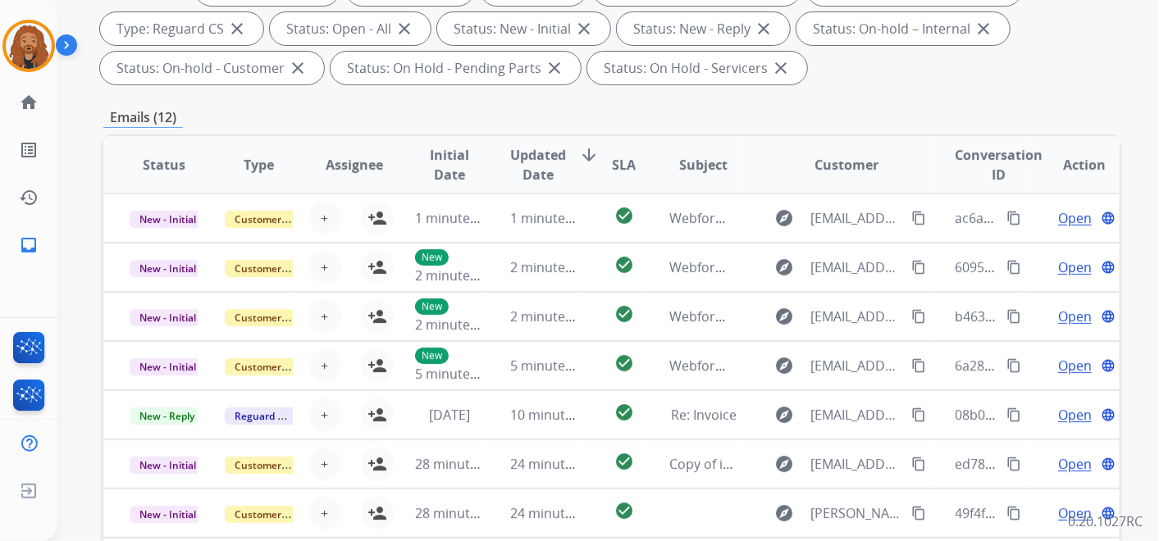
scroll to position [236, 0]
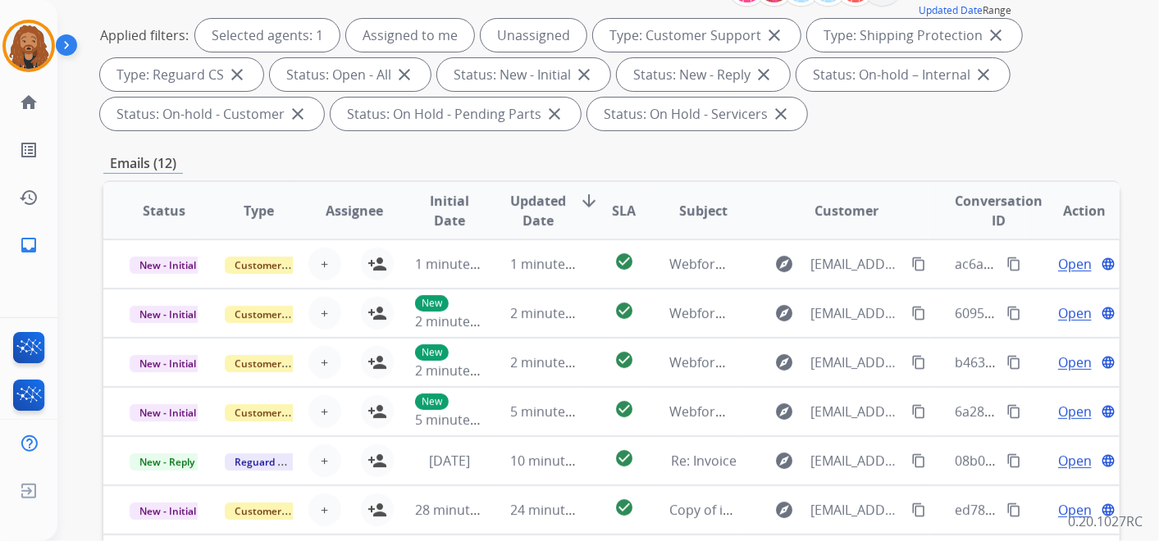
click at [558, 201] on span "Updated Date" at bounding box center [539, 210] width 56 height 39
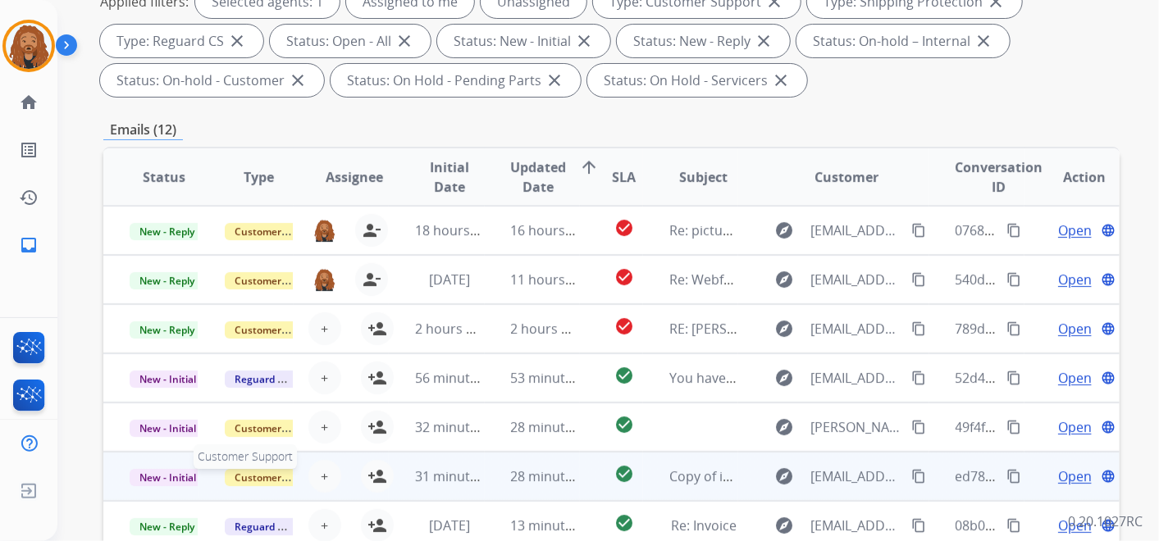
scroll to position [364, 0]
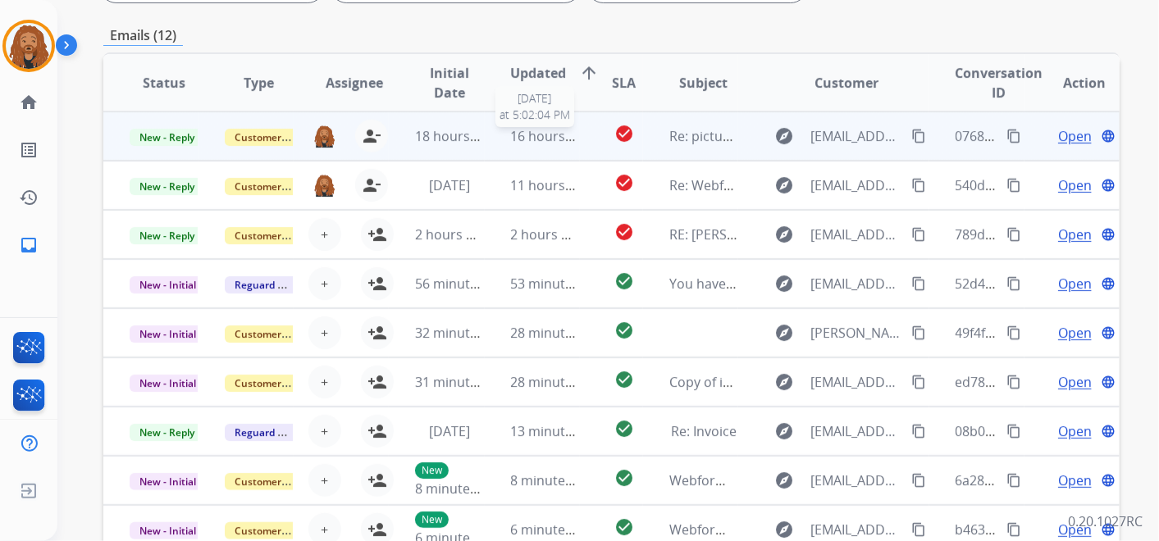
click at [512, 143] on span "16 hours ago" at bounding box center [551, 136] width 81 height 18
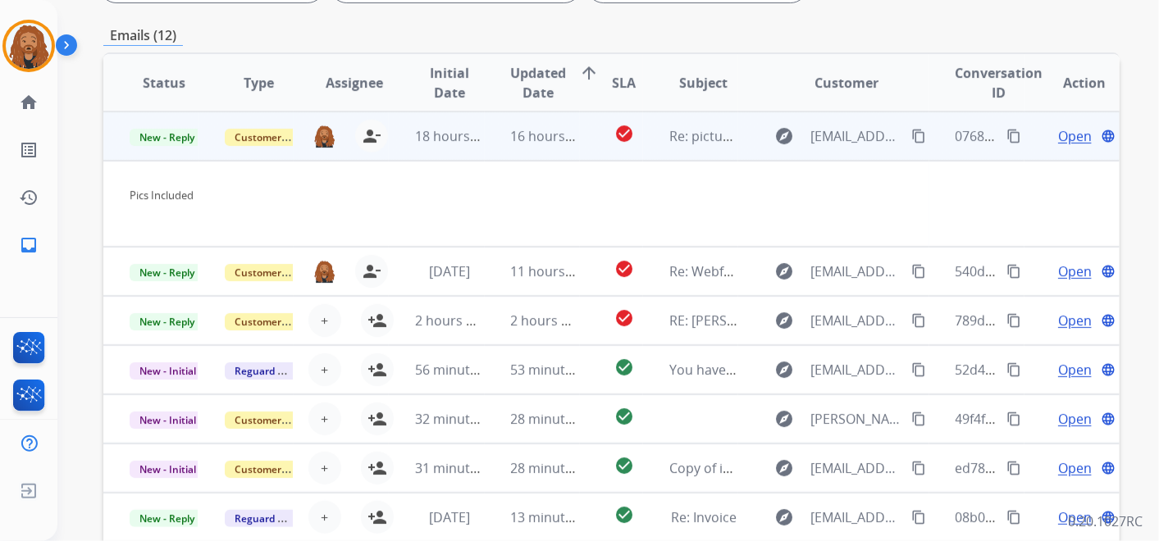
click at [1065, 133] on span "Open" at bounding box center [1075, 136] width 34 height 20
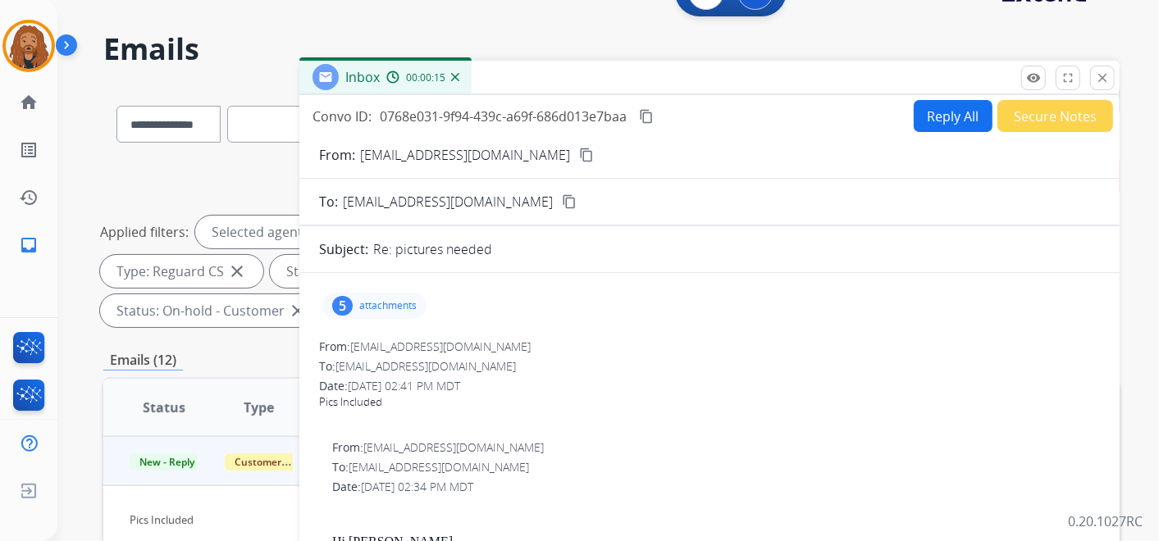
scroll to position [0, 0]
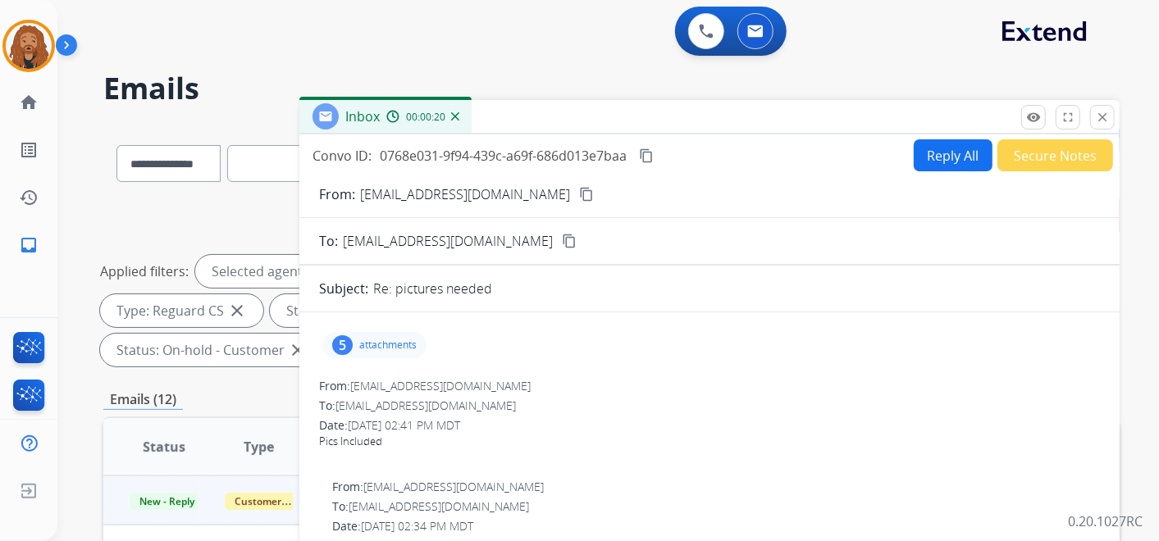
click at [579, 197] on mat-icon "content_copy" at bounding box center [586, 194] width 15 height 15
click at [400, 348] on p "attachments" at bounding box center [387, 345] width 57 height 13
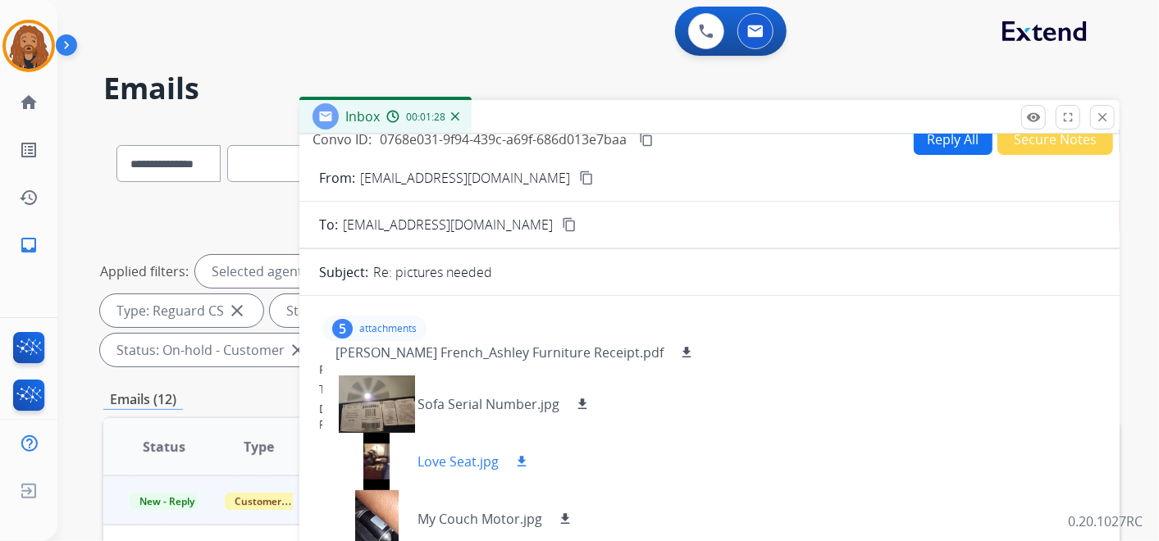
scroll to position [25, 0]
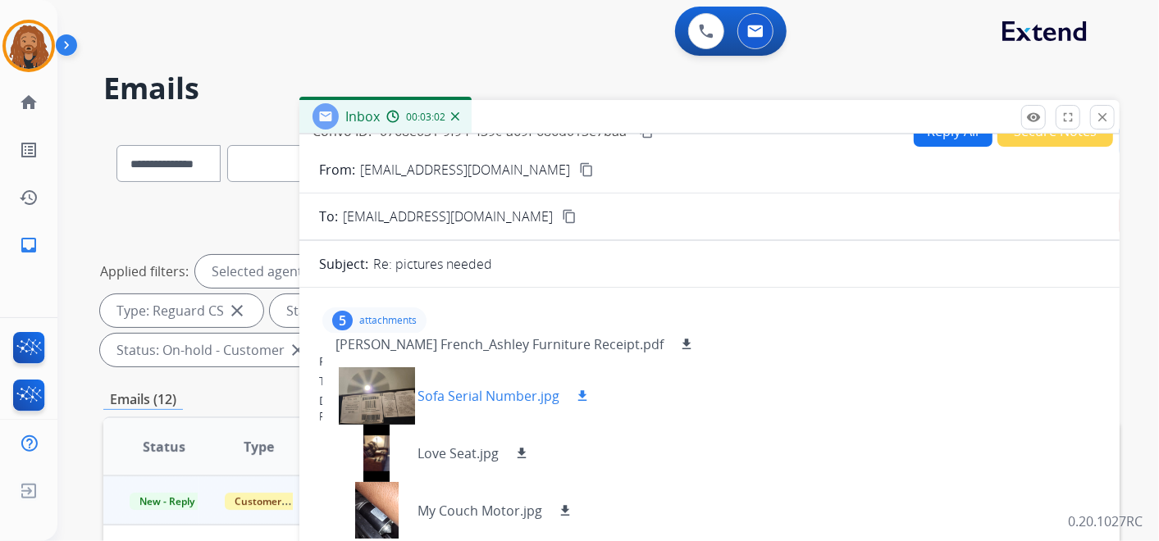
click at [583, 390] on mat-icon "download" at bounding box center [582, 396] width 15 height 15
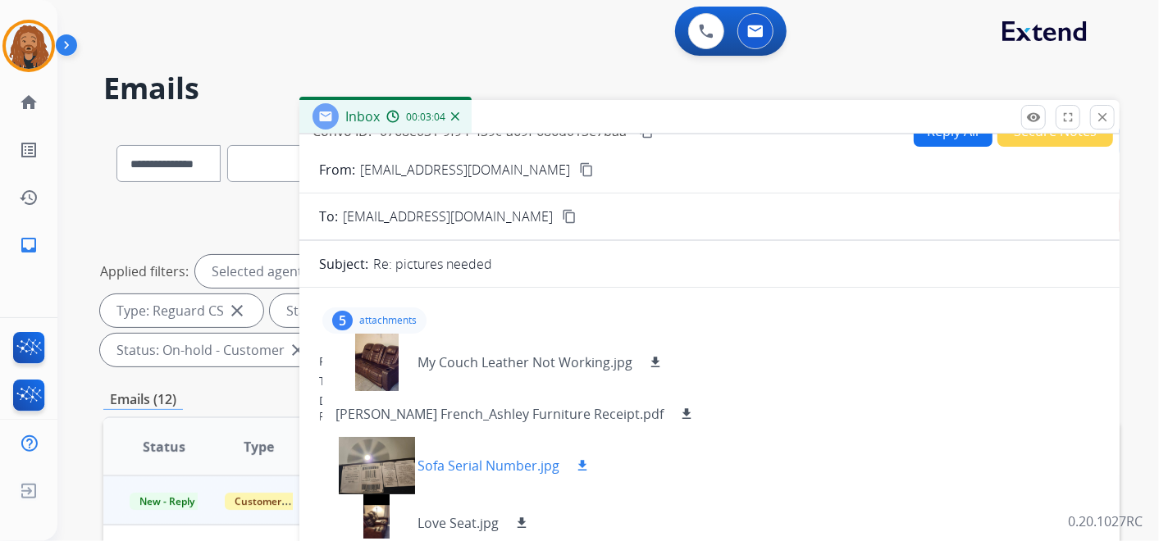
scroll to position [0, 0]
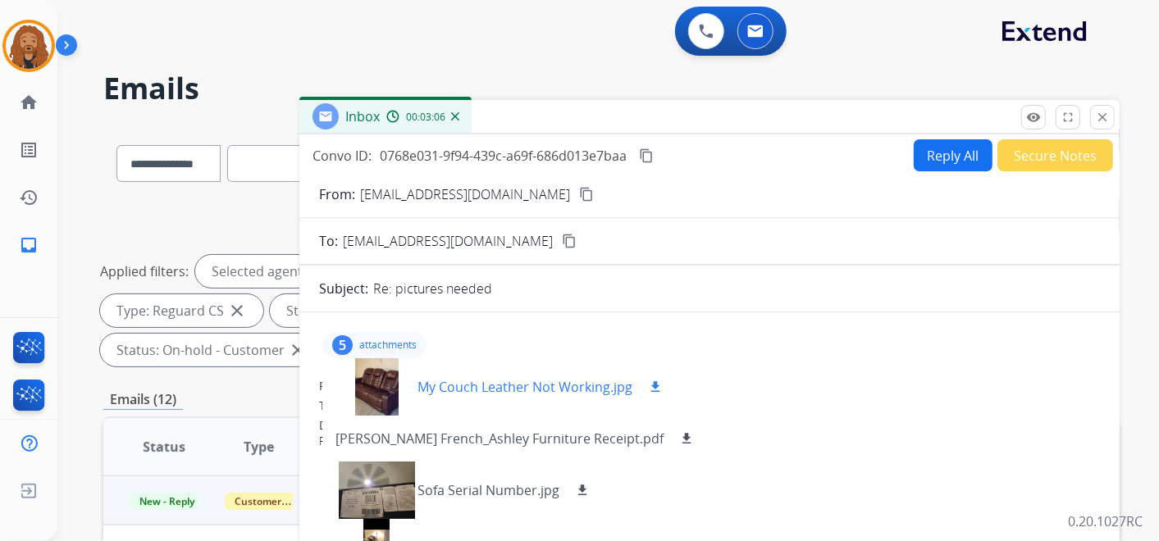
click at [658, 388] on mat-icon "download" at bounding box center [655, 387] width 15 height 15
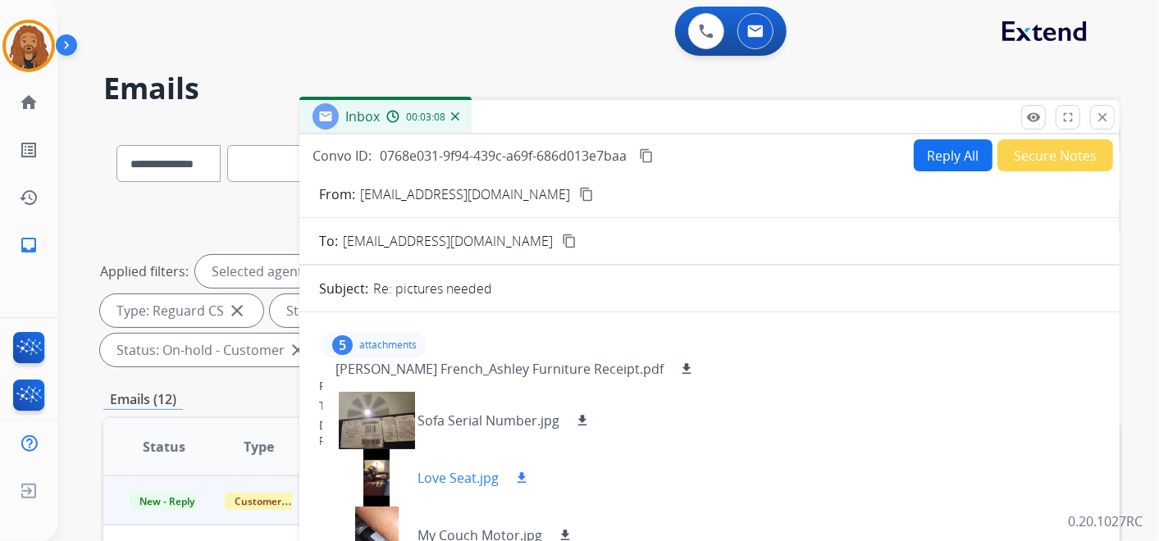
scroll to position [25, 0]
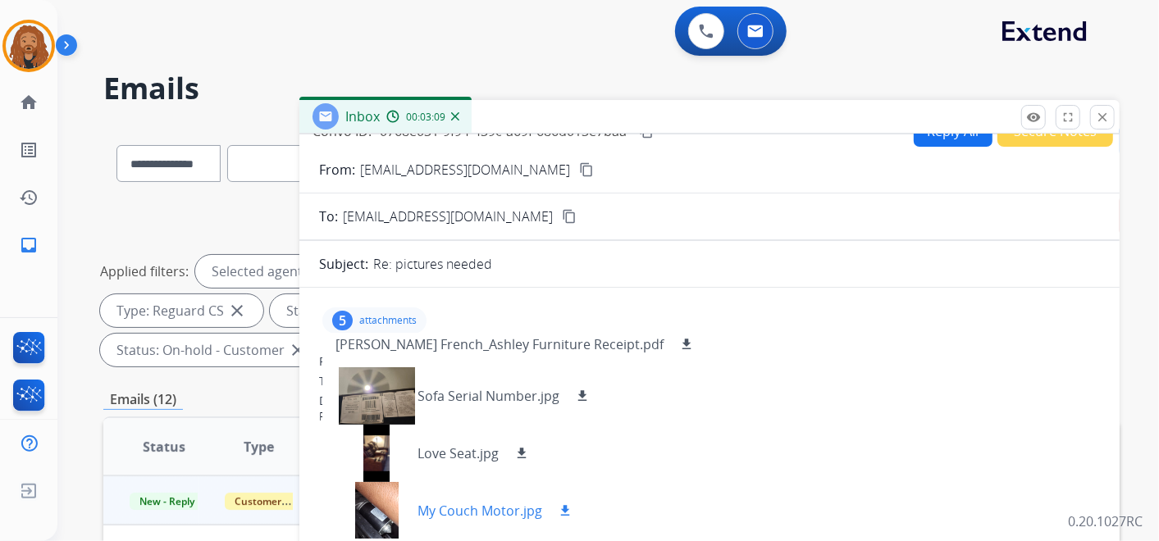
click at [562, 514] on mat-icon "download" at bounding box center [565, 511] width 15 height 15
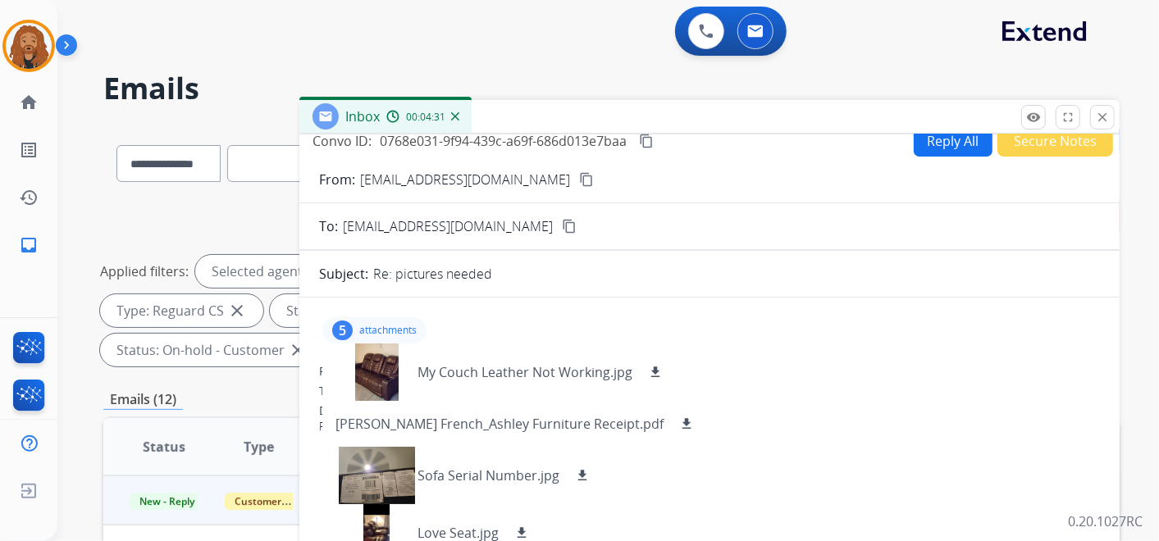
scroll to position [0, 0]
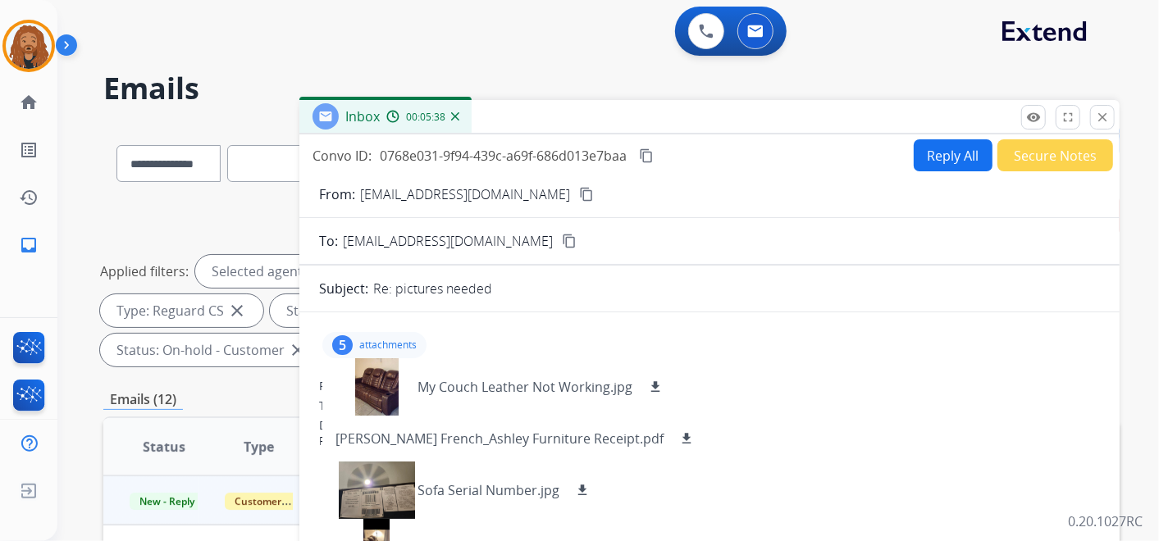
click at [655, 197] on div "From: [EMAIL_ADDRESS][DOMAIN_NAME] content_copy" at bounding box center [709, 195] width 820 height 20
click at [645, 149] on mat-icon "content_copy" at bounding box center [646, 155] width 15 height 15
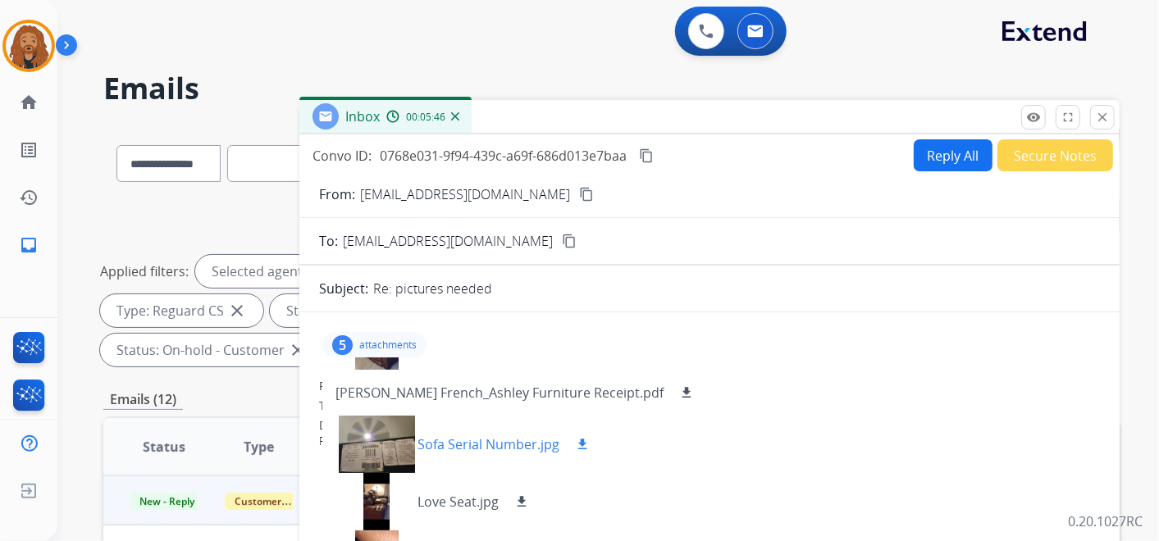
scroll to position [70, 0]
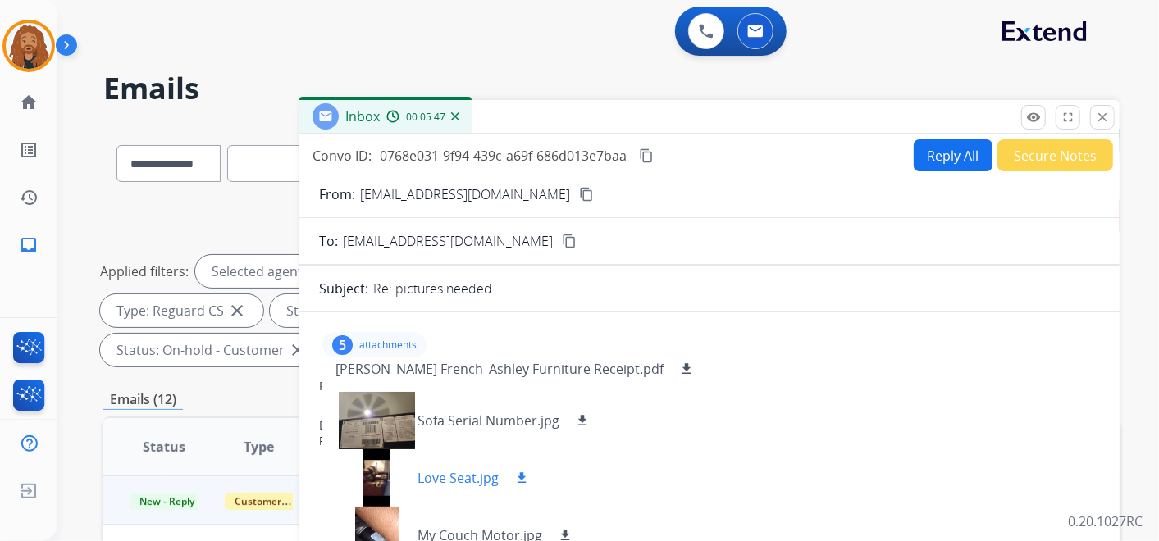
click at [524, 481] on mat-icon "download" at bounding box center [521, 478] width 15 height 15
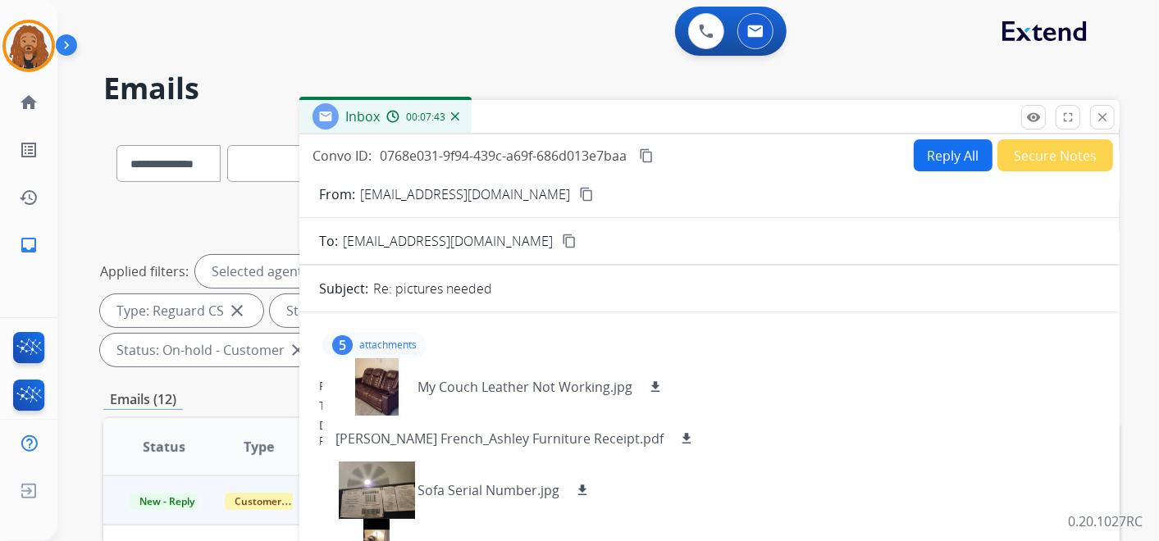
click at [651, 152] on mat-icon "content_copy" at bounding box center [646, 155] width 15 height 15
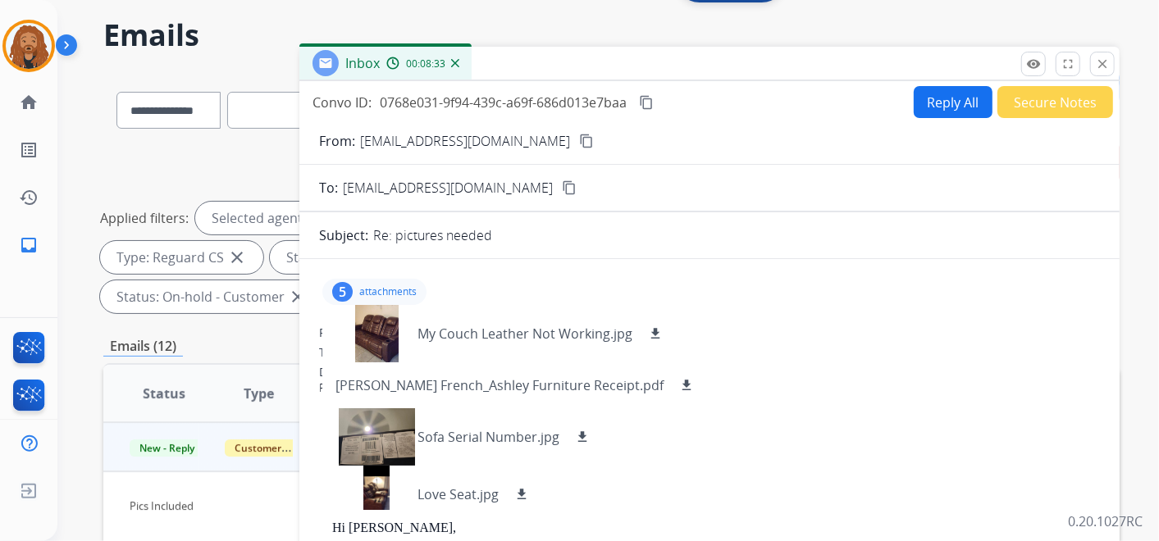
click at [935, 112] on button "Reply All" at bounding box center [953, 102] width 79 height 32
select select "**********"
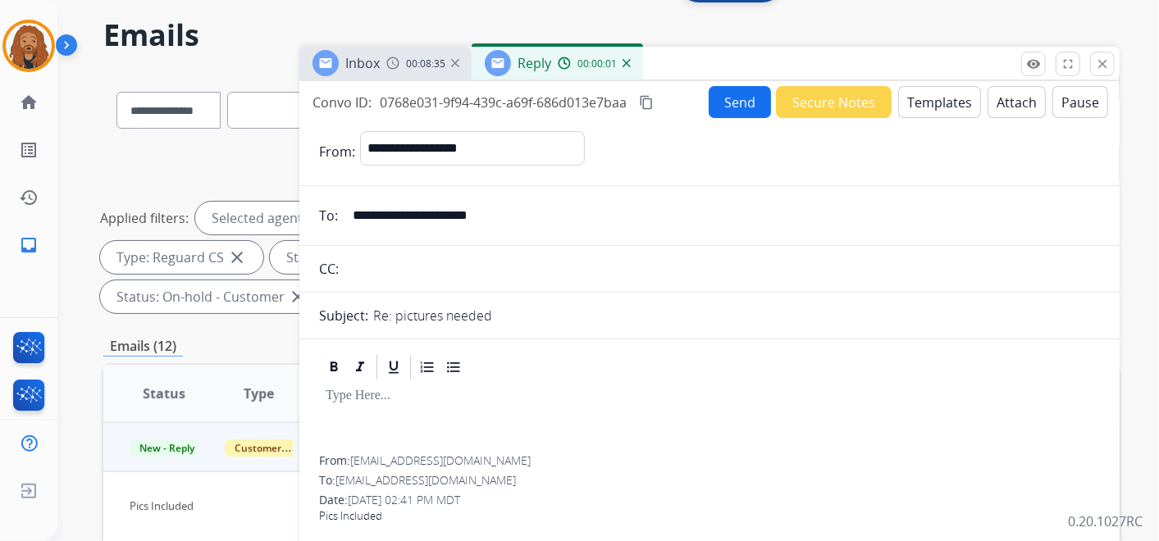
click at [1016, 107] on button "Attach" at bounding box center [1017, 102] width 58 height 32
click at [933, 103] on button "Templates" at bounding box center [939, 102] width 83 height 32
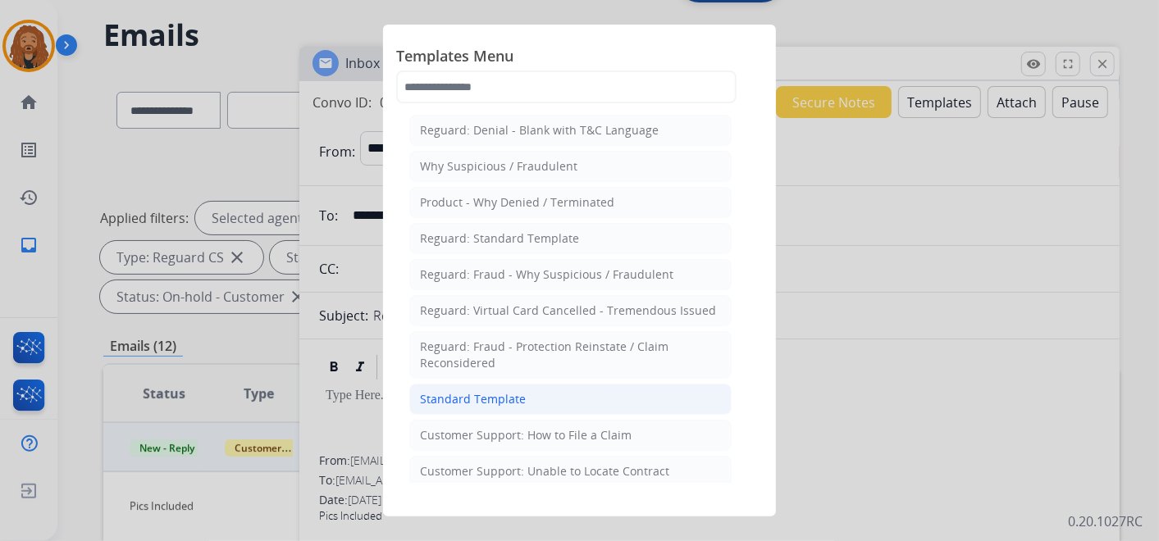
click at [470, 386] on li "Standard Template" at bounding box center [570, 399] width 322 height 31
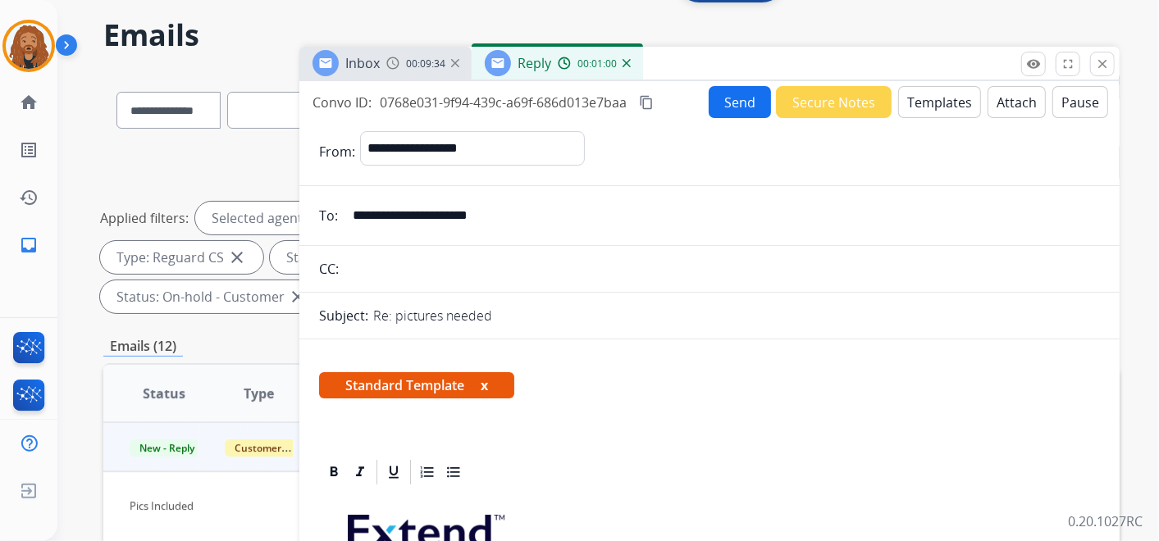
scroll to position [273, 0]
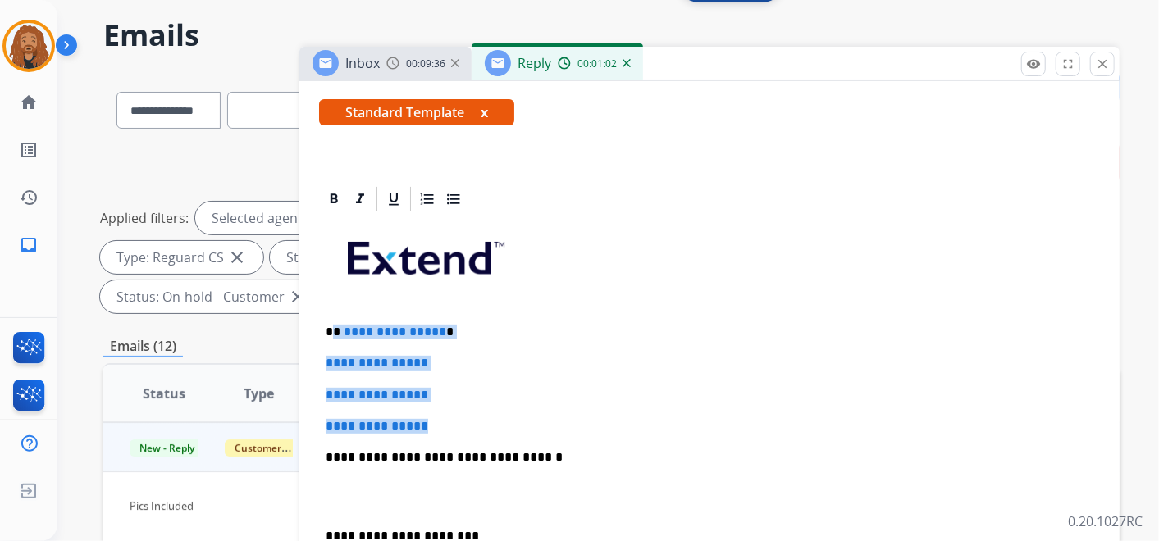
drag, startPoint x: 447, startPoint y: 417, endPoint x: 335, endPoint y: 321, distance: 147.8
click at [335, 321] on div "**********" at bounding box center [709, 496] width 781 height 564
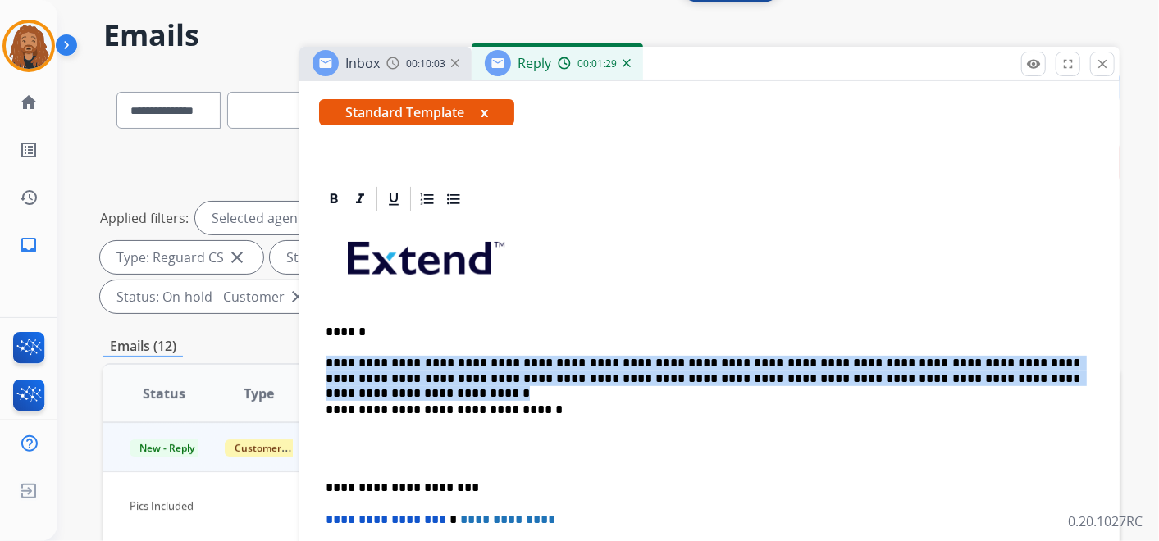
drag, startPoint x: 998, startPoint y: 381, endPoint x: 217, endPoint y: 355, distance: 782.2
click at [217, 355] on div "**********" at bounding box center [611, 534] width 1016 height 927
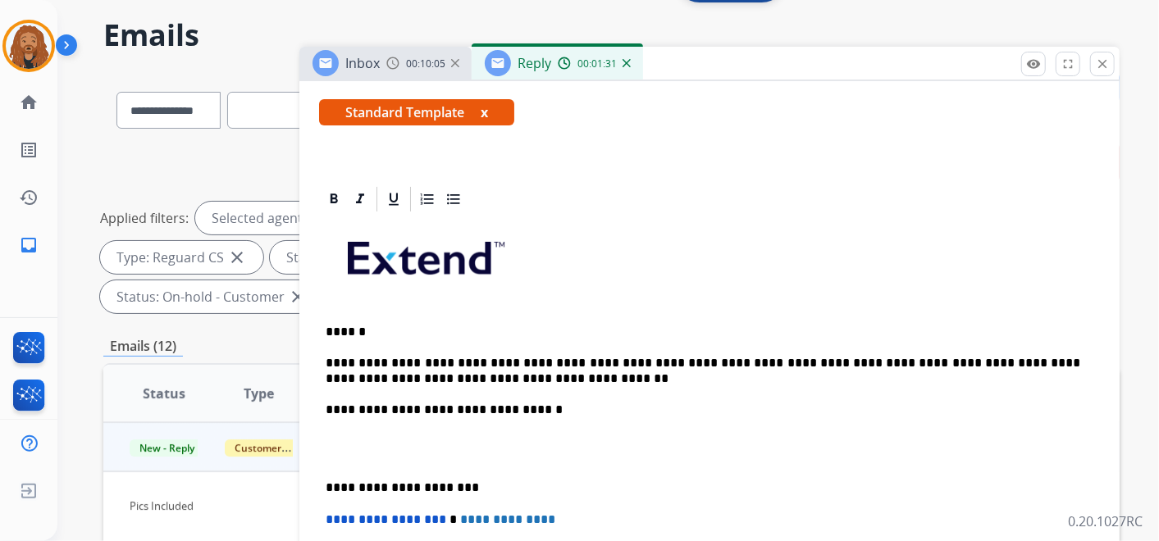
click at [416, 450] on p at bounding box center [710, 449] width 768 height 30
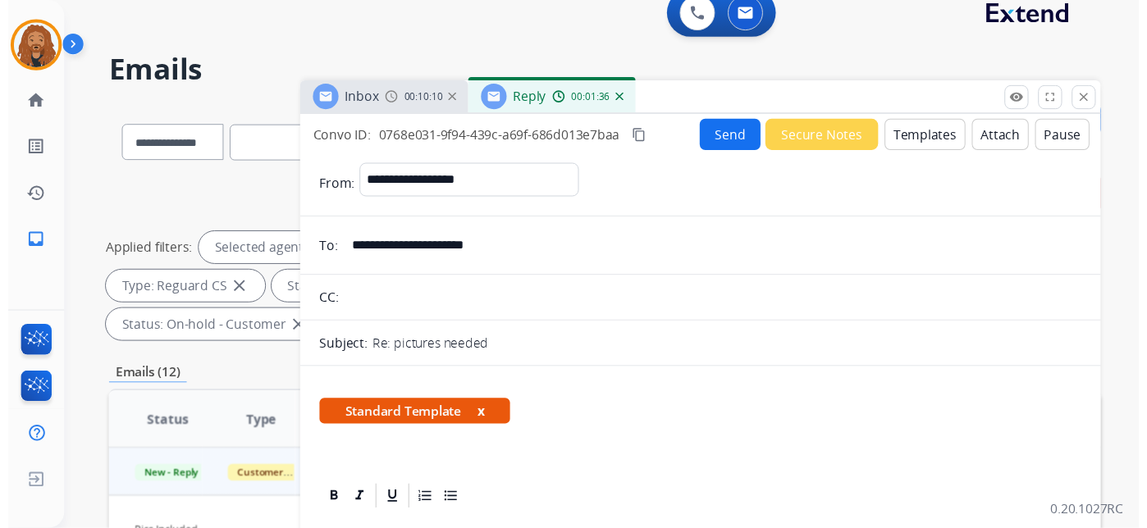
scroll to position [0, 0]
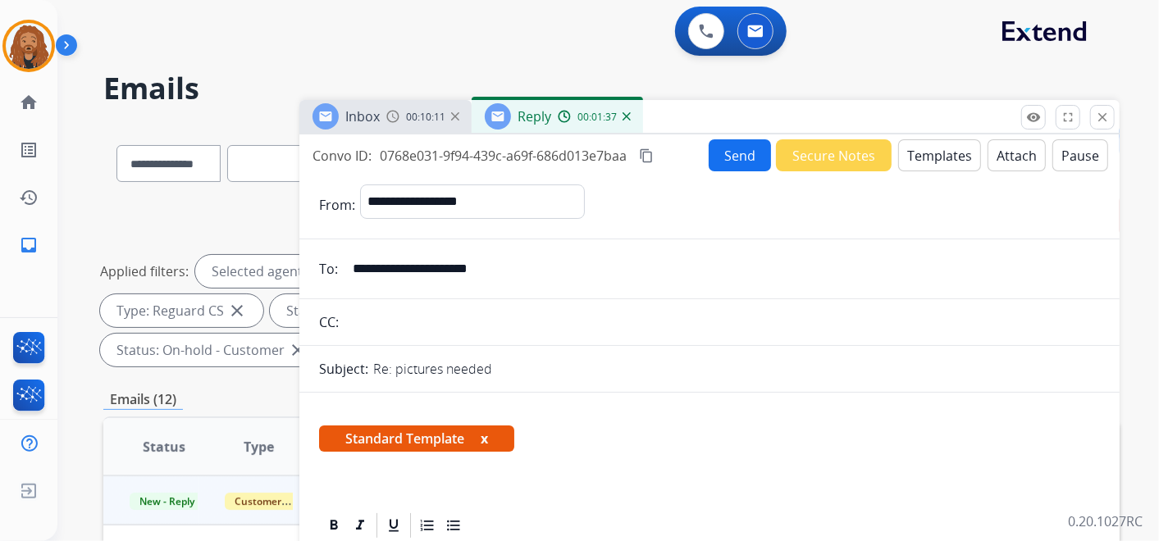
click at [736, 160] on button "Send" at bounding box center [740, 155] width 62 height 32
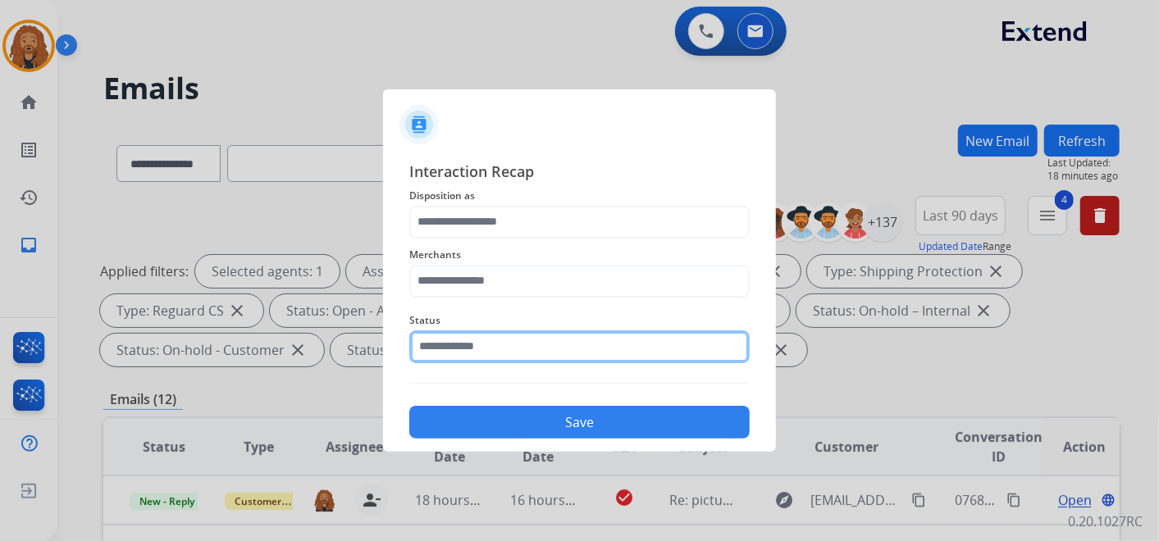
click at [527, 346] on input "text" at bounding box center [579, 347] width 340 height 33
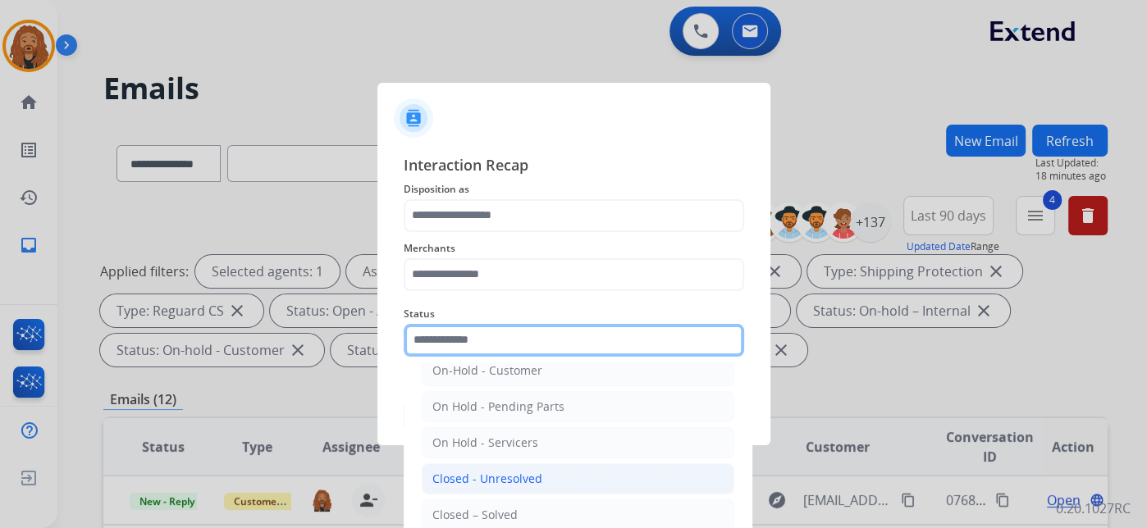
scroll to position [94, 0]
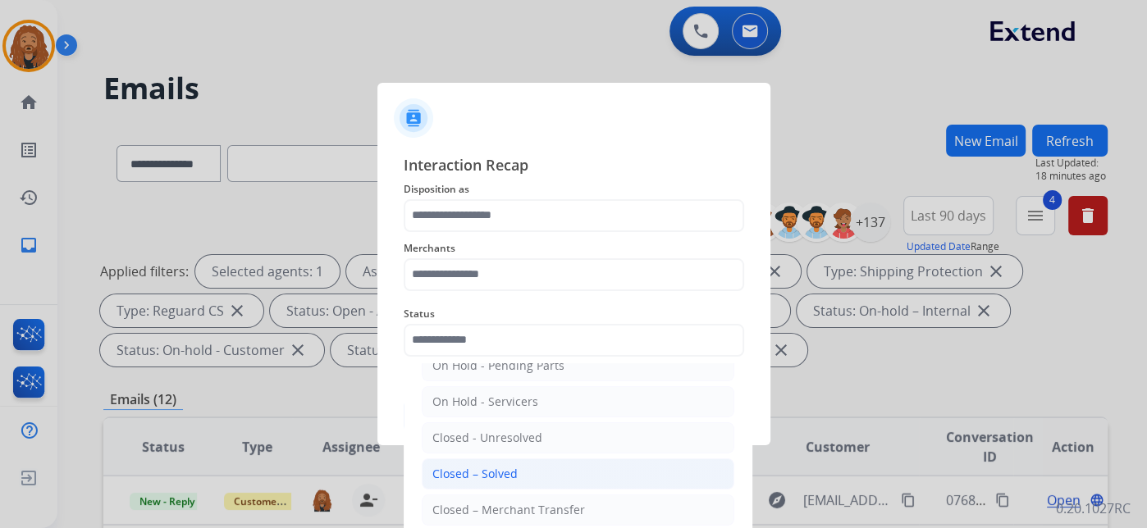
click at [513, 476] on div "Closed – Solved" at bounding box center [474, 474] width 85 height 16
type input "**********"
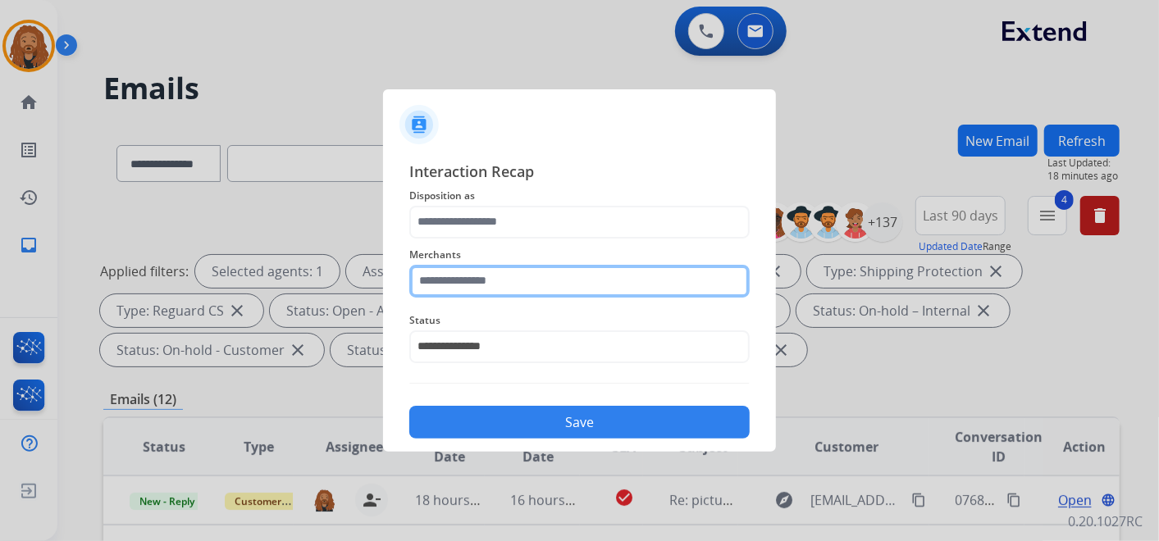
click at [501, 290] on input "text" at bounding box center [579, 281] width 340 height 33
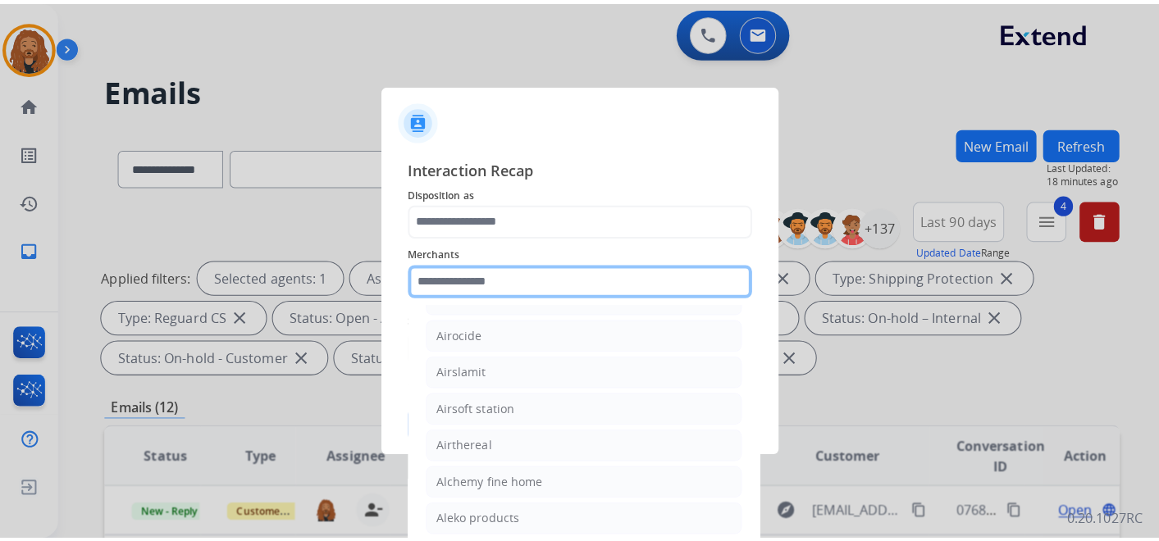
scroll to position [911, 0]
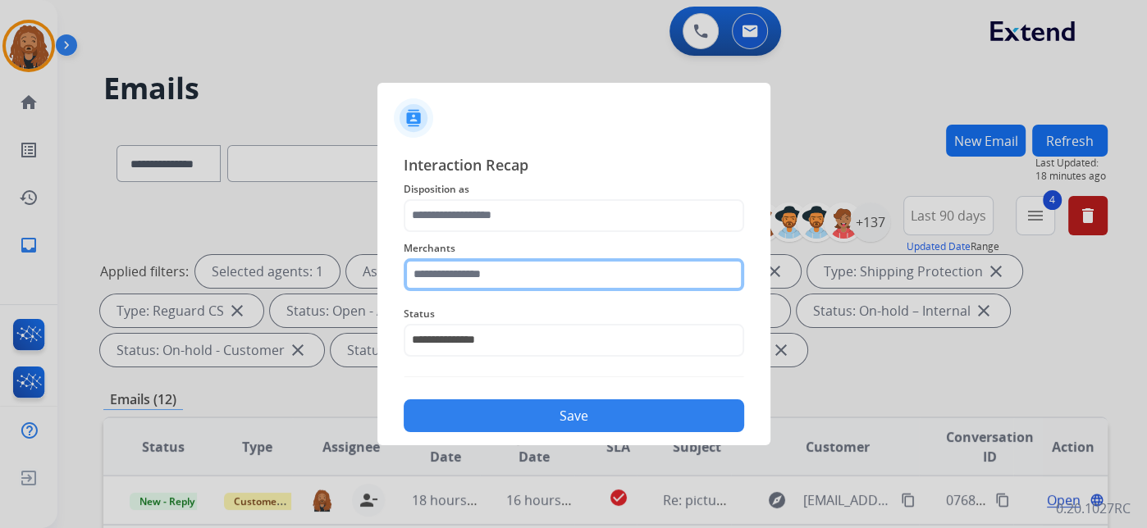
click at [489, 275] on input "text" at bounding box center [574, 274] width 340 height 33
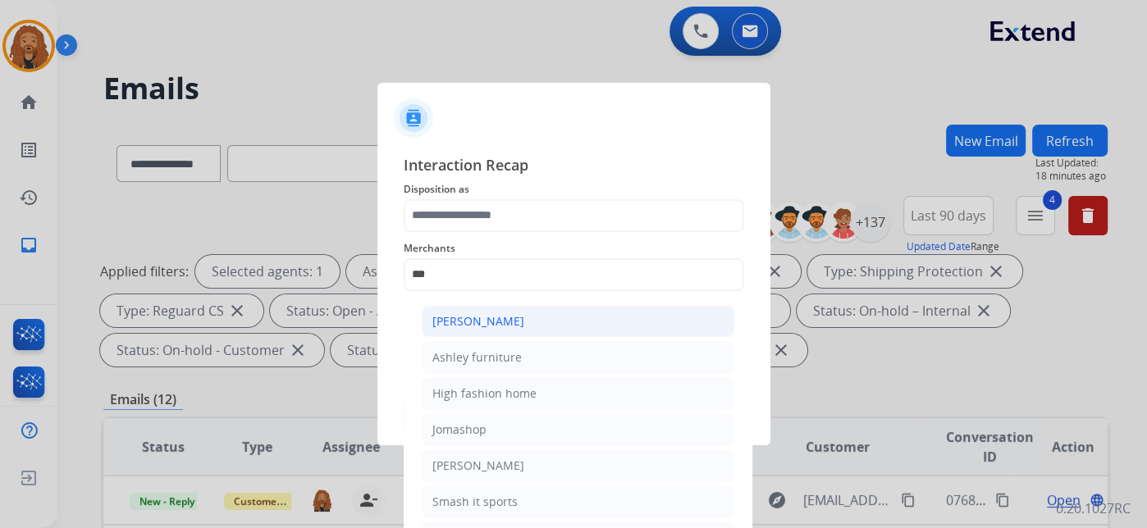
click at [508, 330] on li "[PERSON_NAME]" at bounding box center [578, 321] width 313 height 31
type input "**********"
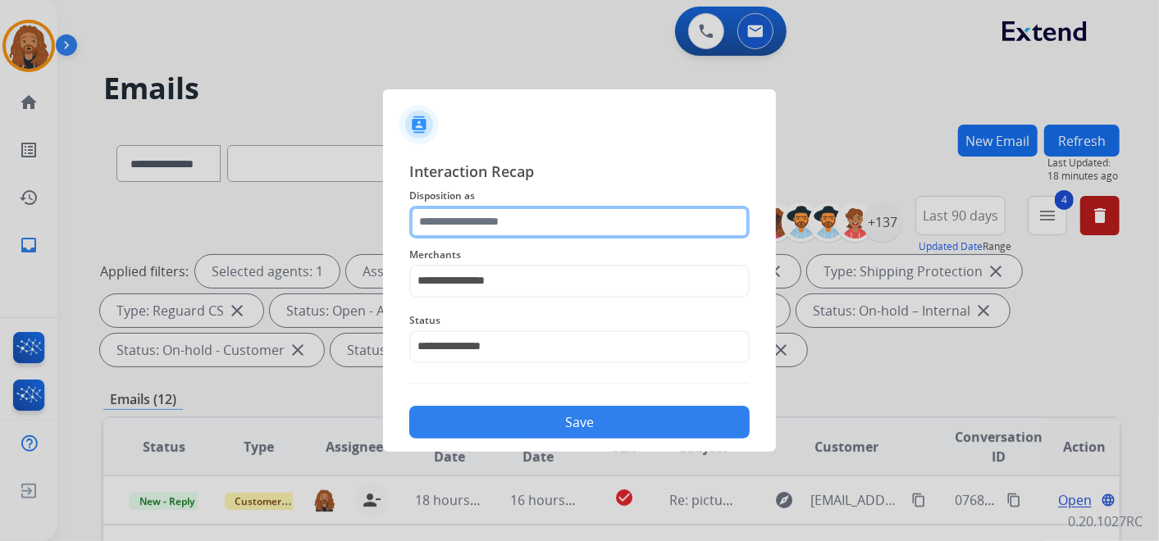
click at [471, 211] on input "text" at bounding box center [579, 222] width 340 height 33
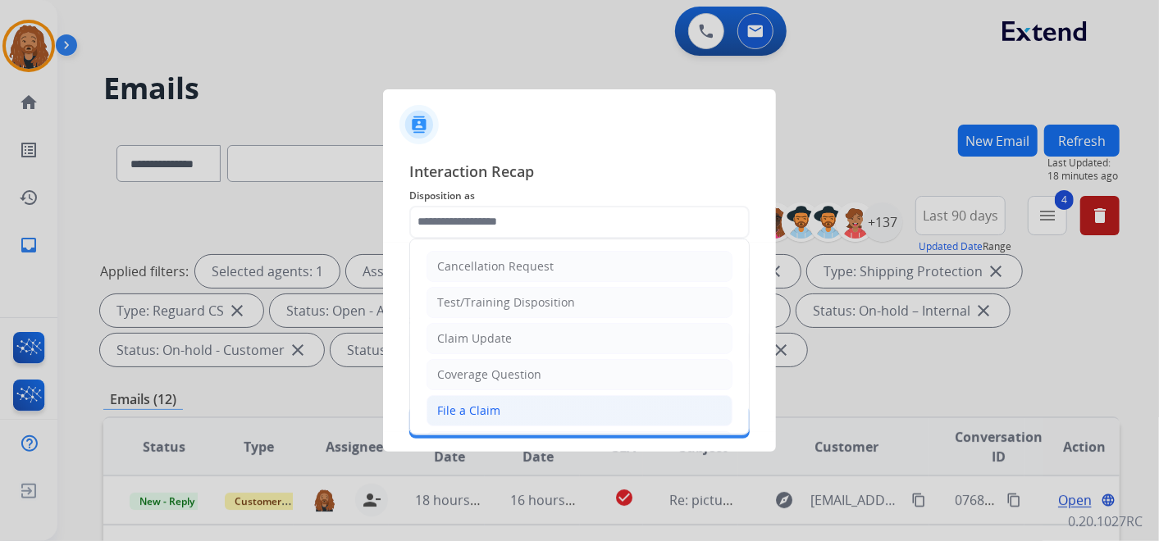
click at [510, 415] on li "File a Claim" at bounding box center [580, 410] width 306 height 31
type input "**********"
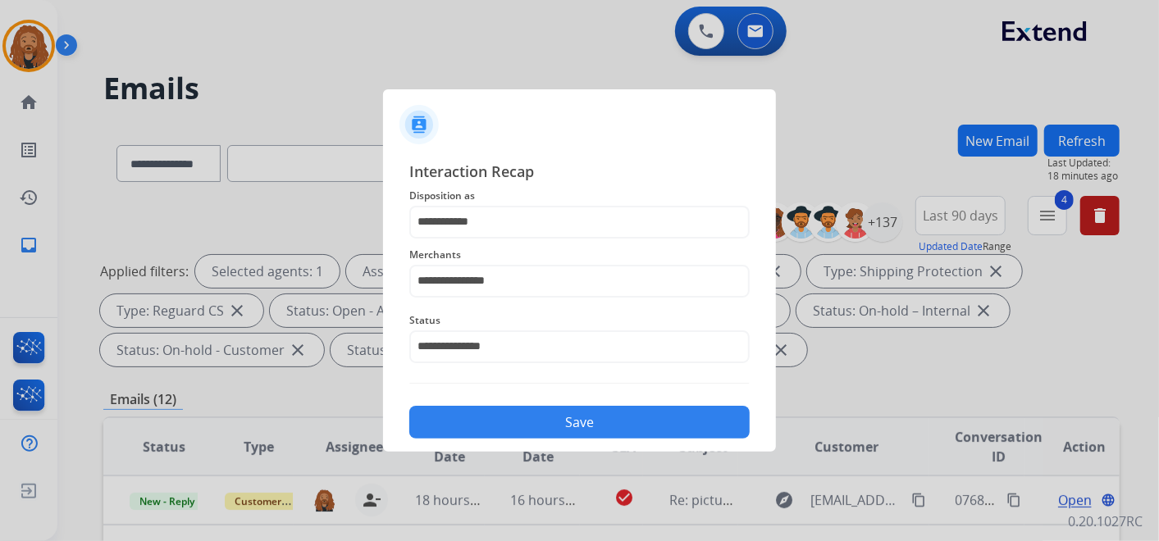
click at [506, 427] on button "Save" at bounding box center [579, 422] width 340 height 33
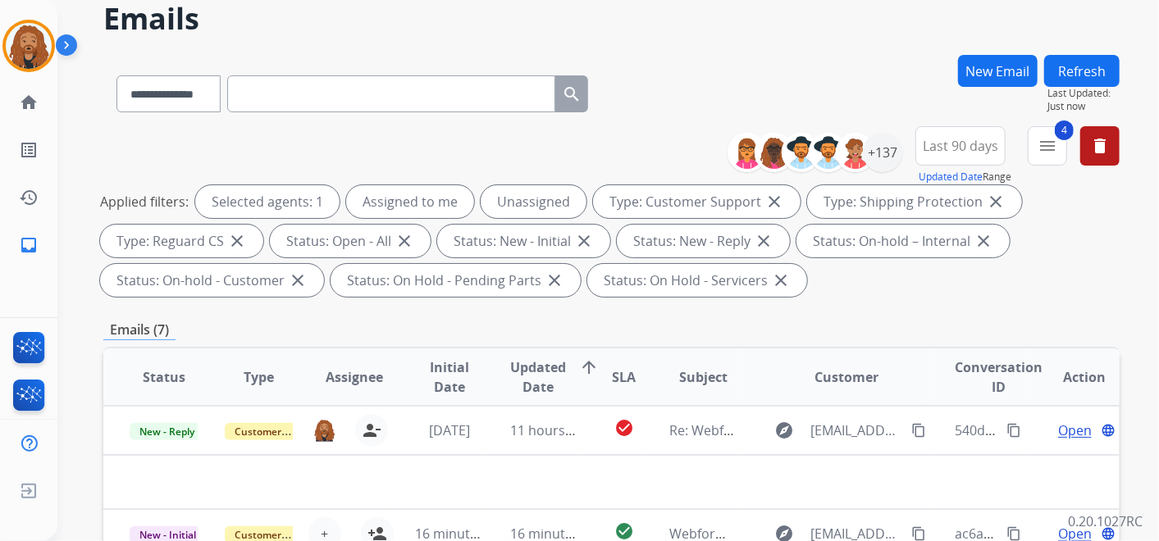
scroll to position [273, 0]
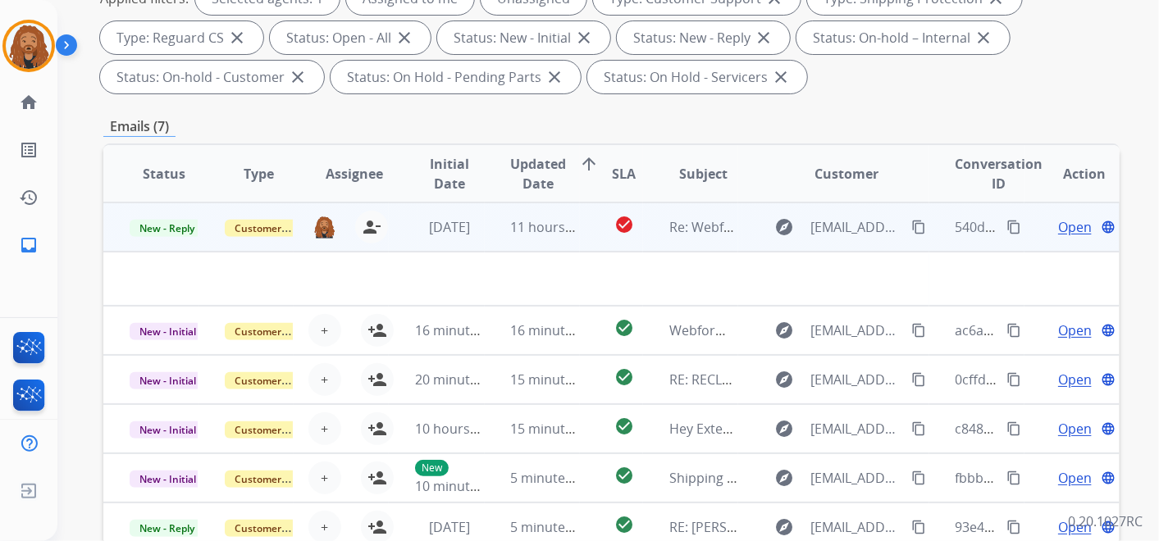
click at [568, 212] on td "11 hours ago" at bounding box center [532, 227] width 95 height 49
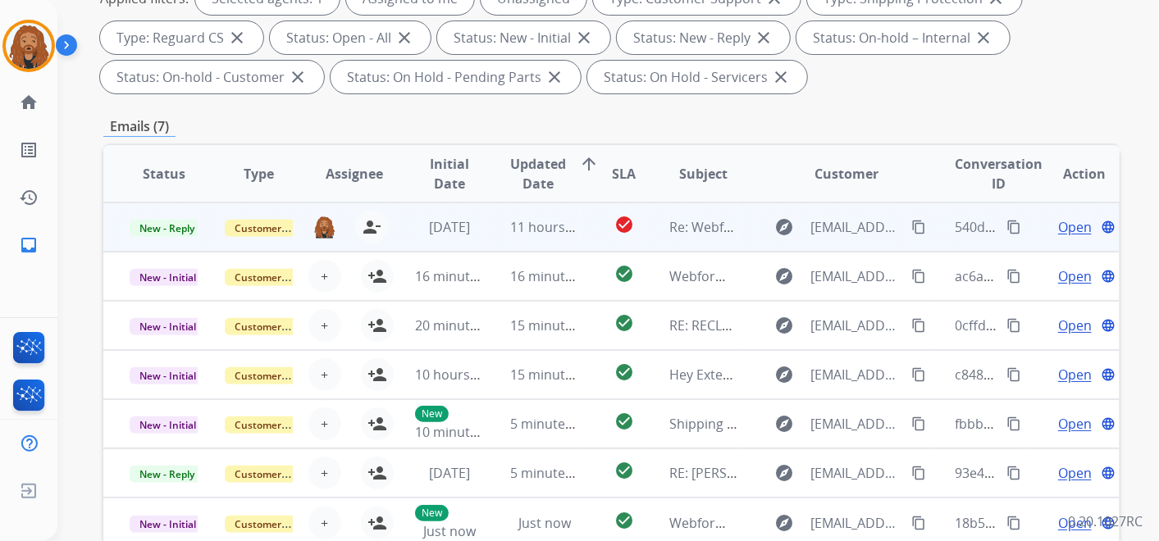
click at [1059, 226] on span "Open" at bounding box center [1075, 227] width 34 height 20
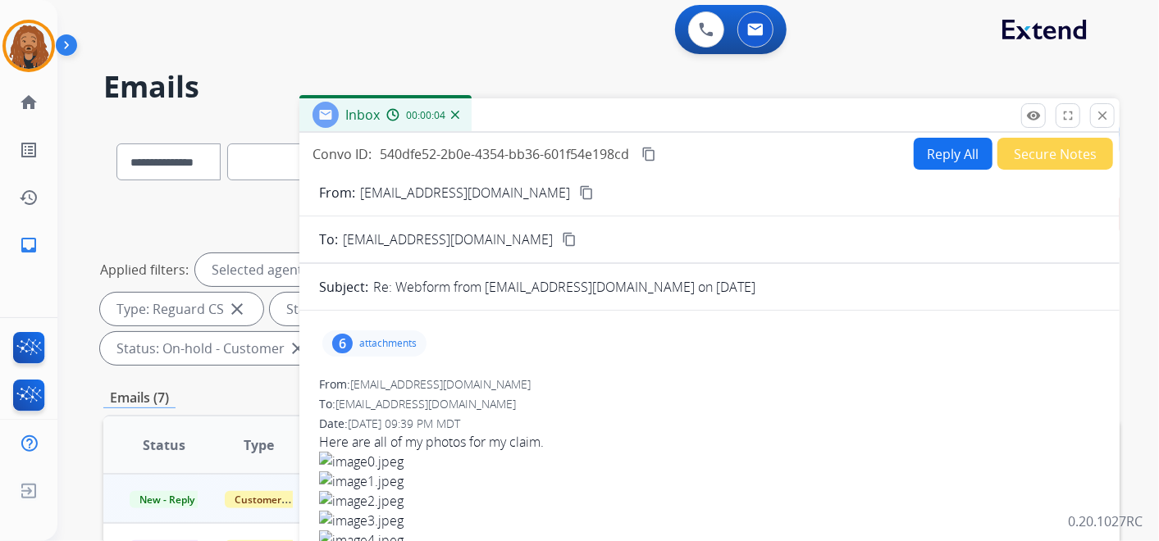
scroll to position [0, 0]
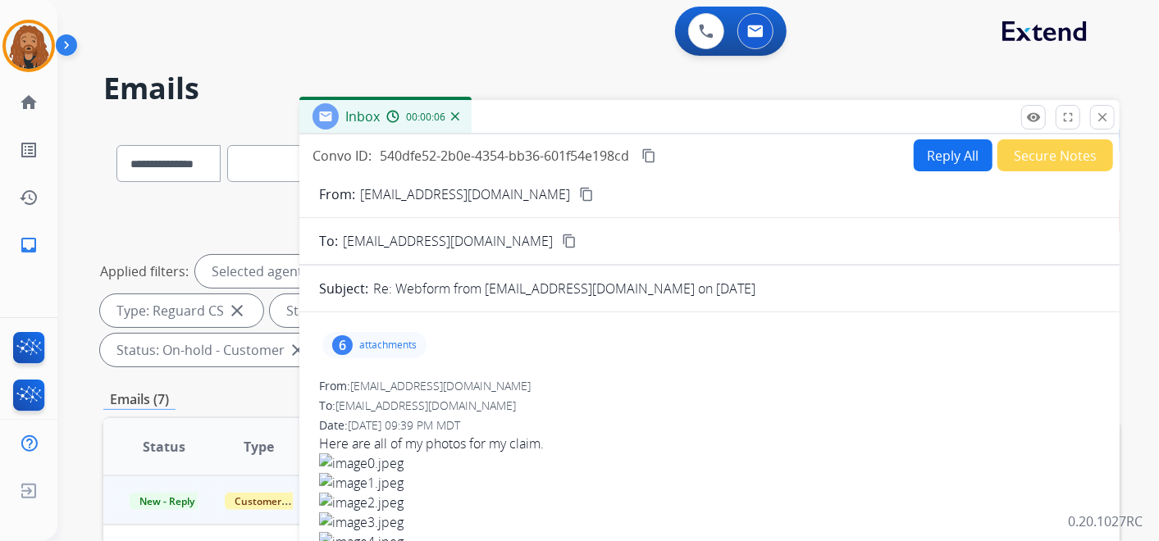
click at [579, 199] on mat-icon "content_copy" at bounding box center [586, 194] width 15 height 15
click at [365, 350] on div "6 attachments" at bounding box center [374, 345] width 104 height 26
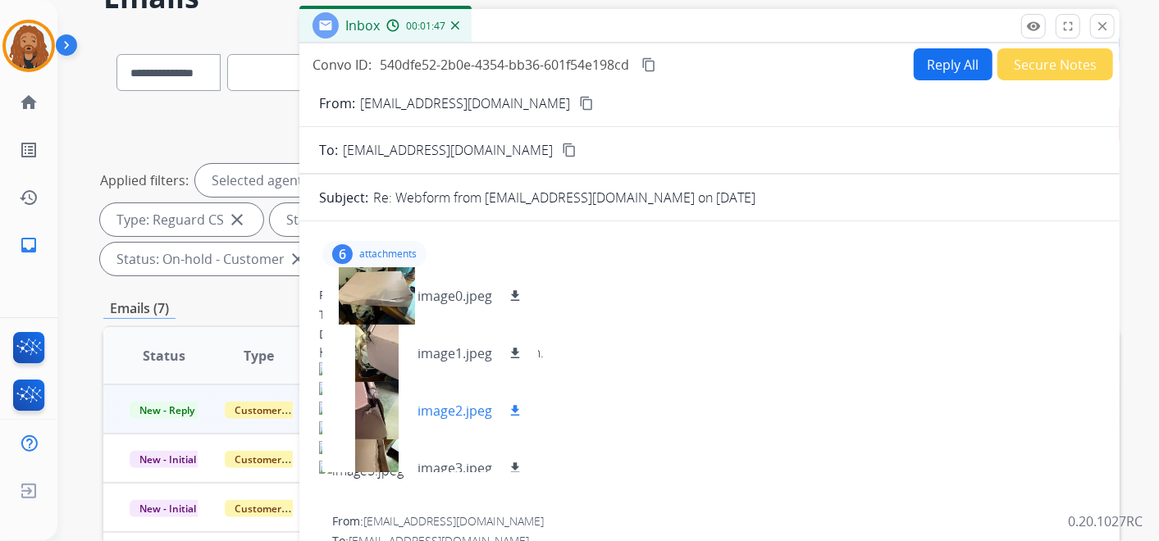
scroll to position [139, 0]
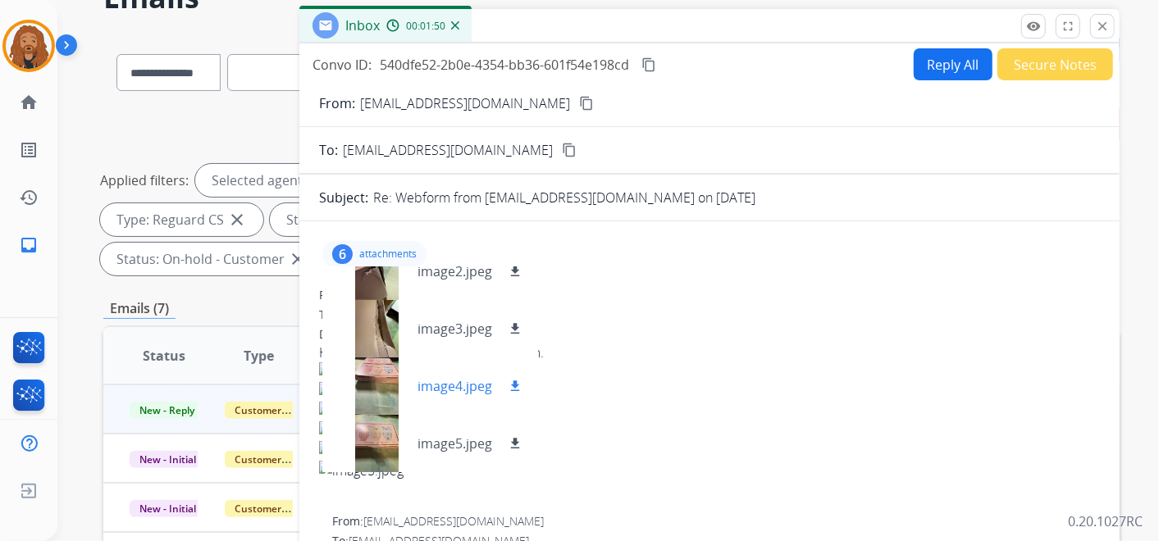
click at [463, 395] on div "image4.jpeg download" at bounding box center [430, 386] width 216 height 57
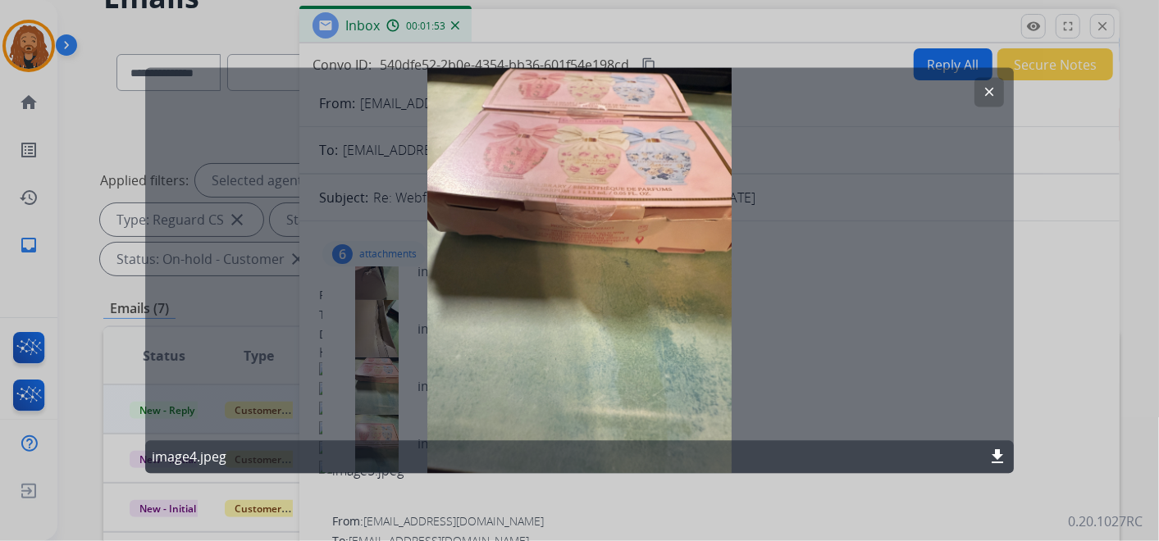
click at [989, 90] on mat-icon "clear" at bounding box center [989, 92] width 15 height 15
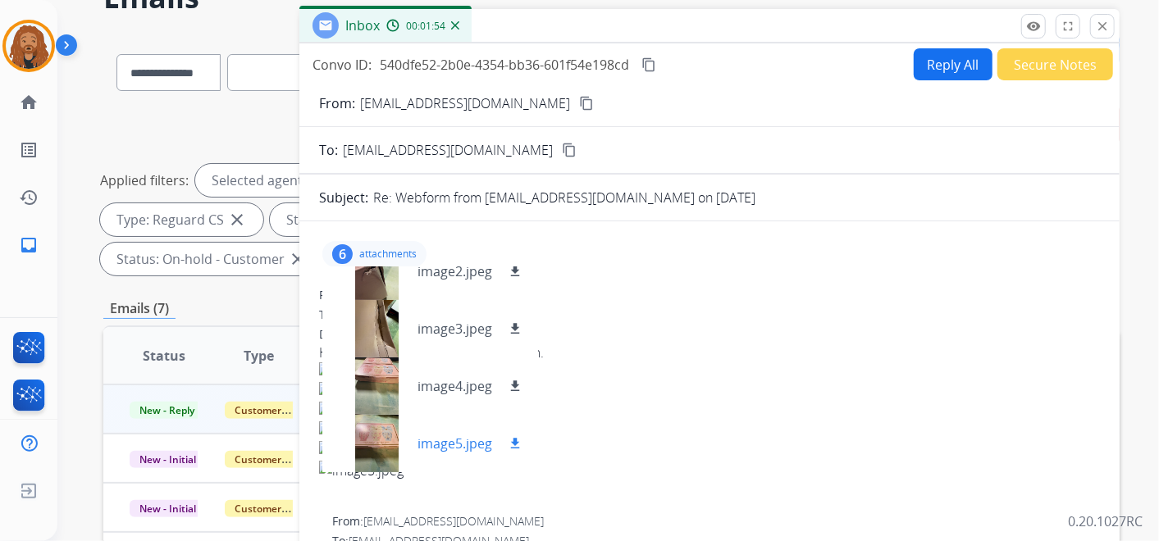
click at [444, 444] on p "image5.jpeg" at bounding box center [455, 444] width 75 height 20
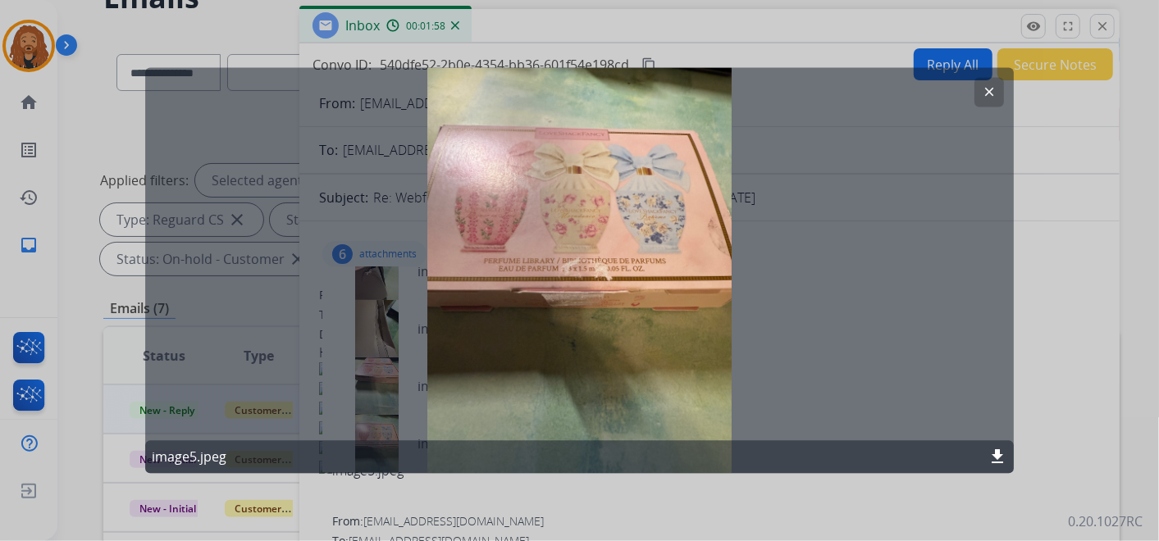
drag, startPoint x: 985, startPoint y: 94, endPoint x: 733, endPoint y: 245, distance: 293.6
click at [984, 94] on mat-icon "clear" at bounding box center [989, 92] width 15 height 15
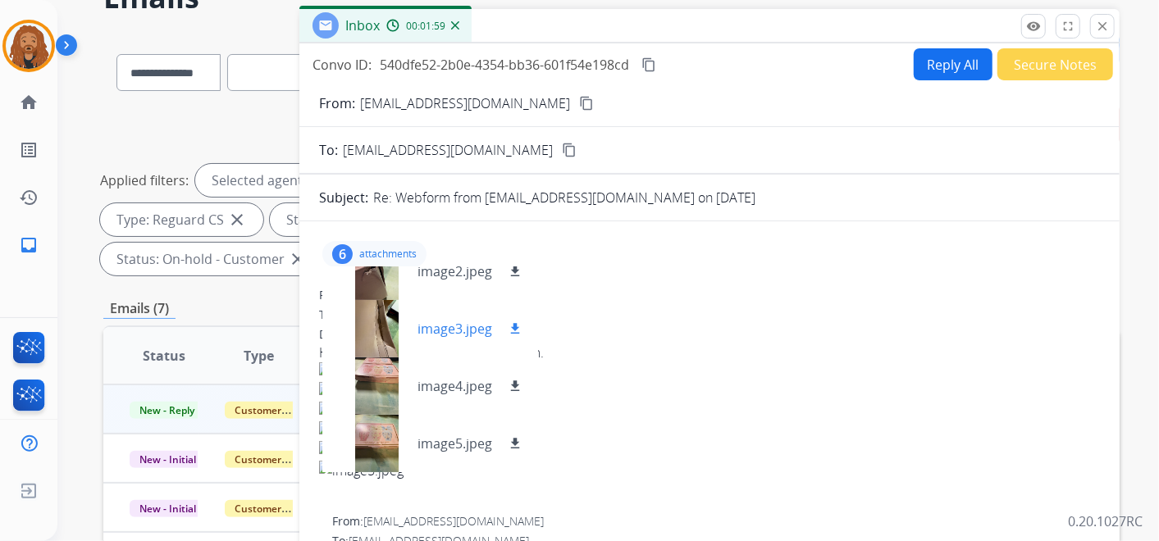
click at [432, 327] on p "image3.jpeg" at bounding box center [455, 329] width 75 height 20
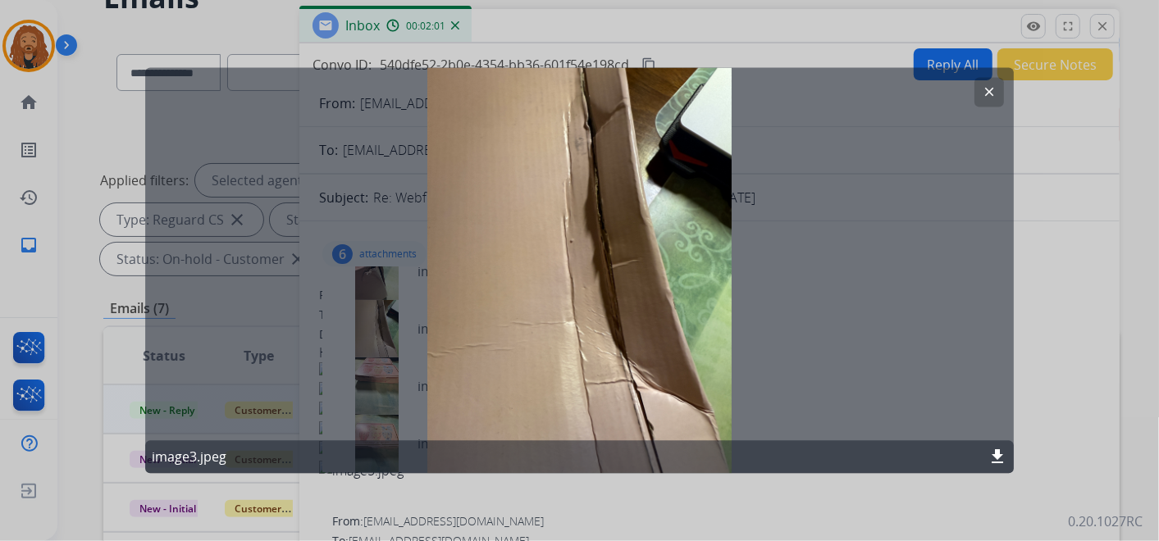
drag, startPoint x: 991, startPoint y: 91, endPoint x: 726, endPoint y: 255, distance: 311.6
click at [991, 91] on mat-icon "clear" at bounding box center [989, 92] width 15 height 15
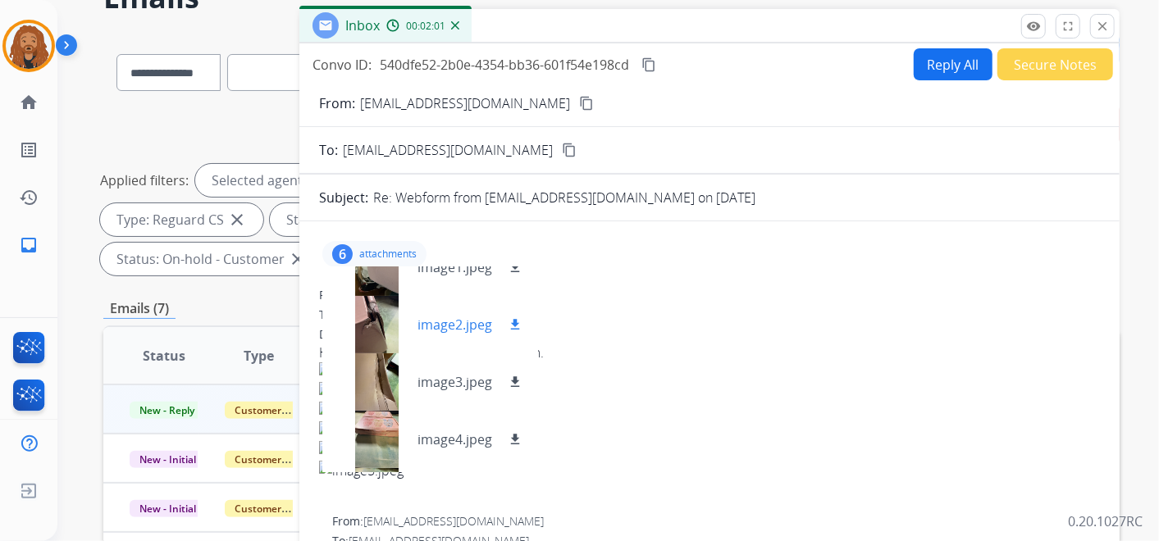
scroll to position [0, 0]
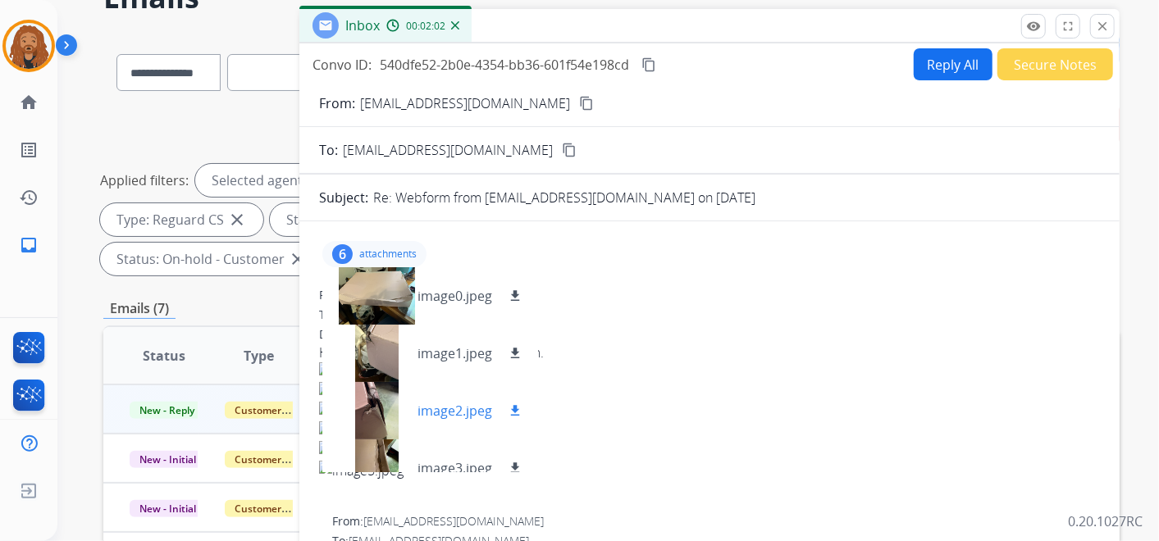
click at [443, 403] on p "image2.jpeg" at bounding box center [455, 411] width 75 height 20
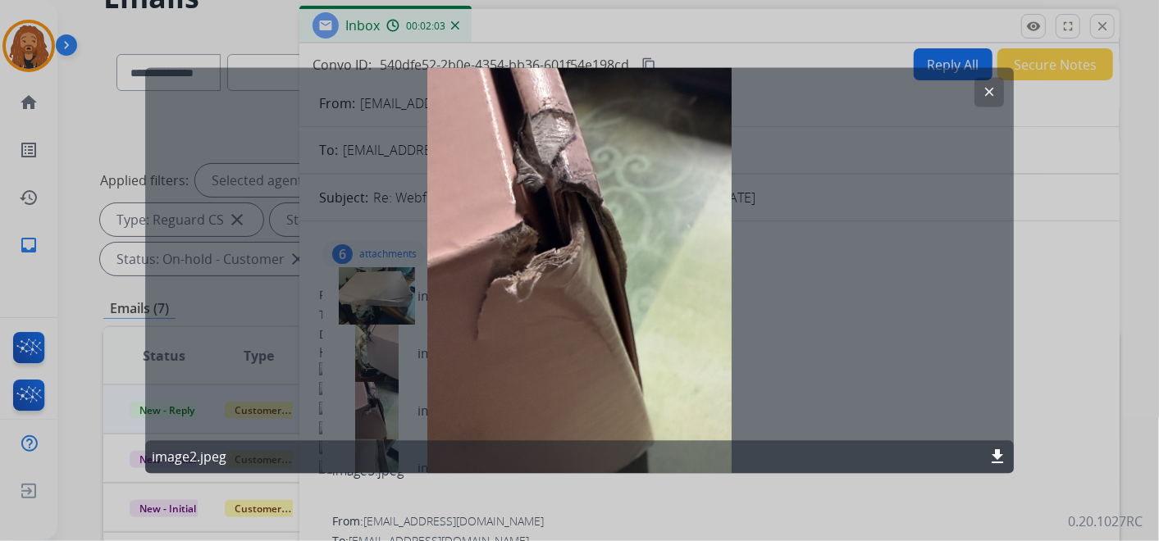
click at [984, 98] on mat-icon "clear" at bounding box center [989, 92] width 15 height 15
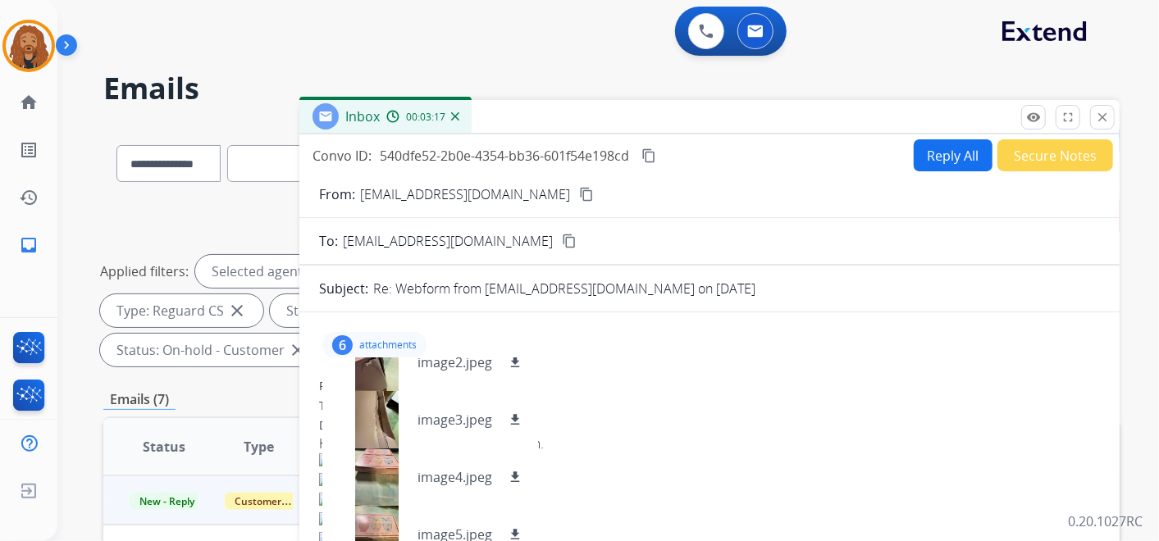
click at [760, 418] on div "Date: [DATE] 09:39 PM MDT" at bounding box center [709, 426] width 781 height 16
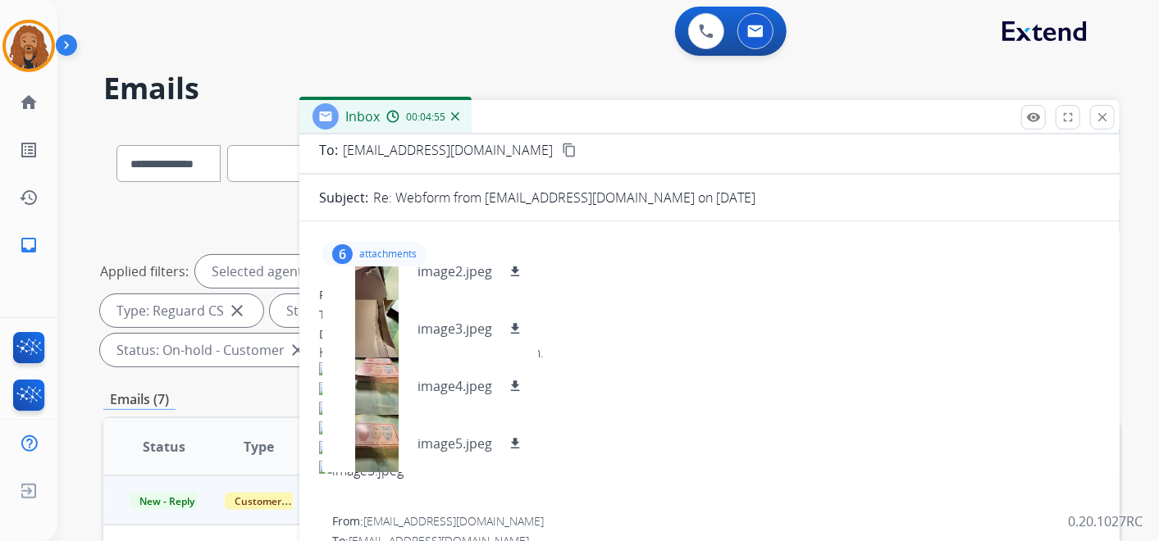
scroll to position [346, 0]
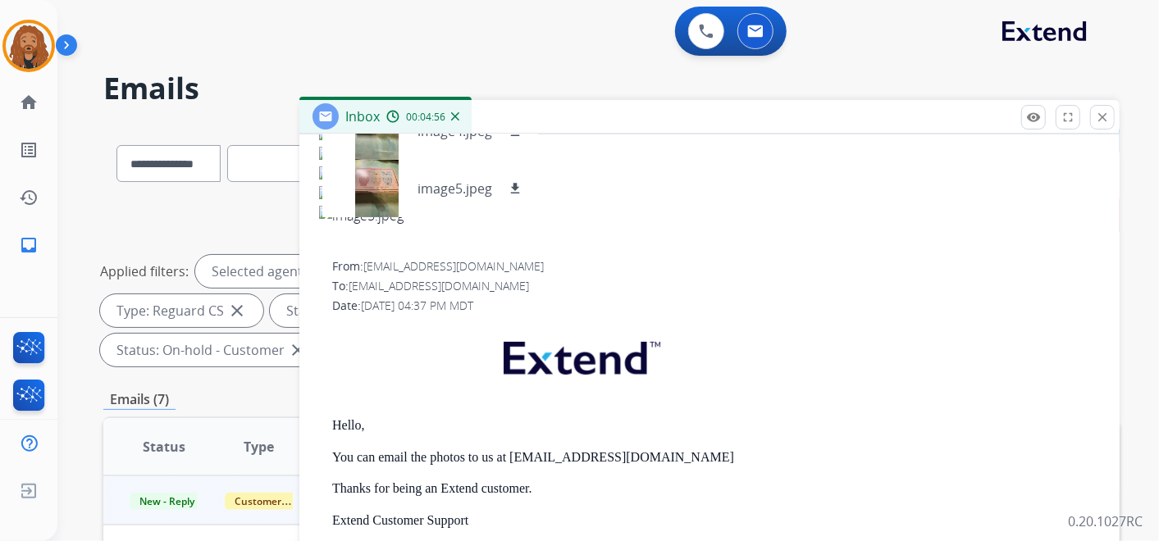
click at [386, 299] on span "[DATE] 04:37 PM MDT" at bounding box center [417, 306] width 112 height 16
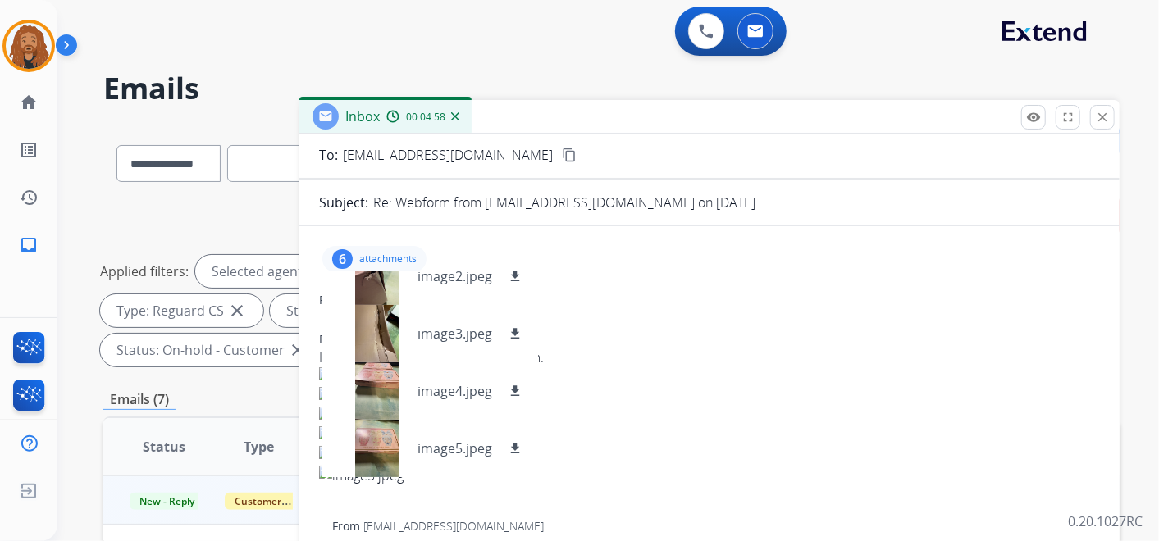
scroll to position [0, 0]
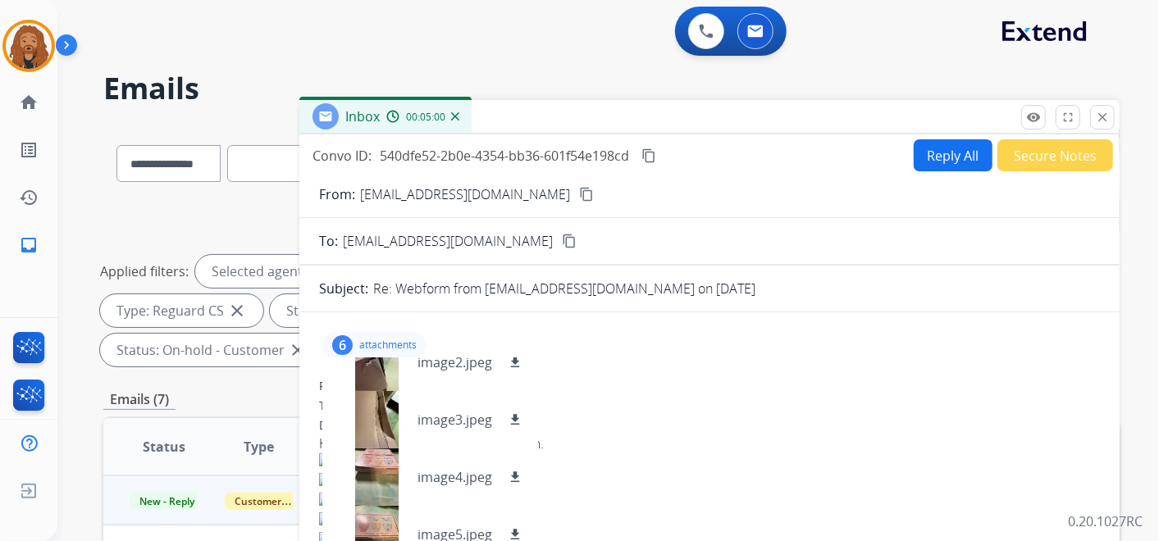
click at [939, 158] on button "Reply All" at bounding box center [953, 155] width 79 height 32
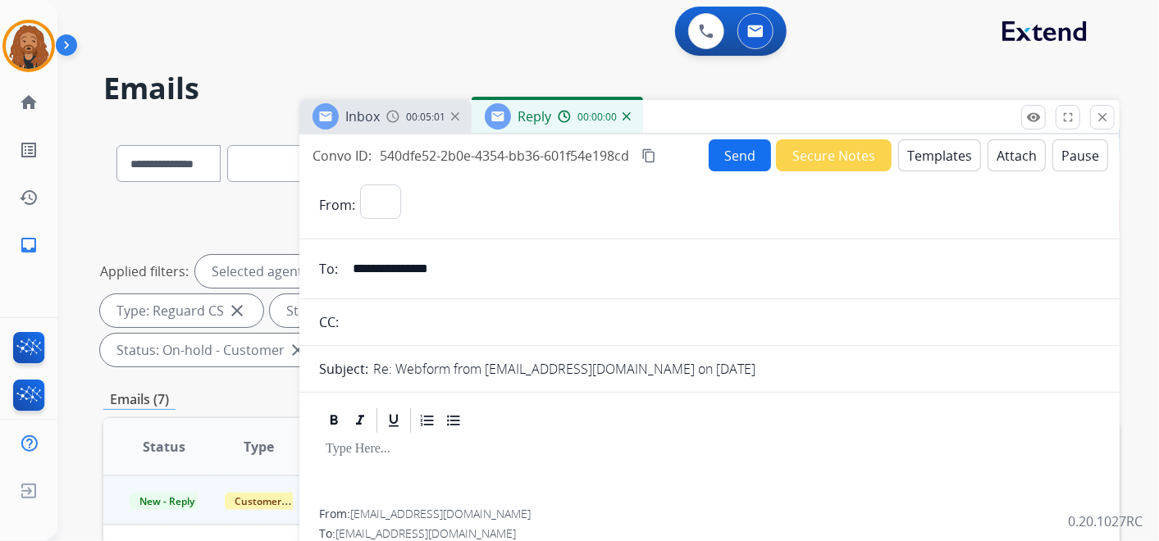
select select "**********"
click at [961, 156] on button "Templates" at bounding box center [939, 155] width 83 height 32
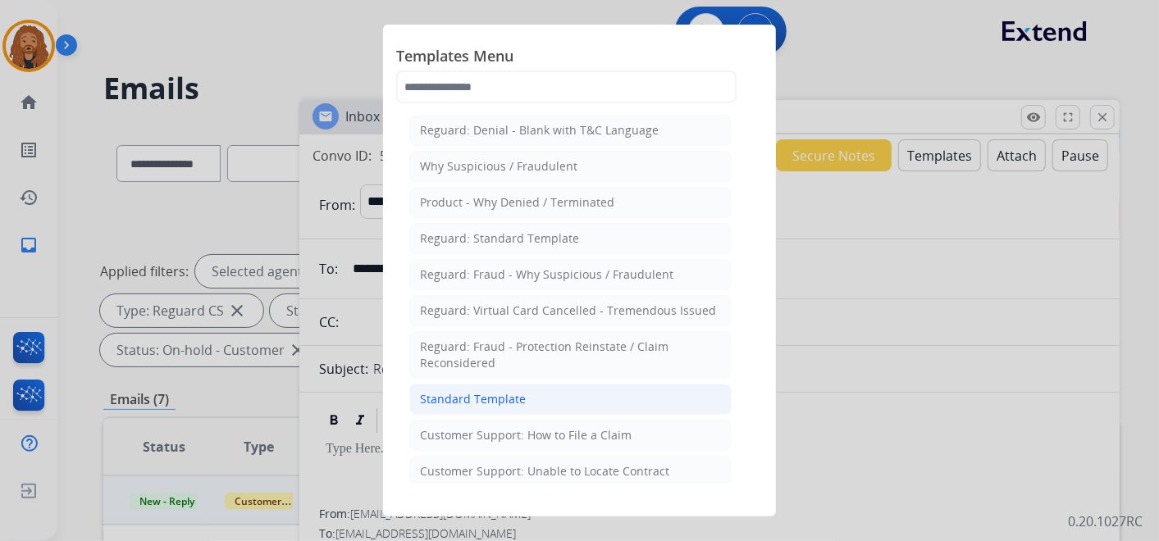
click at [495, 400] on div "Standard Template" at bounding box center [473, 399] width 106 height 16
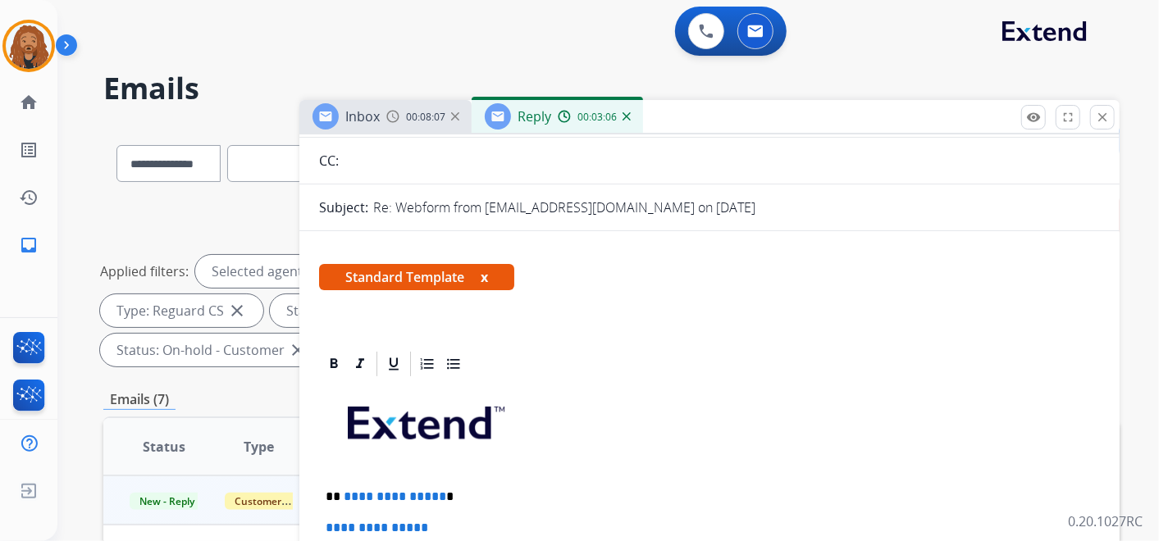
scroll to position [364, 0]
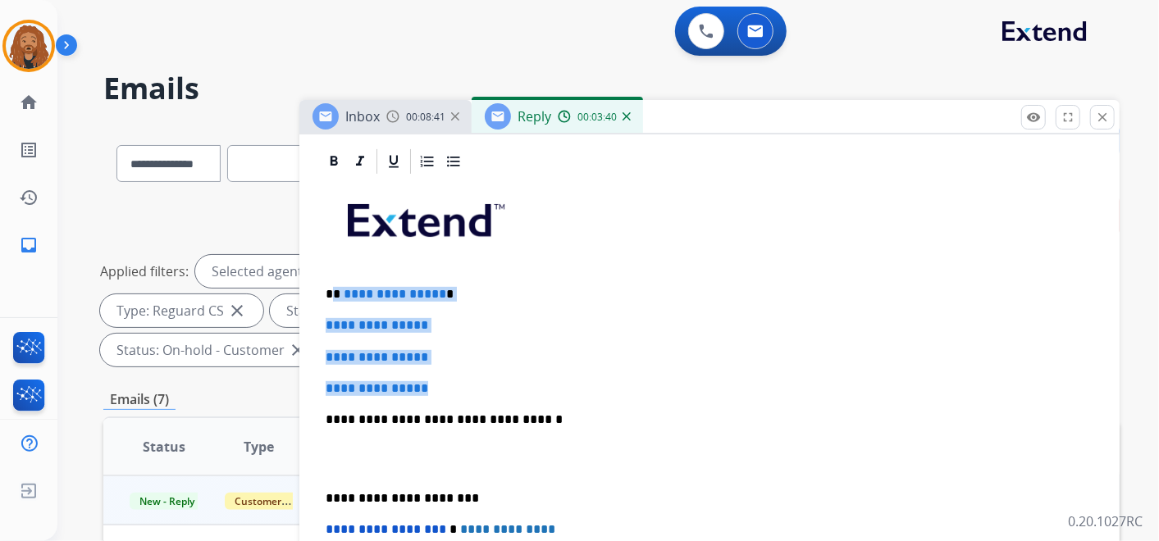
drag, startPoint x: 449, startPoint y: 389, endPoint x: 335, endPoint y: 285, distance: 153.9
click at [335, 285] on div "**********" at bounding box center [709, 458] width 781 height 564
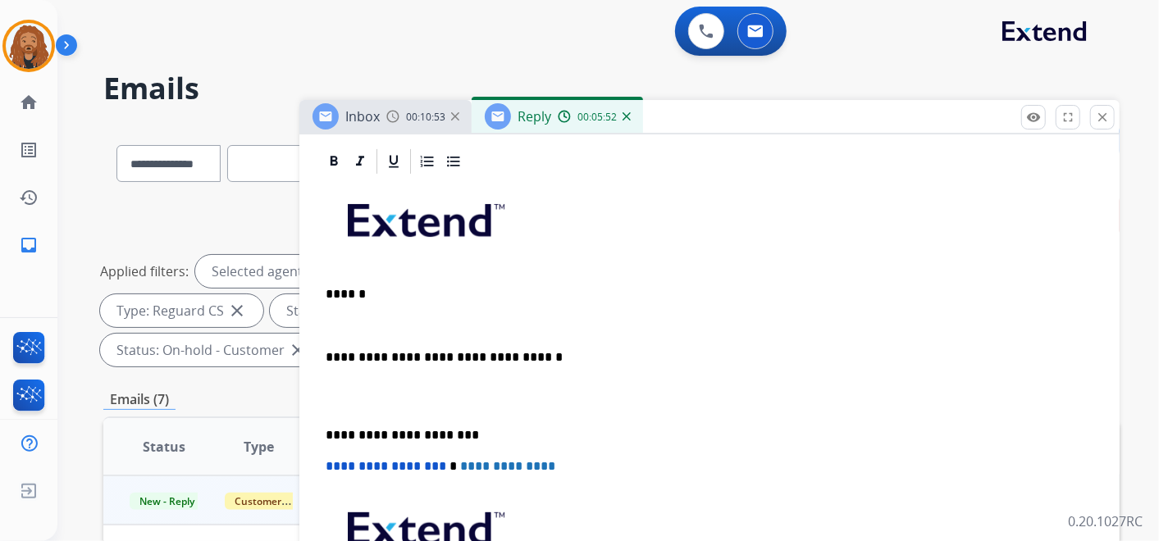
click at [354, 307] on div "**********" at bounding box center [709, 426] width 781 height 501
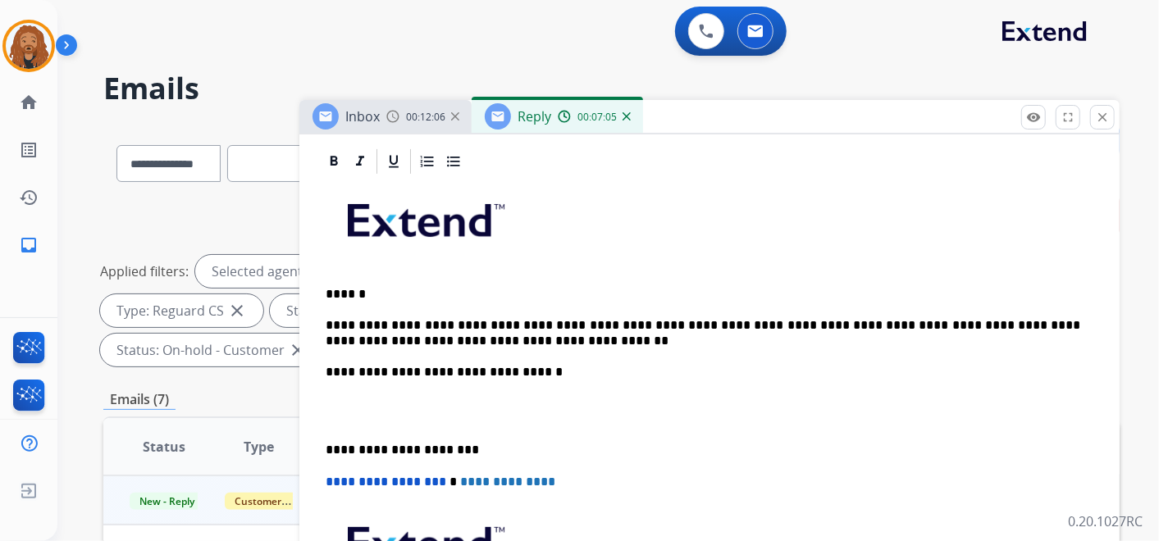
click at [357, 408] on p at bounding box center [710, 411] width 768 height 30
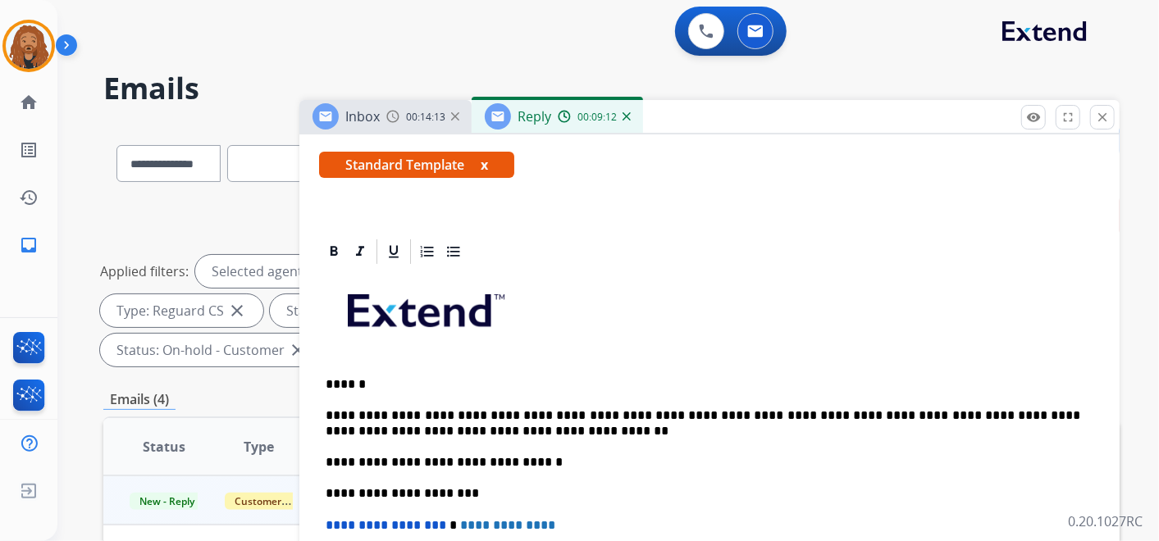
scroll to position [455, 0]
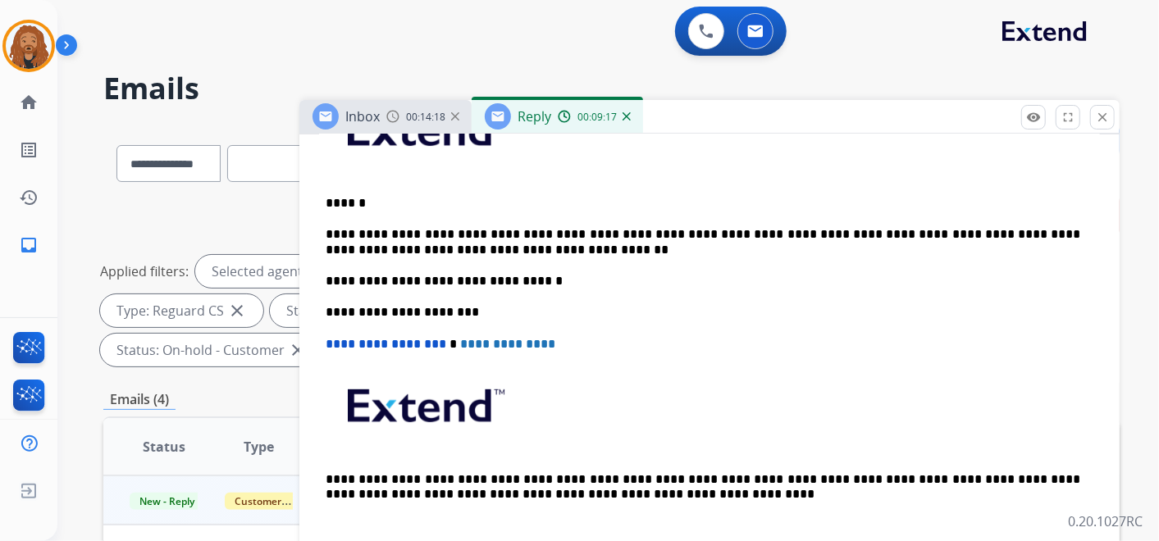
click at [737, 230] on p "**********" at bounding box center [703, 242] width 755 height 30
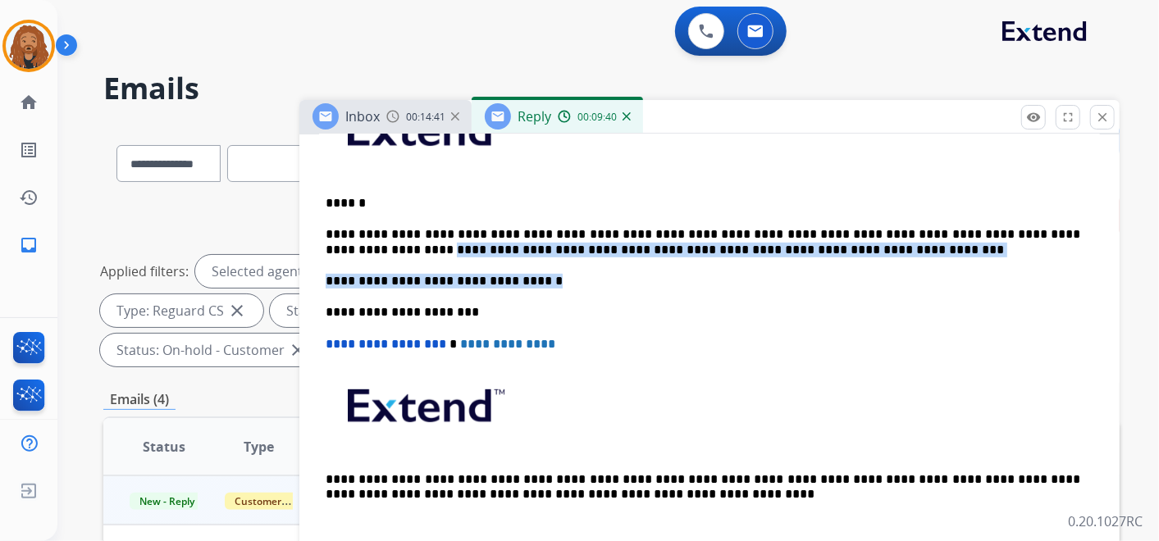
drag, startPoint x: 815, startPoint y: 254, endPoint x: 313, endPoint y: 245, distance: 501.3
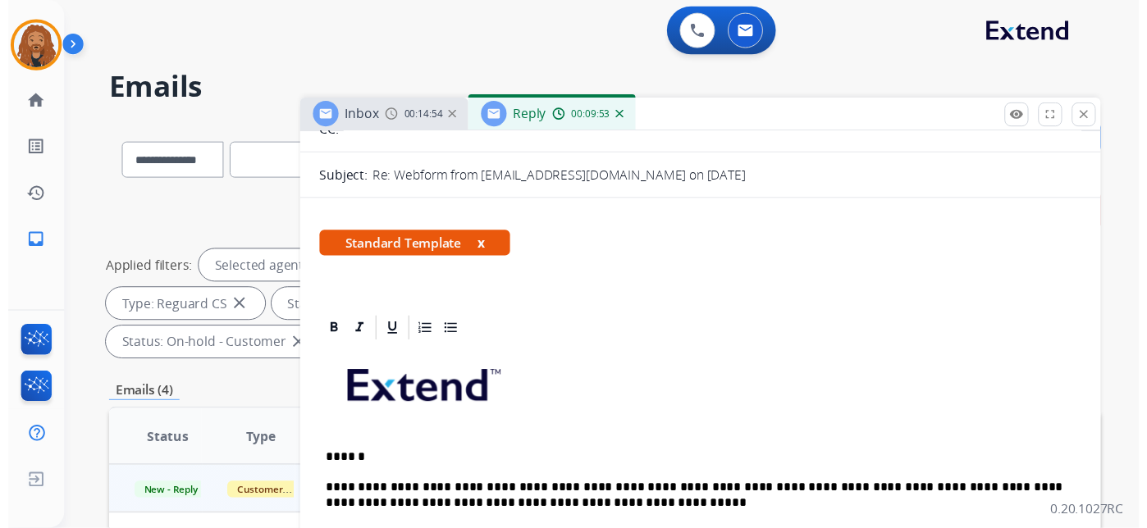
scroll to position [0, 0]
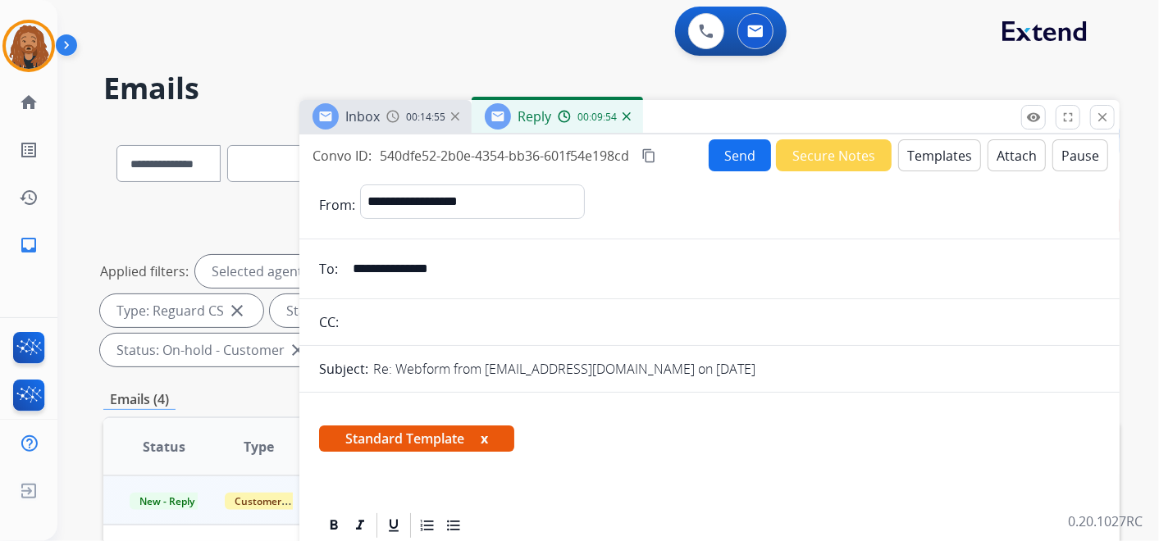
click at [750, 154] on button "Send" at bounding box center [740, 155] width 62 height 32
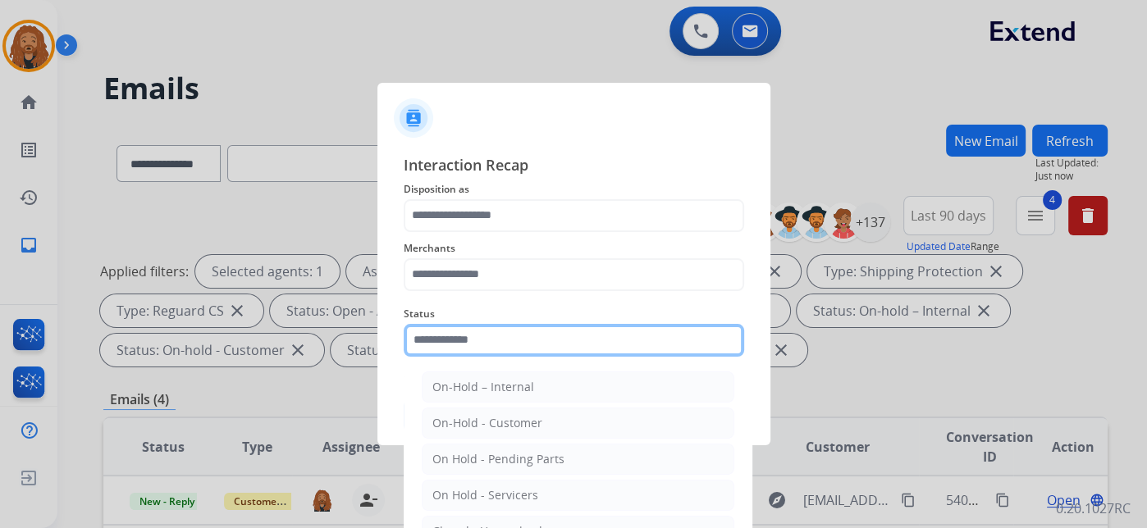
click at [475, 362] on div "Status On-Hold – Internal On-Hold - Customer On Hold - Pending Parts On Hold - …" at bounding box center [574, 331] width 340 height 66
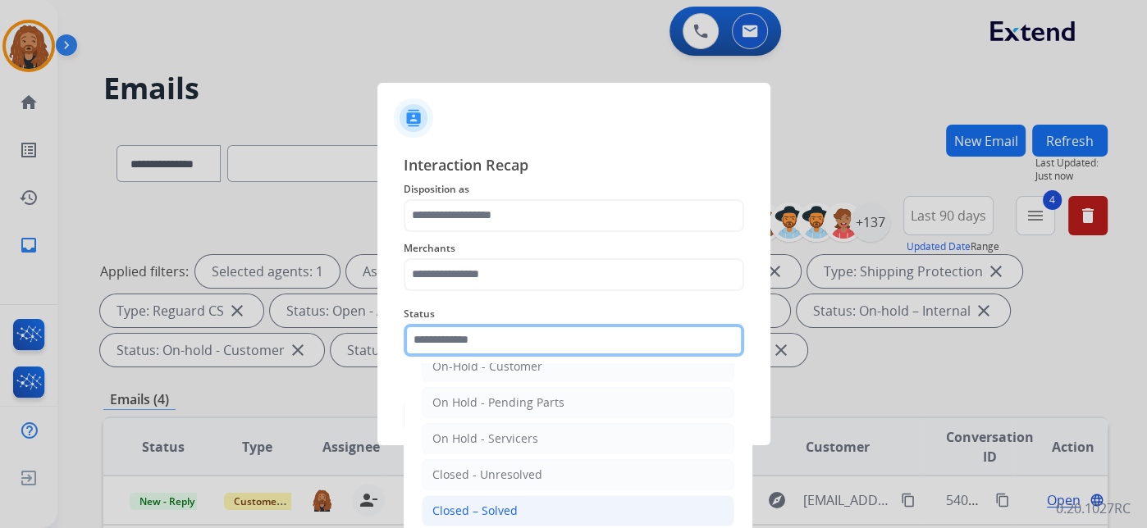
scroll to position [94, 0]
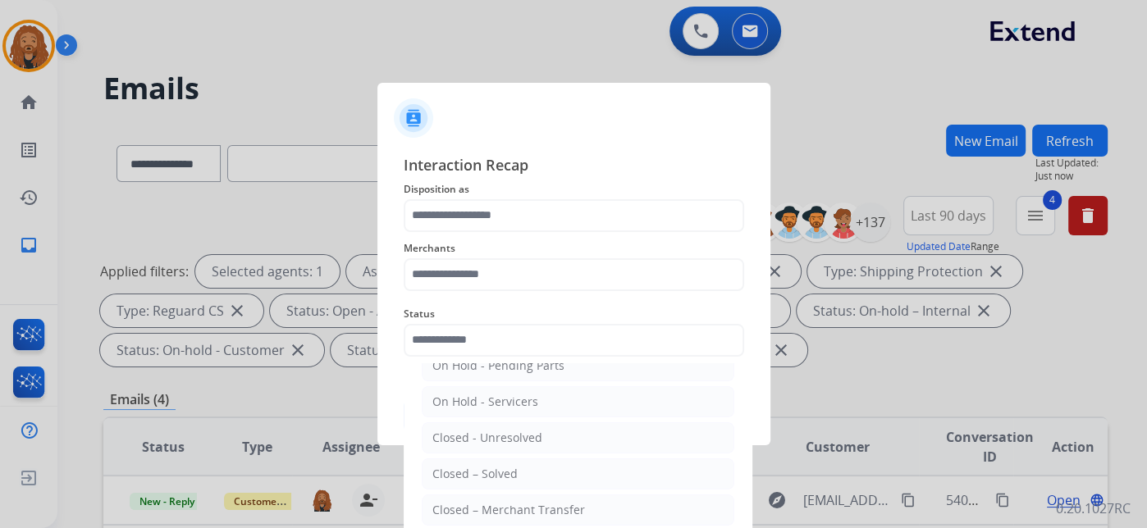
drag, startPoint x: 486, startPoint y: 471, endPoint x: 482, endPoint y: 389, distance: 82.1
click at [484, 459] on li "Closed – Solved" at bounding box center [578, 474] width 313 height 31
type input "**********"
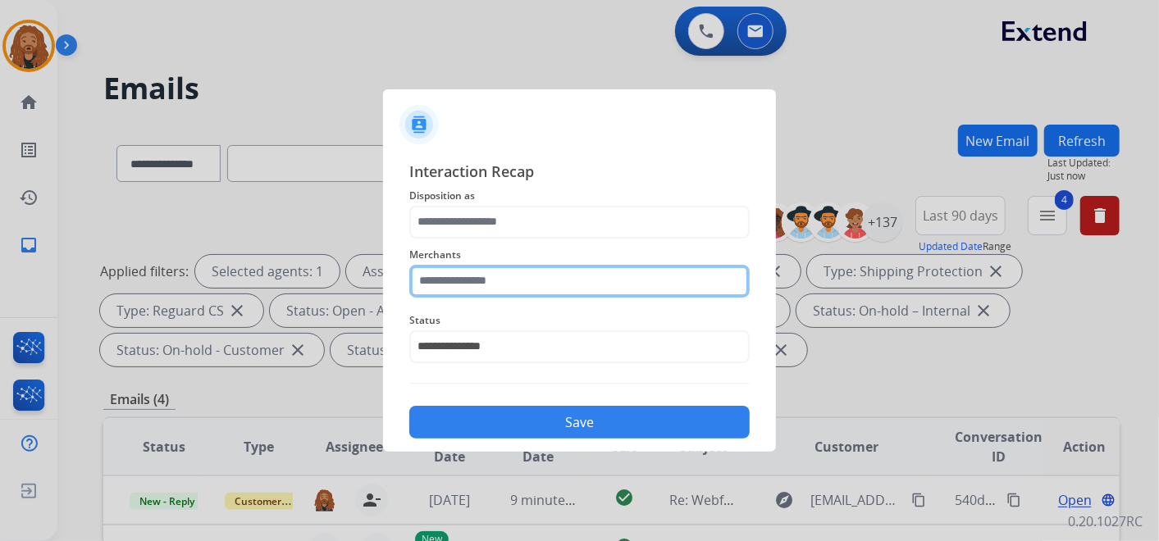
click at [477, 283] on input "text" at bounding box center [579, 281] width 340 height 33
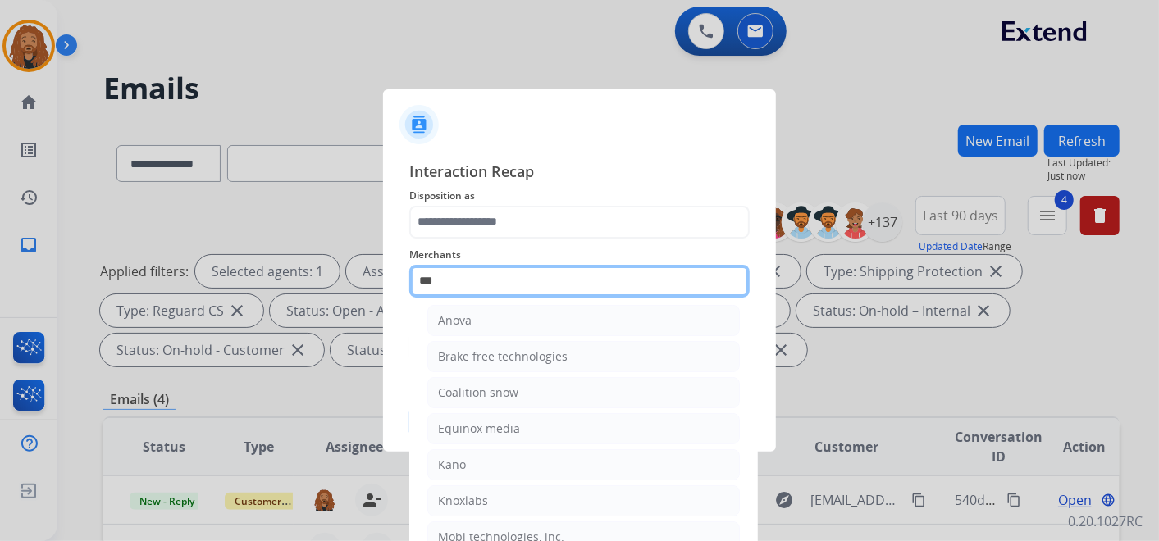
scroll to position [0, 0]
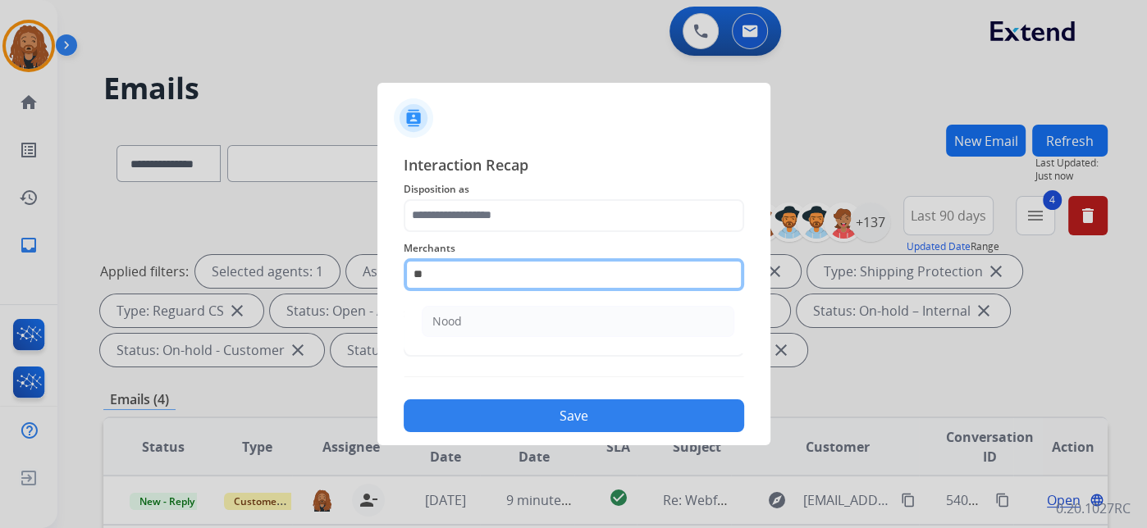
type input "*"
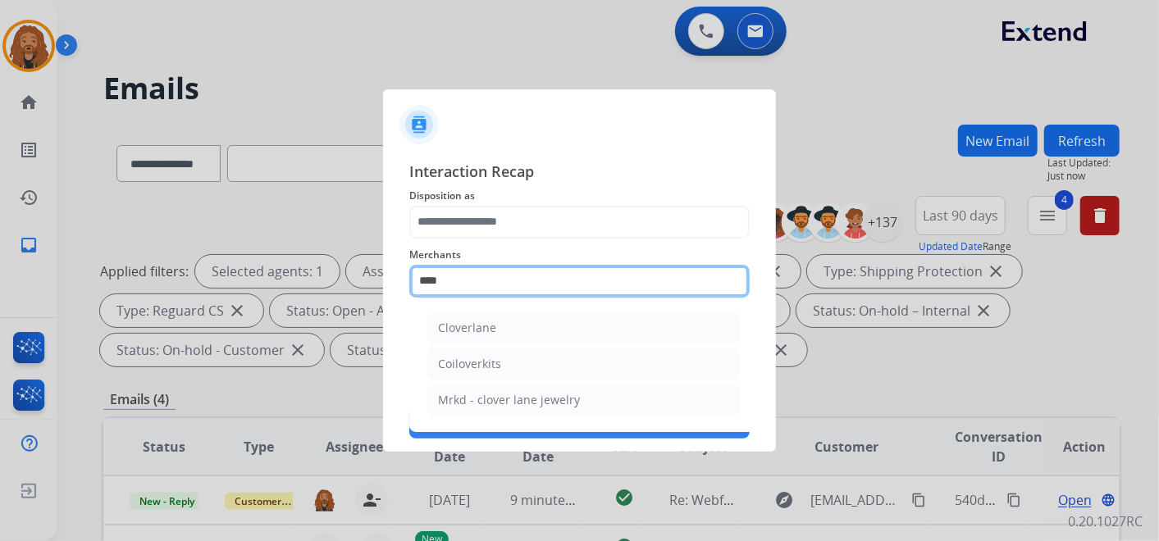
drag, startPoint x: 475, startPoint y: 285, endPoint x: 184, endPoint y: 256, distance: 292.6
click at [0, 269] on app-contact-recap-modal "**********" at bounding box center [0, 270] width 0 height 541
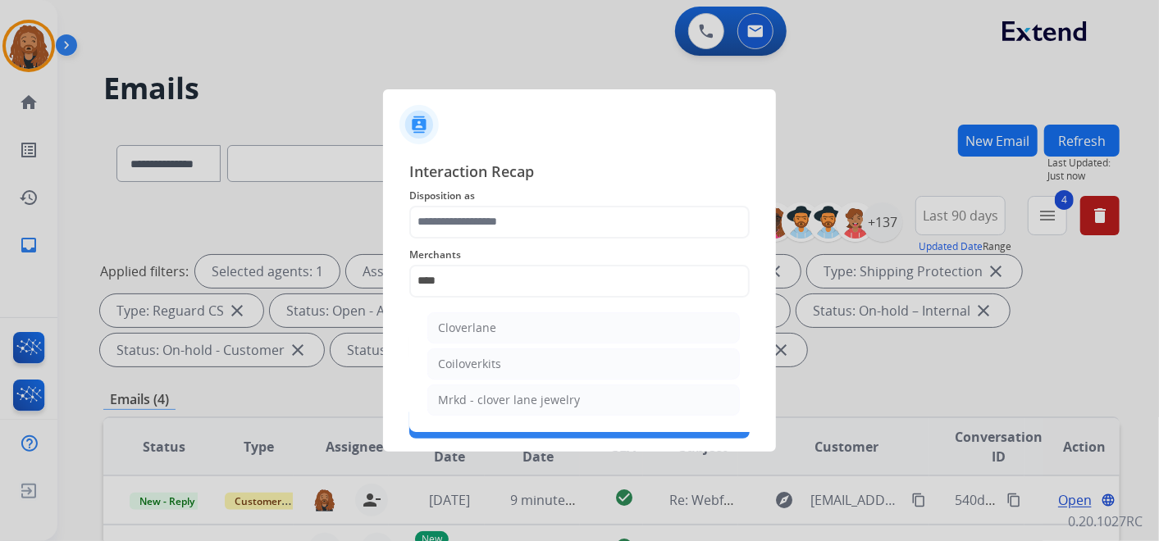
click at [202, 264] on div at bounding box center [579, 270] width 1159 height 541
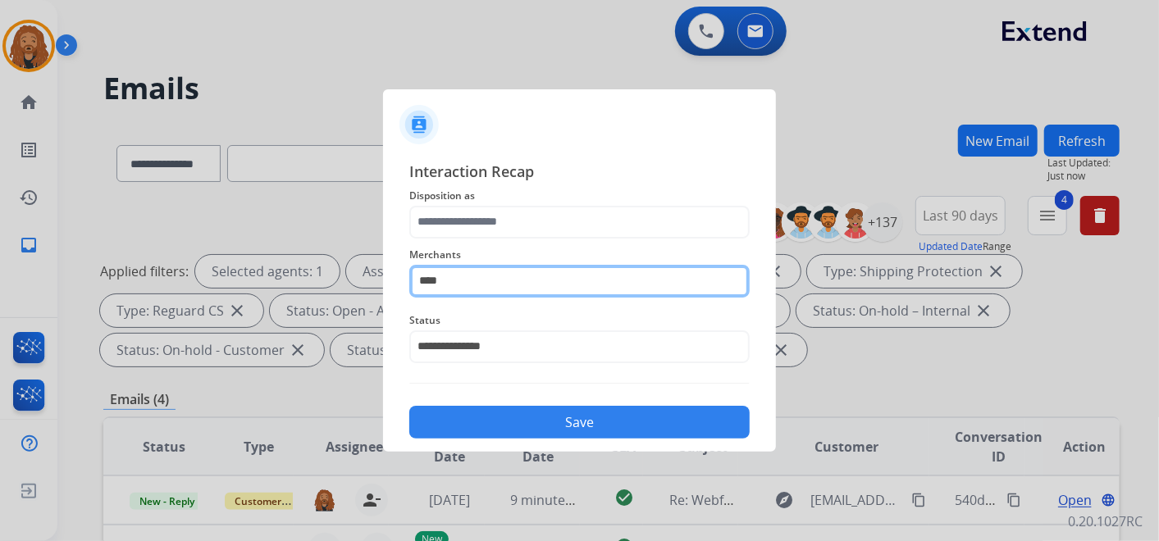
click at [538, 279] on input "****" at bounding box center [579, 281] width 340 height 33
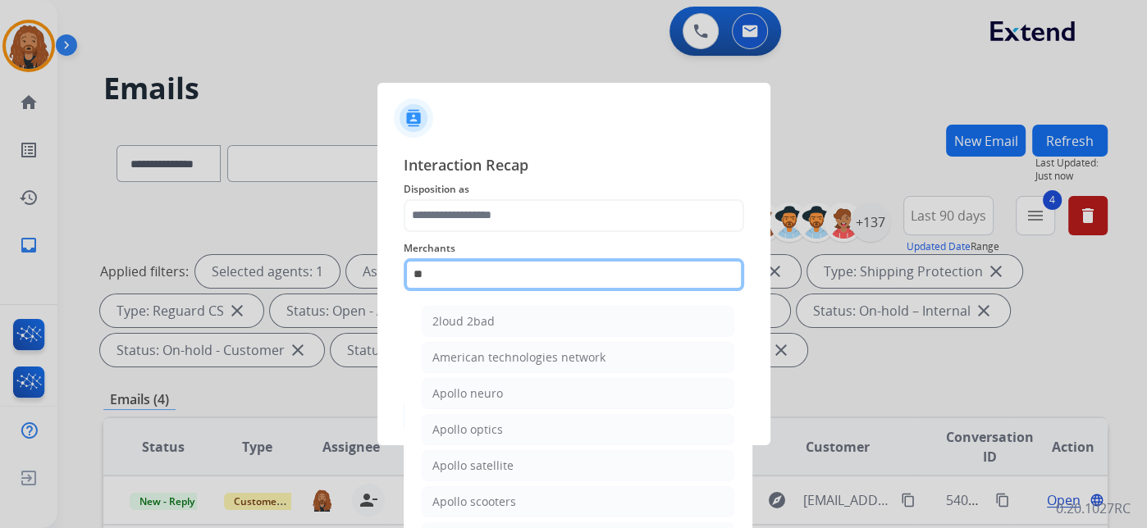
type input "*"
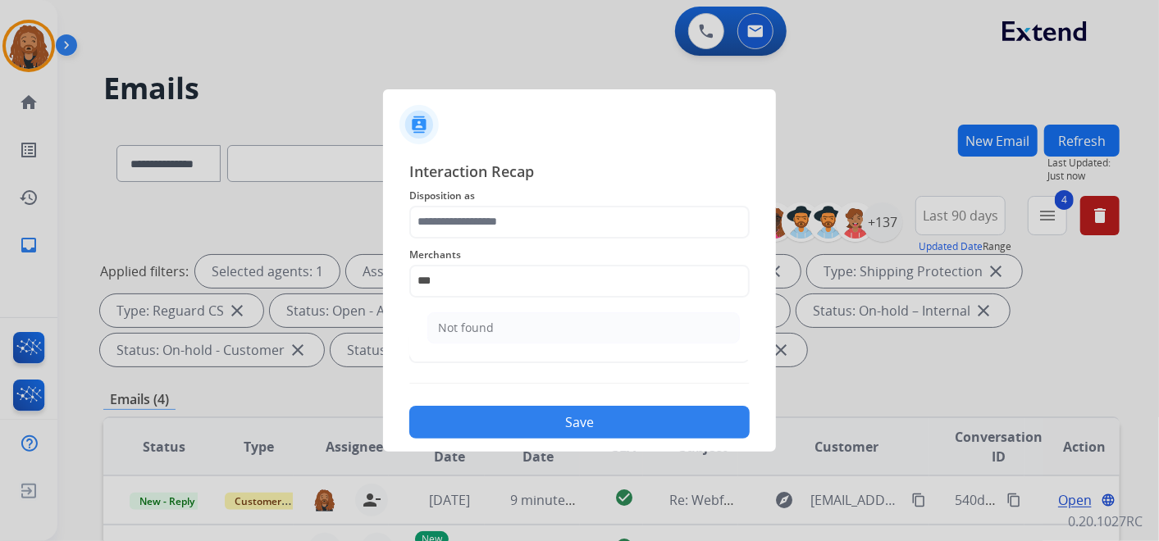
drag, startPoint x: 485, startPoint y: 340, endPoint x: 484, endPoint y: 318, distance: 22.2
click at [485, 340] on li "Not found" at bounding box center [583, 328] width 313 height 31
type input "*********"
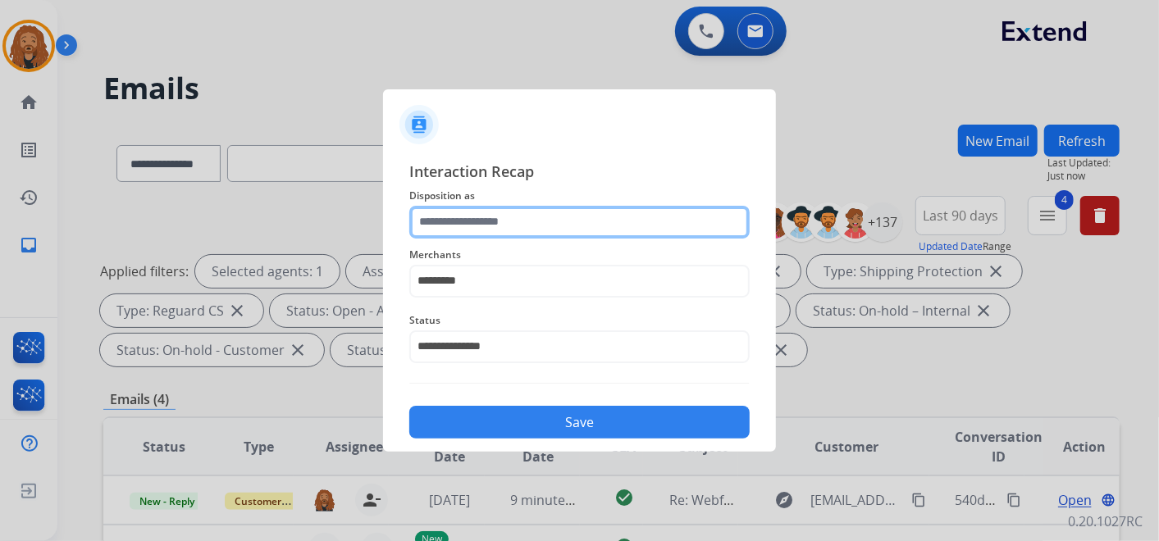
click at [500, 221] on input "text" at bounding box center [579, 222] width 340 height 33
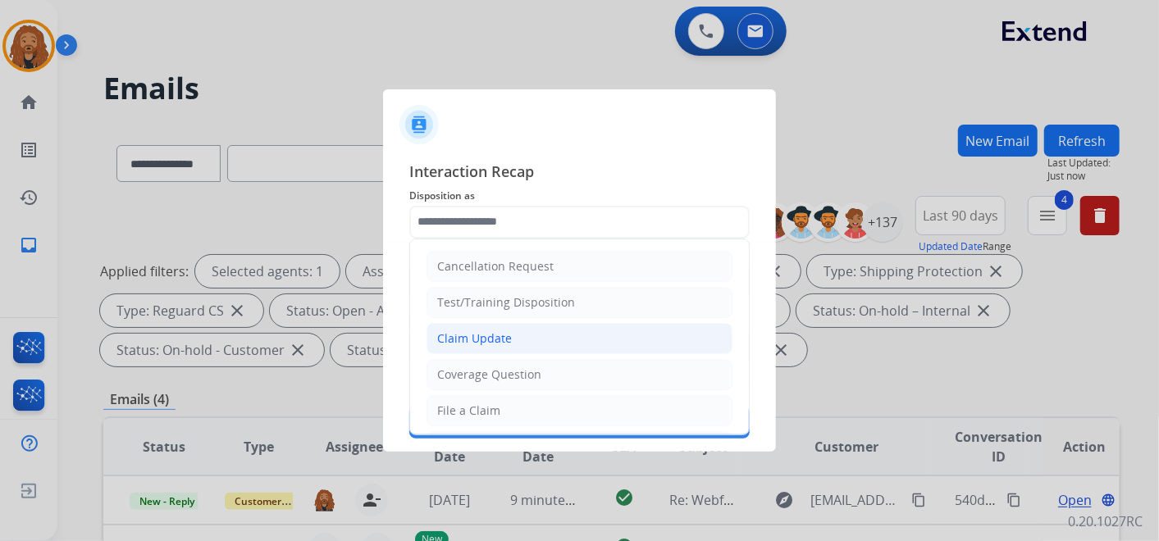
click at [493, 340] on div "Claim Update" at bounding box center [474, 339] width 75 height 16
type input "**********"
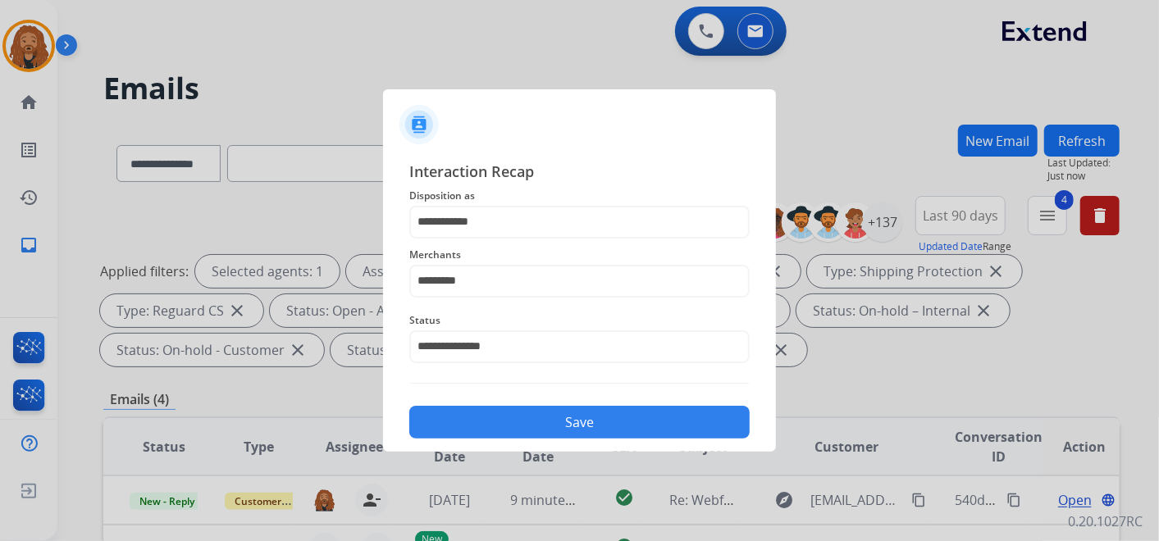
click at [500, 401] on div "Save" at bounding box center [579, 417] width 340 height 43
click at [486, 423] on button "Save" at bounding box center [579, 422] width 340 height 33
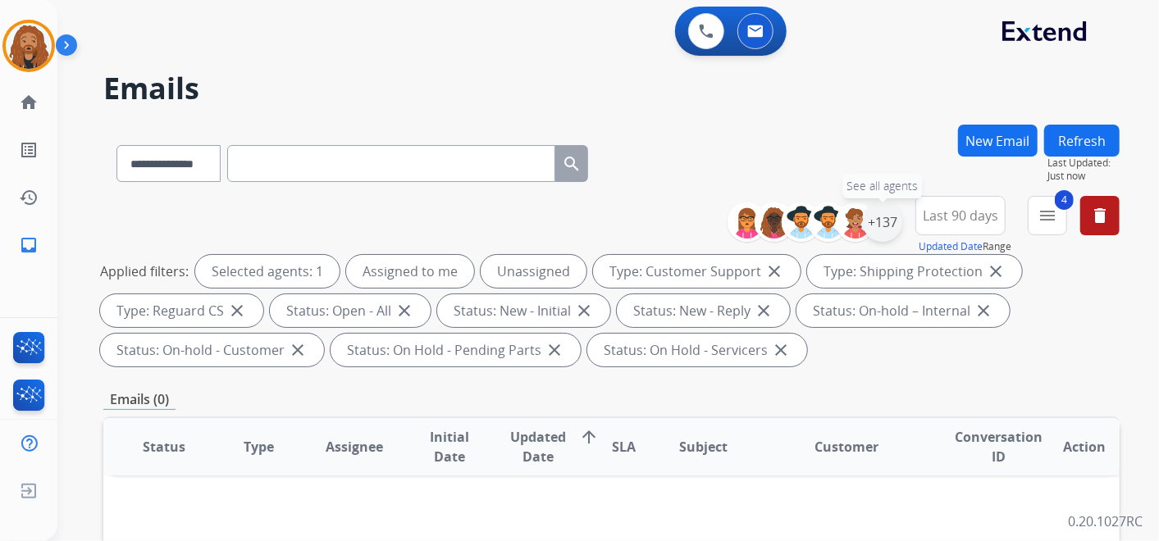
click at [883, 222] on div "+137" at bounding box center [882, 222] width 39 height 39
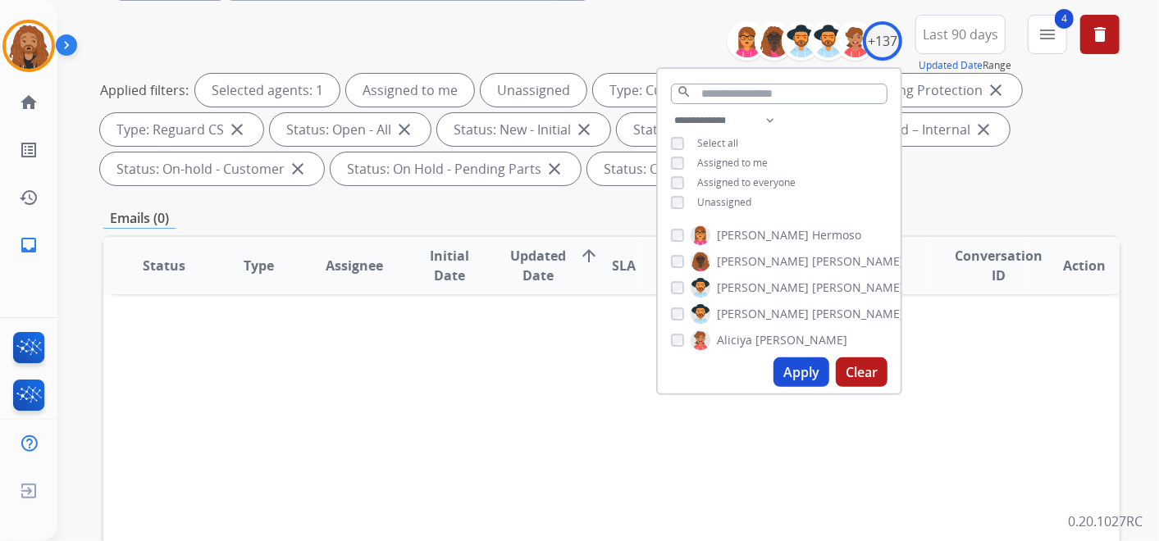
scroll to position [182, 0]
click at [801, 361] on button "Apply" at bounding box center [802, 372] width 56 height 30
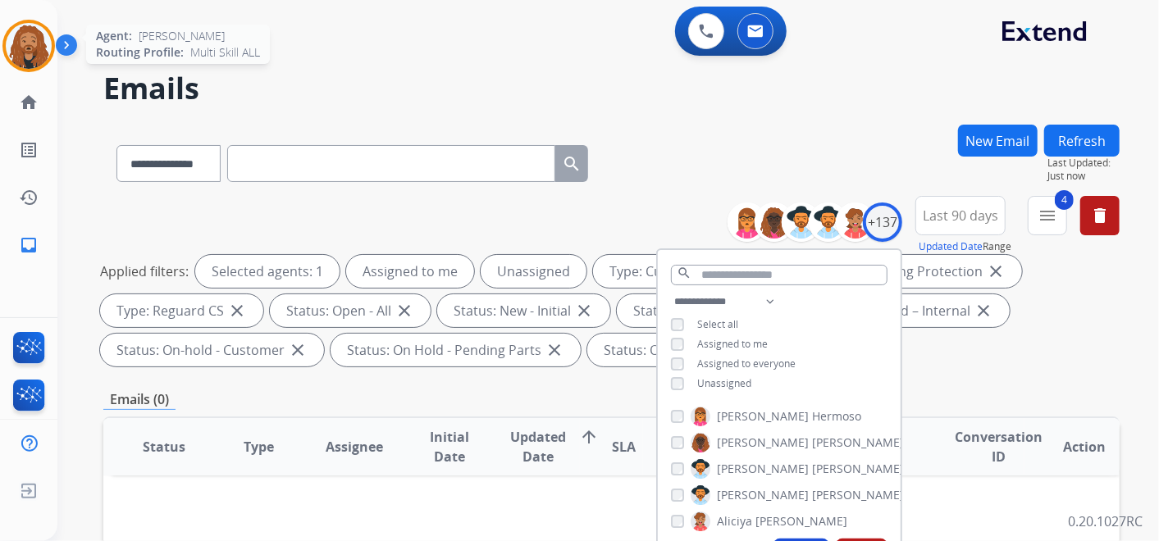
click at [19, 49] on img at bounding box center [29, 46] width 46 height 46
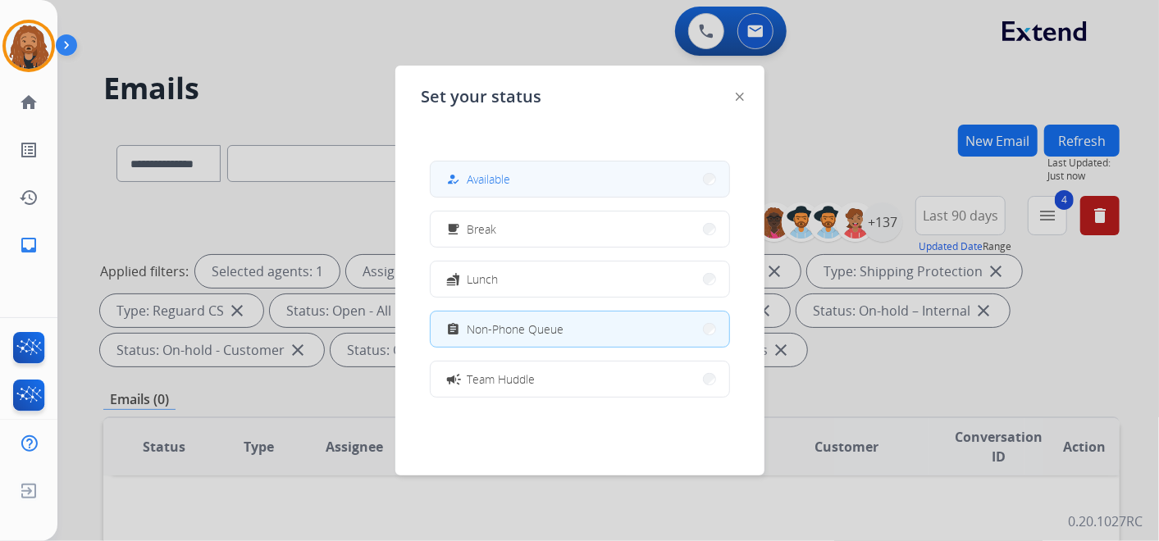
click at [531, 189] on button "how_to_reg Available" at bounding box center [580, 179] width 299 height 35
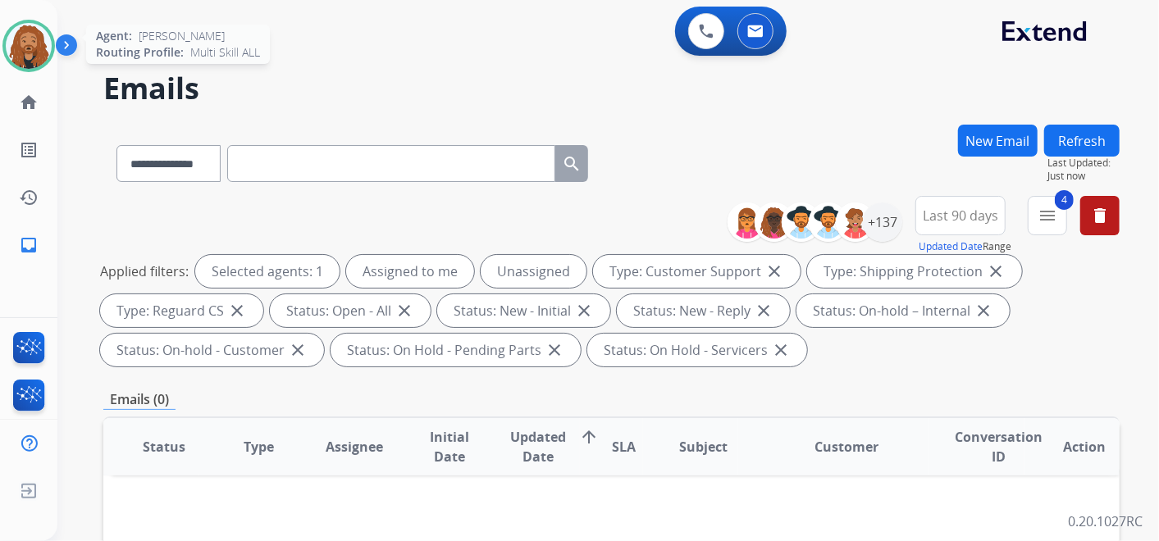
click at [25, 47] on img at bounding box center [29, 46] width 46 height 46
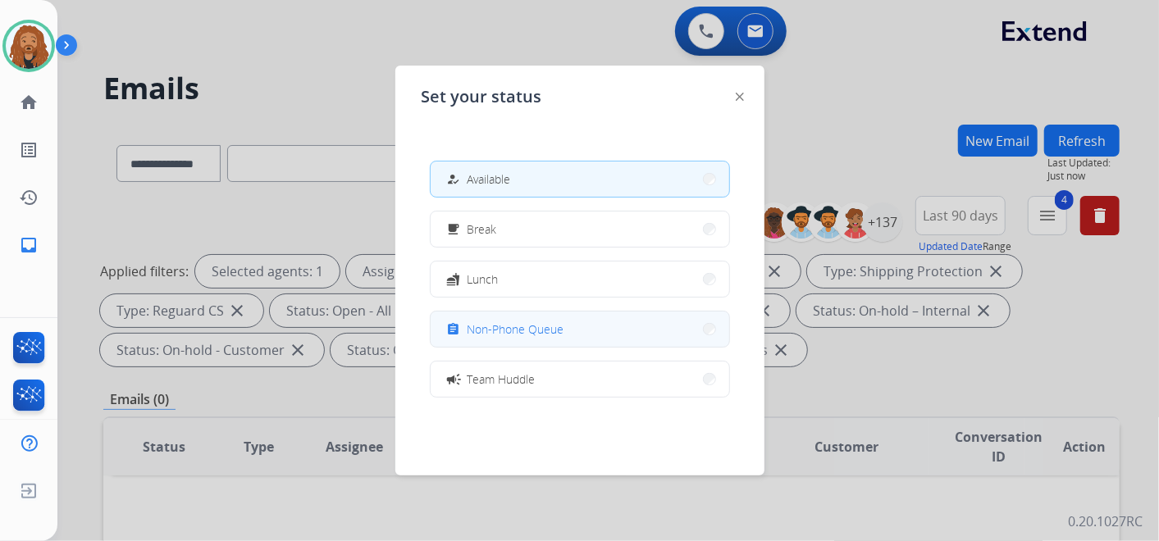
click at [568, 331] on button "assignment Non-Phone Queue" at bounding box center [580, 329] width 299 height 35
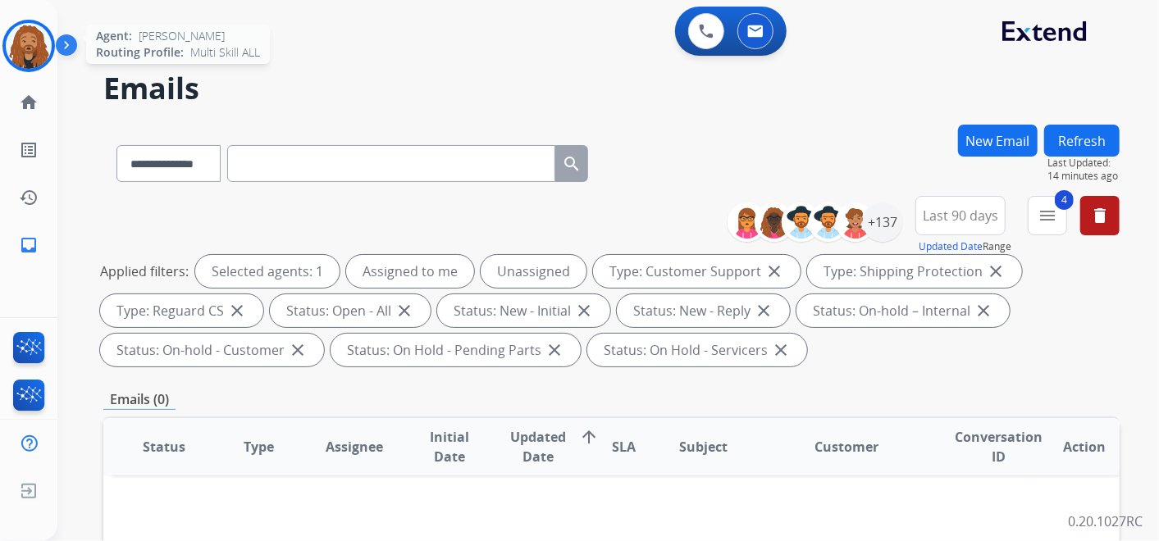
click at [19, 43] on img at bounding box center [29, 46] width 46 height 46
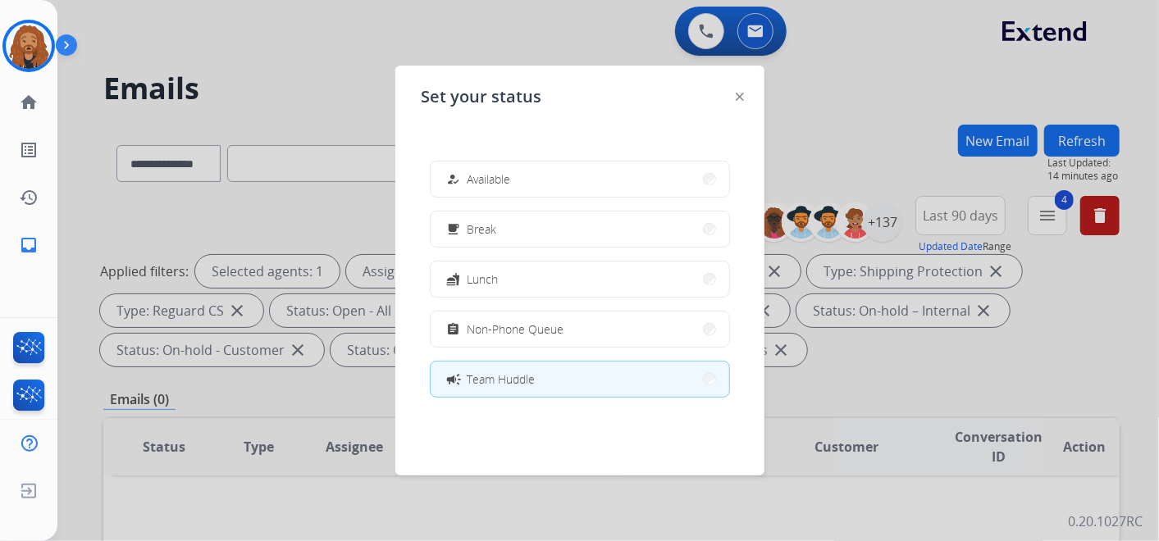
click at [332, 39] on div at bounding box center [579, 270] width 1159 height 541
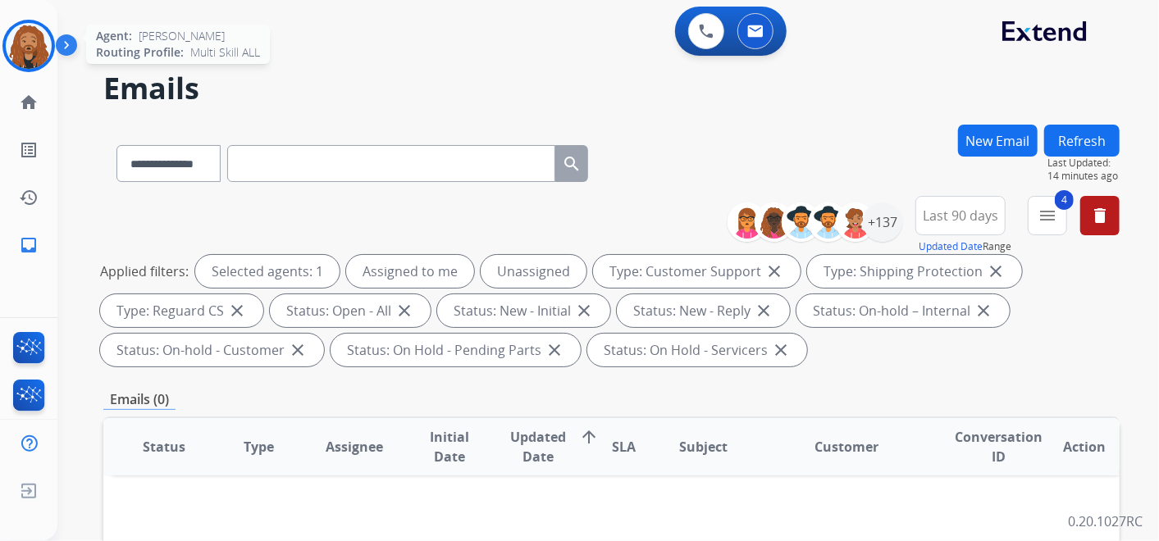
click at [34, 48] on img at bounding box center [29, 46] width 46 height 46
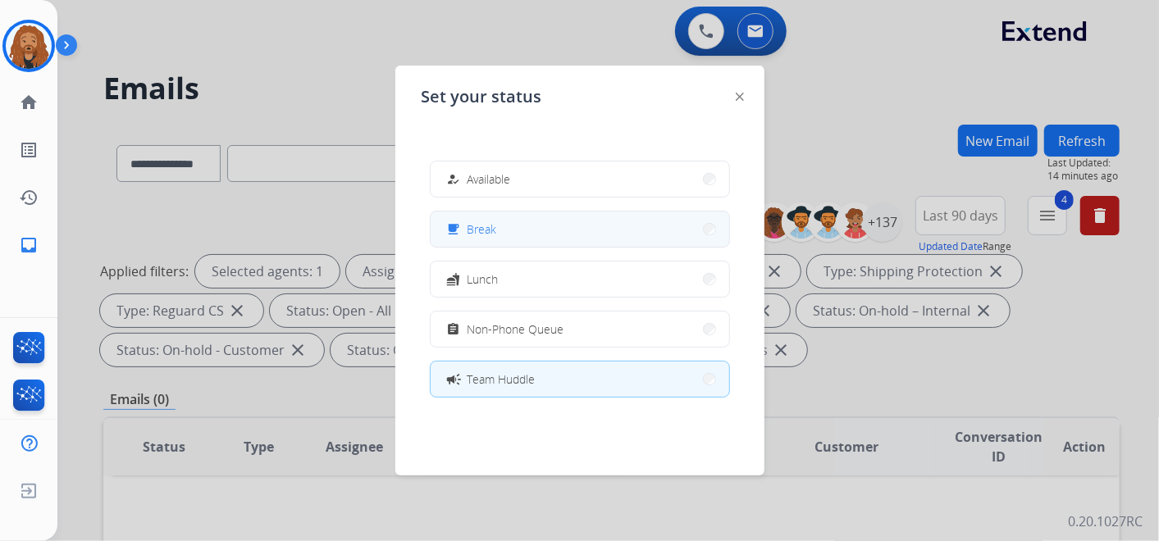
click at [461, 221] on div "free_breakfast" at bounding box center [456, 230] width 24 height 20
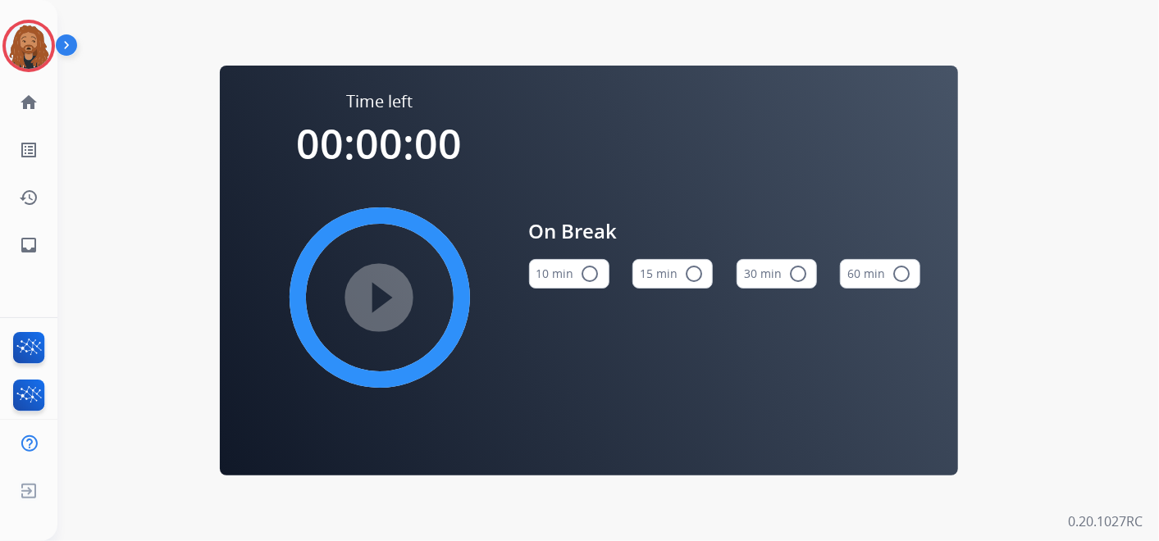
click at [664, 279] on button "15 min radio_button_unchecked" at bounding box center [672, 274] width 80 height 30
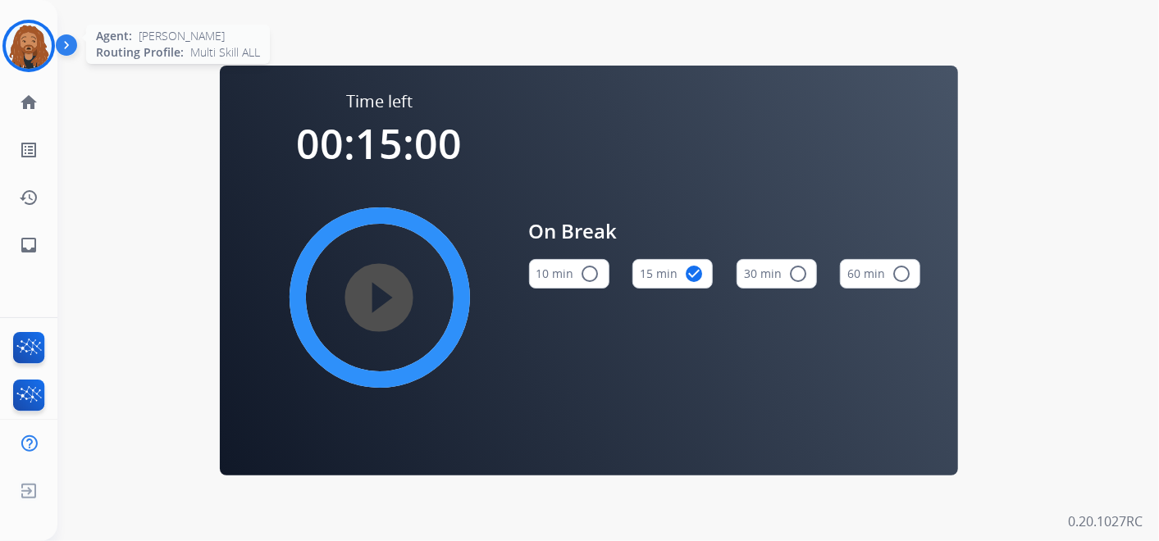
click at [28, 46] on img at bounding box center [29, 46] width 46 height 46
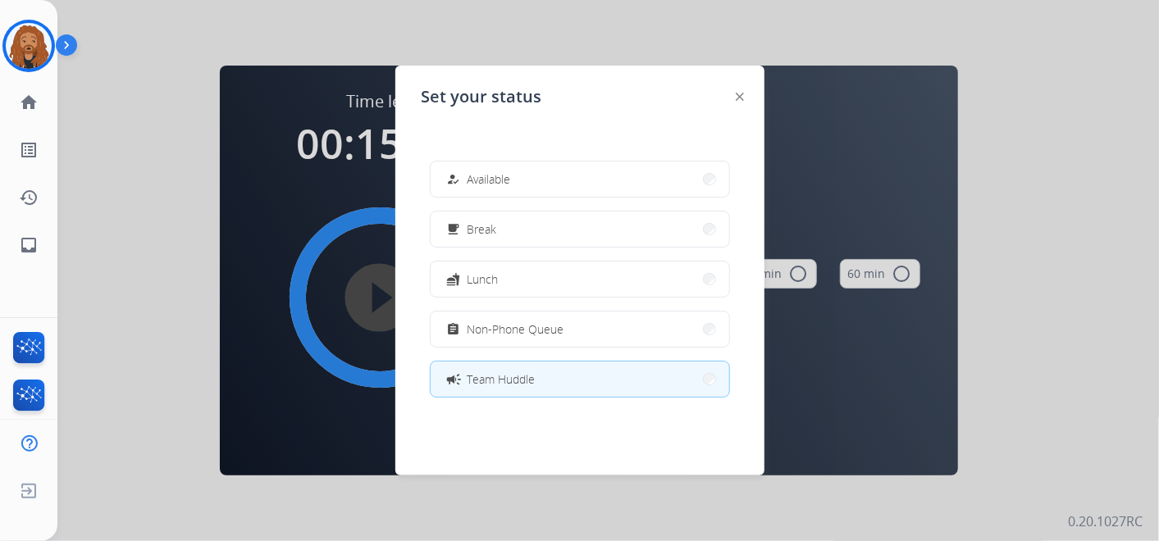
click at [1029, 206] on div at bounding box center [579, 270] width 1159 height 541
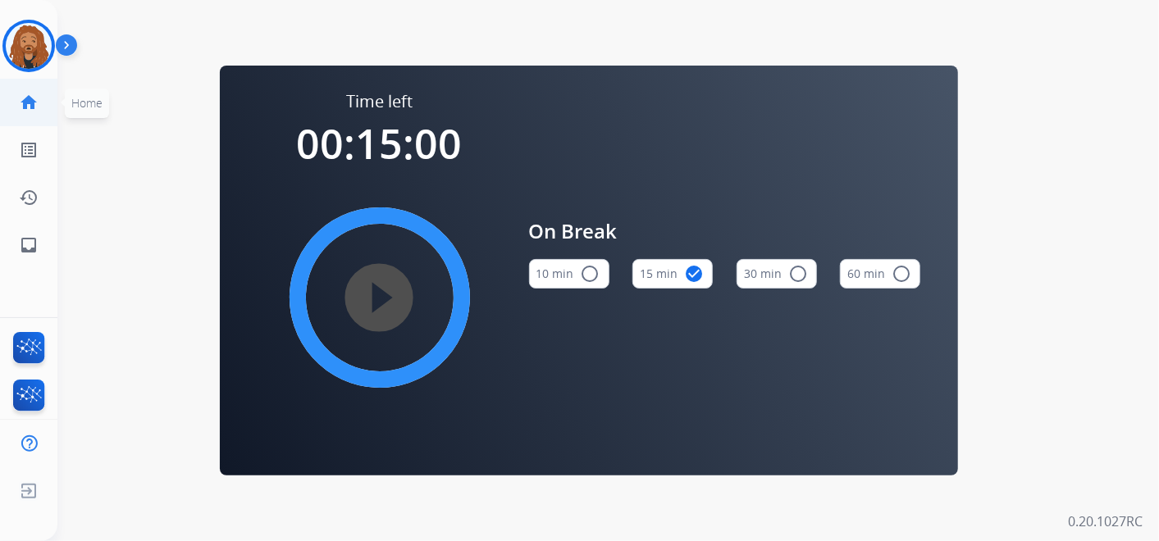
click at [43, 105] on link "home Home" at bounding box center [29, 103] width 46 height 46
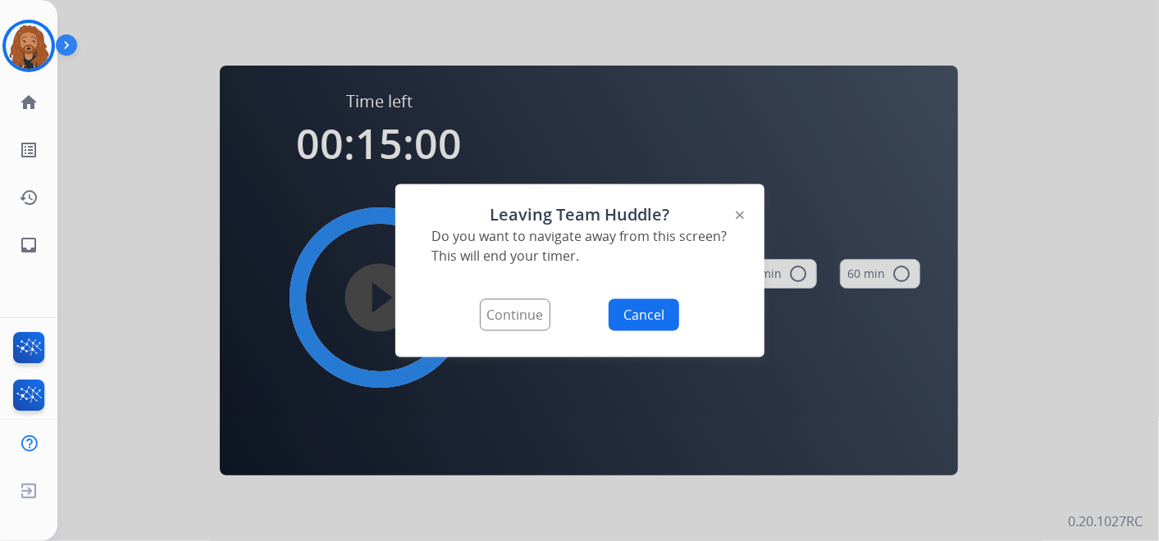
click at [523, 312] on button "Continue" at bounding box center [515, 315] width 71 height 32
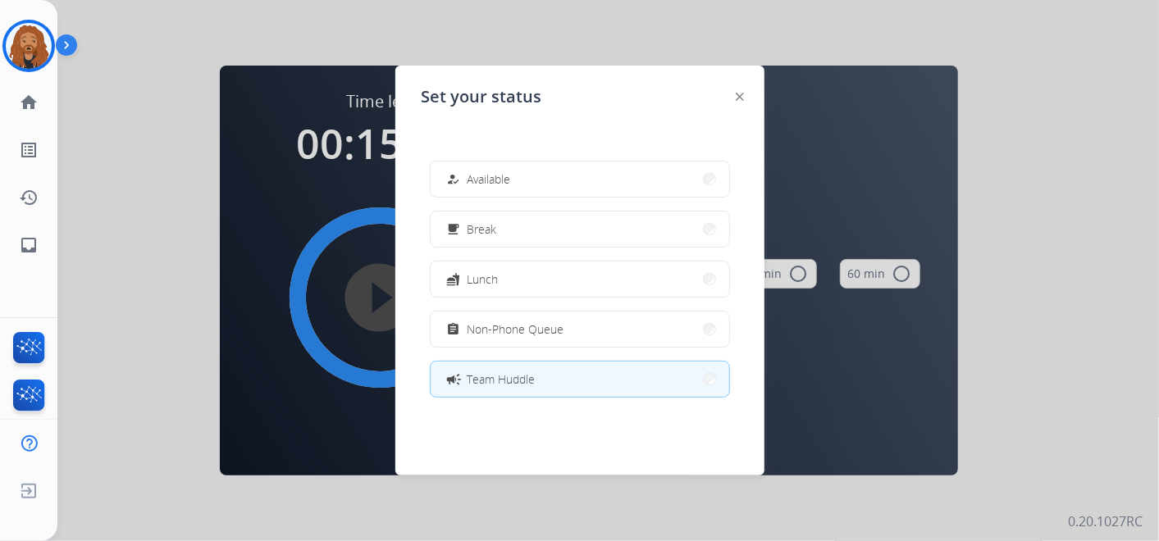
click at [520, 381] on span "Team Huddle" at bounding box center [502, 379] width 68 height 17
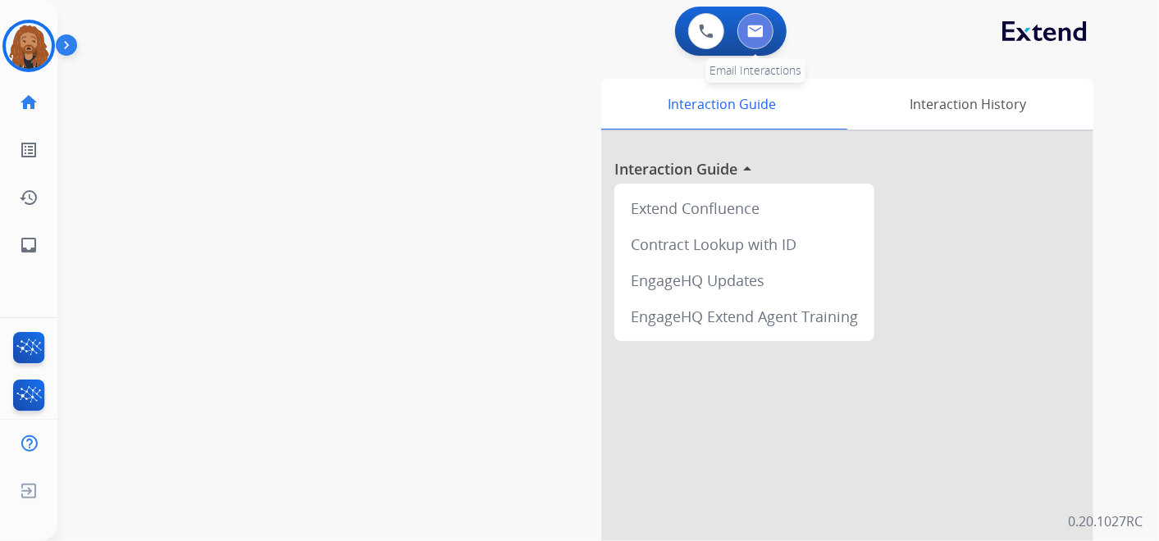
click at [760, 37] on button at bounding box center [755, 31] width 36 height 36
select select "**********"
